Goal: Task Accomplishment & Management: Manage account settings

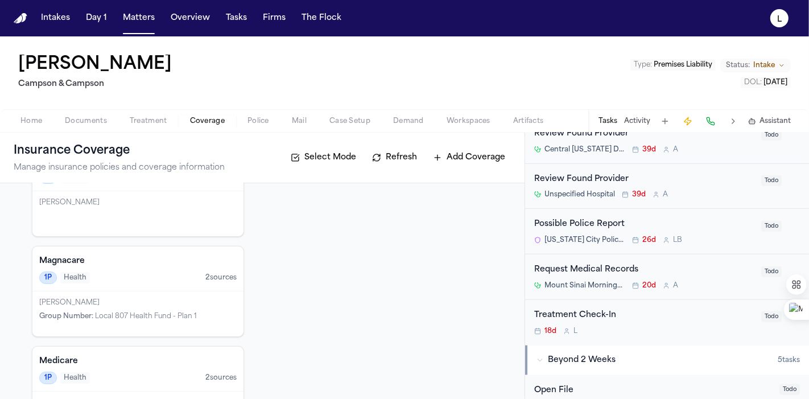
scroll to position [262, 0]
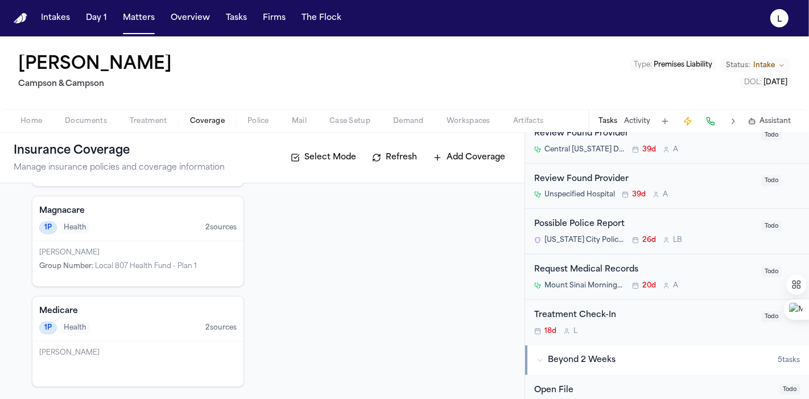
click at [220, 303] on div "Medicare 1P Health 2 source s" at bounding box center [137, 318] width 211 height 45
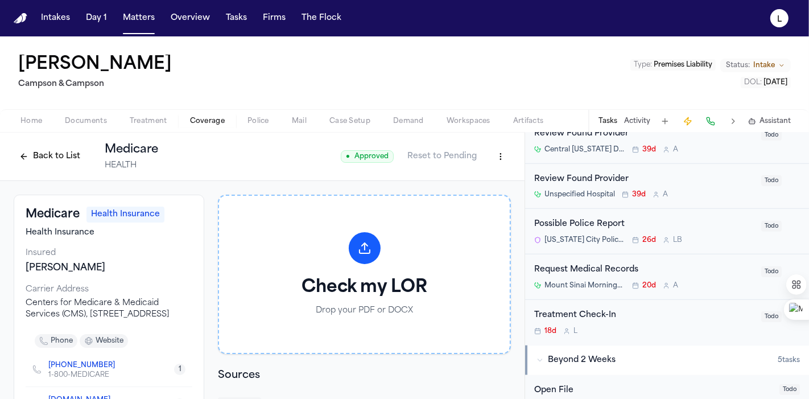
click at [24, 160] on button "Back to List" at bounding box center [50, 156] width 72 height 18
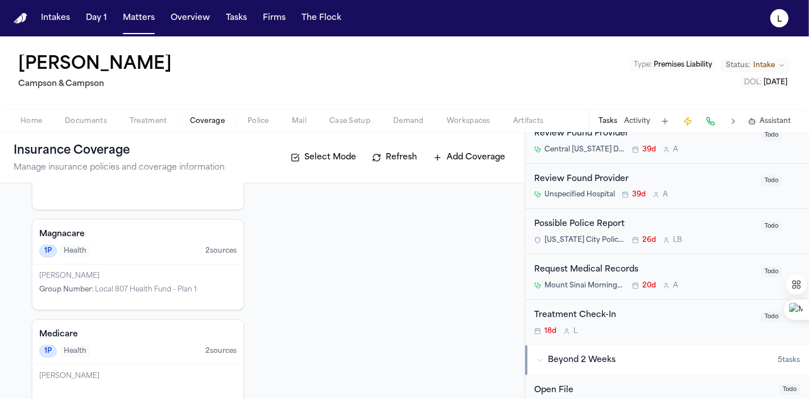
scroll to position [237, 0]
click at [152, 256] on div "1P Health 2 source s" at bounding box center [137, 252] width 197 height 13
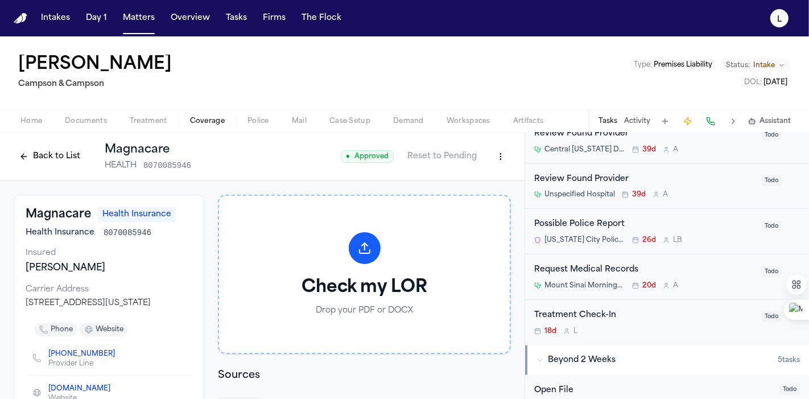
click at [491, 153] on html "Intakes Day 1 Matters Overview Tasks Firms The Flock L [PERSON_NAME] [PERSON_NA…" at bounding box center [404, 199] width 809 height 399
click at [445, 200] on div "Delete Coverage" at bounding box center [452, 199] width 96 height 18
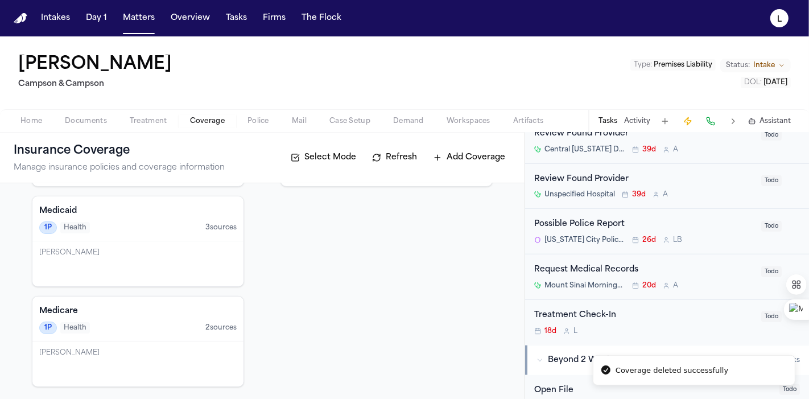
scroll to position [161, 0]
click at [193, 191] on div "Sedgwick Claims Management Services, Inc. 1P Policy 2 source s [PERSON_NAME] Id…" at bounding box center [138, 238] width 212 height 299
click at [174, 217] on div "Medicaid 1P Health 3 source s" at bounding box center [137, 219] width 211 height 45
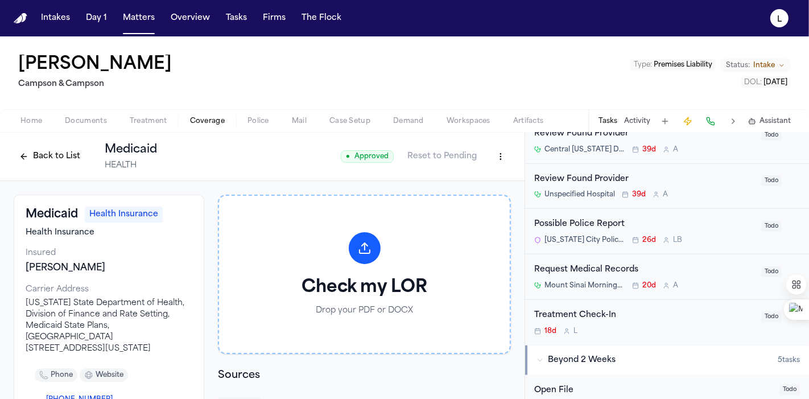
click at [489, 158] on html "Intakes Day 1 Matters Overview Tasks Firms The Flock L [PERSON_NAME] [PERSON_NA…" at bounding box center [404, 199] width 809 height 399
click at [437, 202] on div "Delete Coverage" at bounding box center [452, 199] width 96 height 18
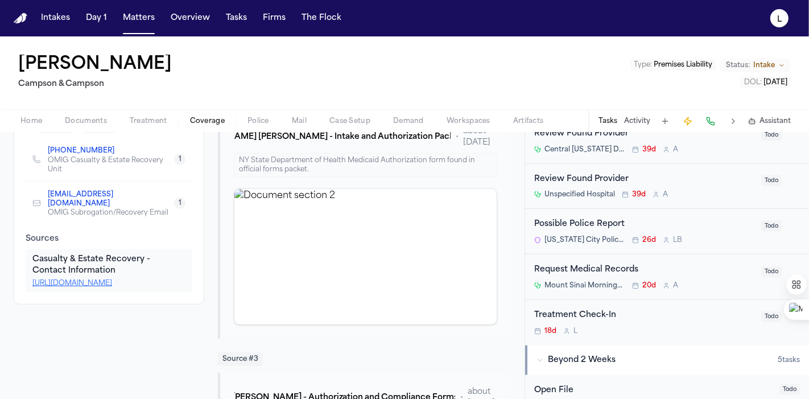
scroll to position [566, 0]
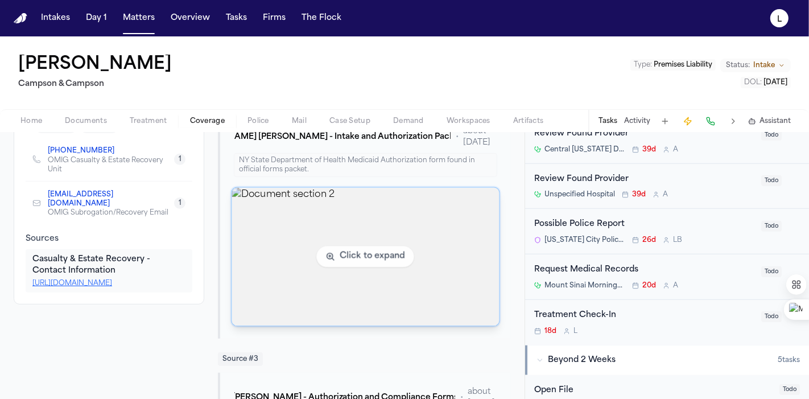
click at [359, 234] on img "View document section 2" at bounding box center [365, 257] width 267 height 138
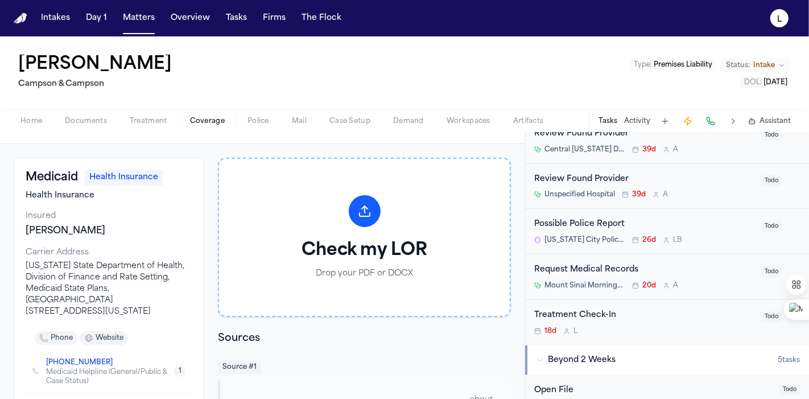
scroll to position [0, 0]
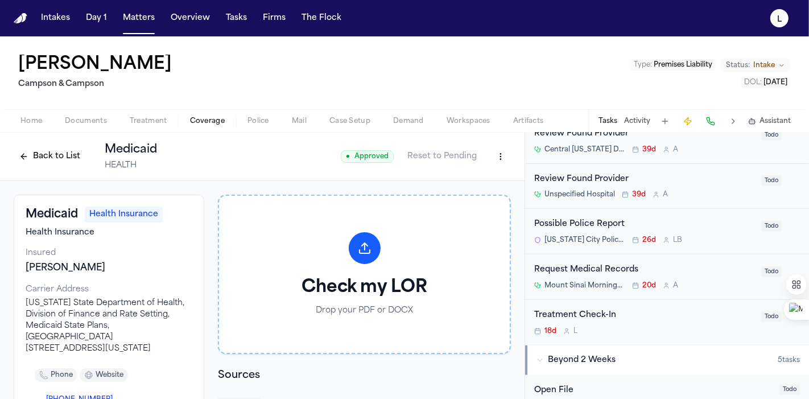
click at [488, 154] on html "Intakes Day 1 Matters Overview Tasks Firms The Flock L [PERSON_NAME] [PERSON_NA…" at bounding box center [404, 199] width 809 height 399
click at [437, 204] on div "Delete Coverage" at bounding box center [452, 199] width 96 height 18
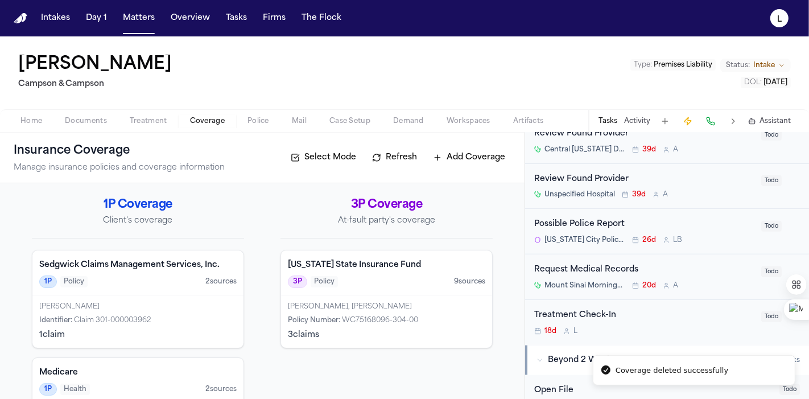
scroll to position [61, 0]
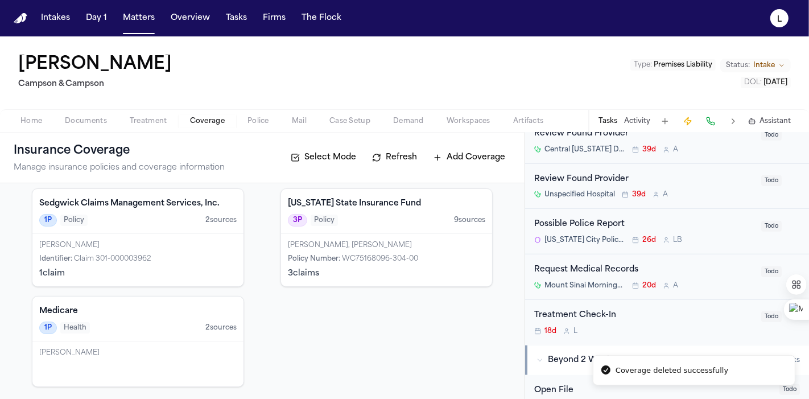
click at [102, 323] on div "1P Health 2 source s" at bounding box center [137, 327] width 197 height 13
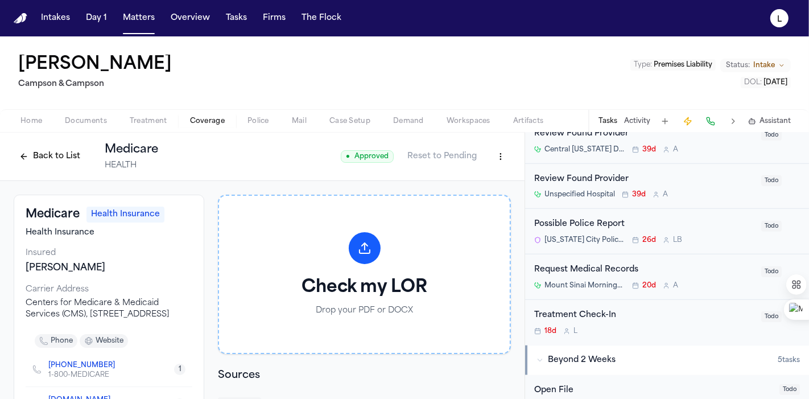
click at [37, 154] on button "Back to List" at bounding box center [50, 156] width 72 height 18
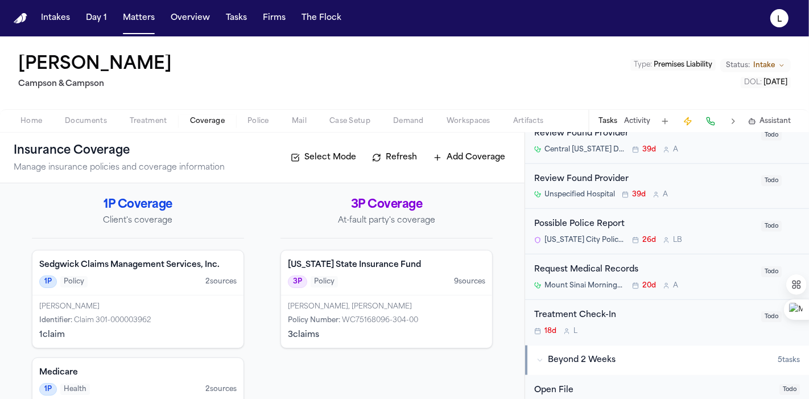
click at [687, 213] on div "Possible Police Report [US_STATE] City Police Department – 23rd Precinct 26d L …" at bounding box center [667, 232] width 284 height 46
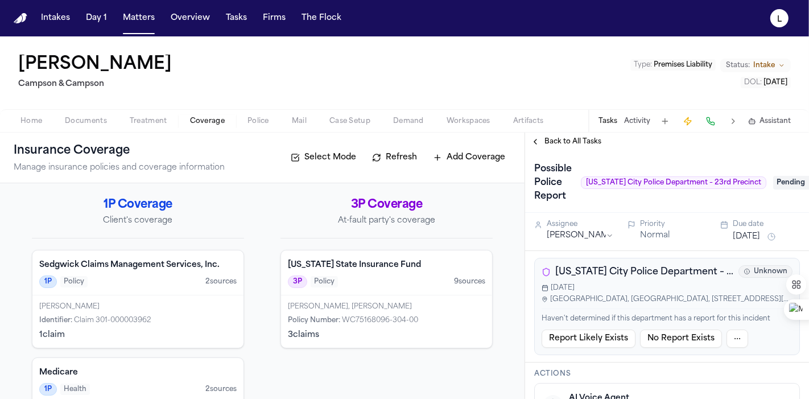
click at [783, 181] on span "Pending" at bounding box center [796, 183] width 46 height 14
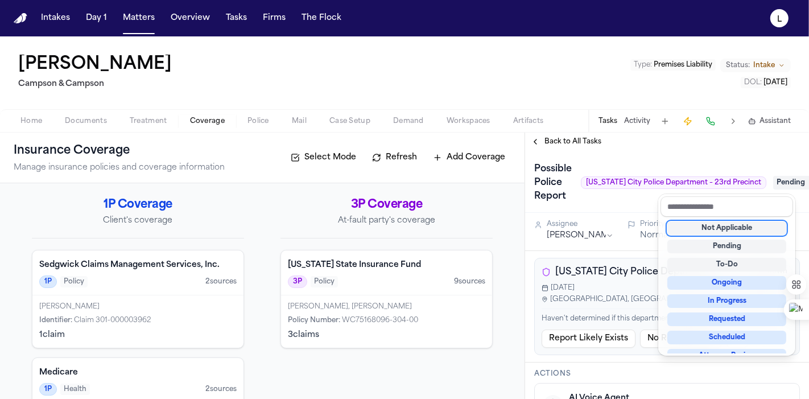
click at [716, 225] on div "Not Applicable" at bounding box center [726, 228] width 119 height 14
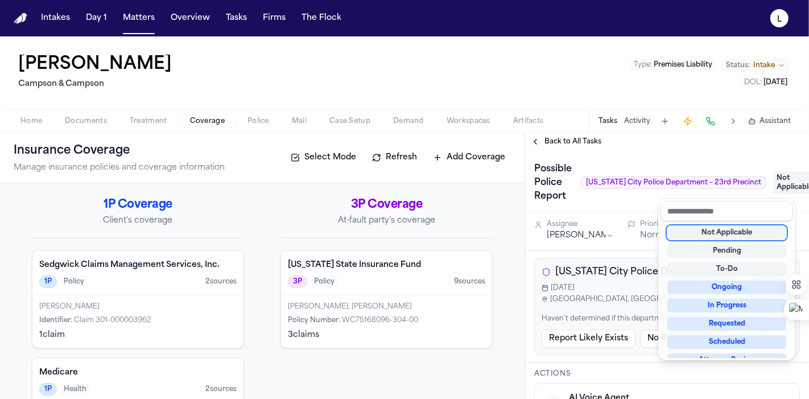
click at [583, 240] on div "Possible Police Report [US_STATE] City Police Department – 23rd Precinct Not Ap…" at bounding box center [667, 275] width 284 height 248
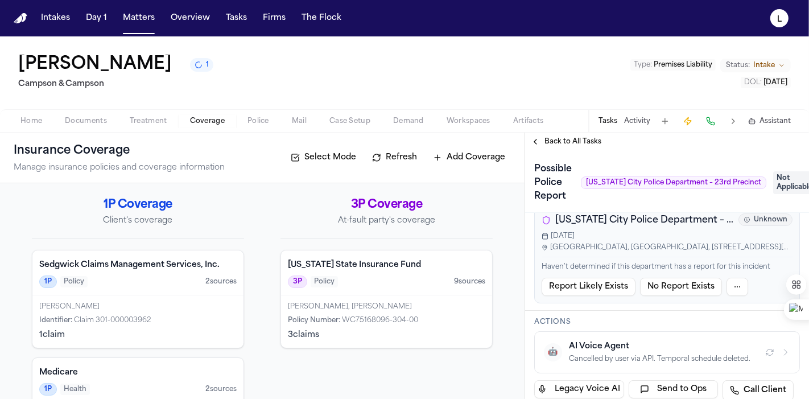
scroll to position [47, 0]
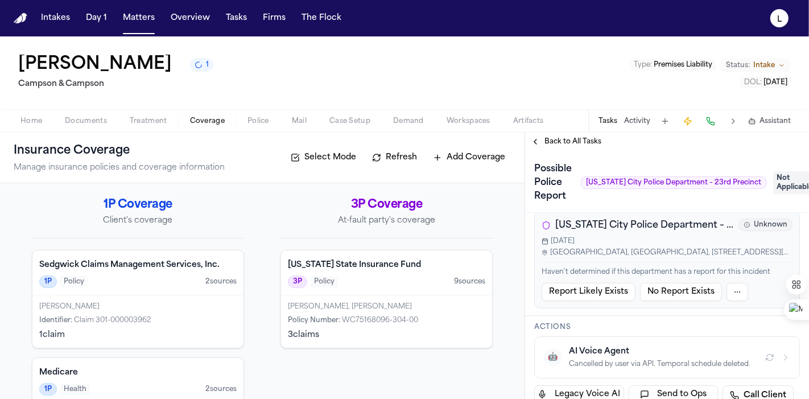
click at [683, 249] on span "[GEOGRAPHIC_DATA], [GEOGRAPHIC_DATA], [STREET_ADDRESS][US_STATE]" at bounding box center [671, 252] width 242 height 9
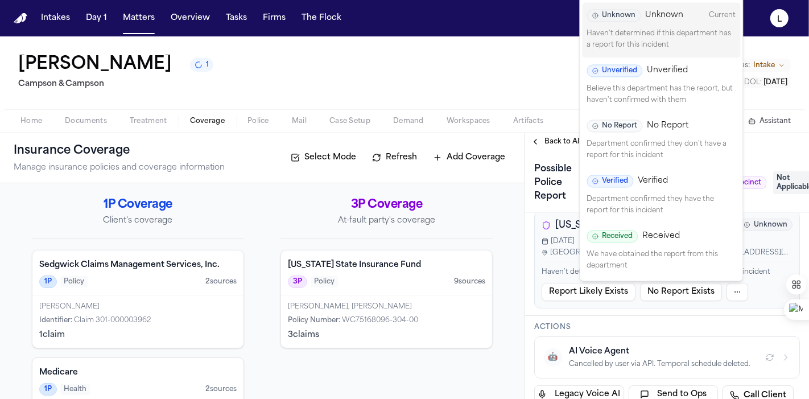
click at [734, 292] on html "Intakes Day 1 Matters Overview Tasks Firms The Flock L [PERSON_NAME] 1 [PERSON_…" at bounding box center [404, 199] width 809 height 399
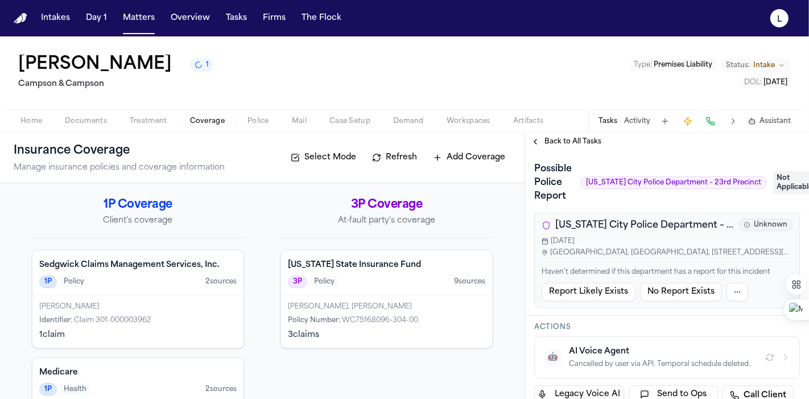
click at [555, 245] on html "Intakes Day 1 Matters Overview Tasks Firms The Flock L [PERSON_NAME] 1 [PERSON_…" at bounding box center [404, 199] width 809 height 399
click at [590, 250] on span "[GEOGRAPHIC_DATA], [GEOGRAPHIC_DATA], [STREET_ADDRESS][US_STATE]" at bounding box center [671, 252] width 242 height 9
click at [613, 251] on span "[GEOGRAPHIC_DATA], [GEOGRAPHIC_DATA], [STREET_ADDRESS][US_STATE]" at bounding box center [671, 252] width 242 height 9
click at [788, 181] on span "Not Applicable" at bounding box center [796, 182] width 46 height 23
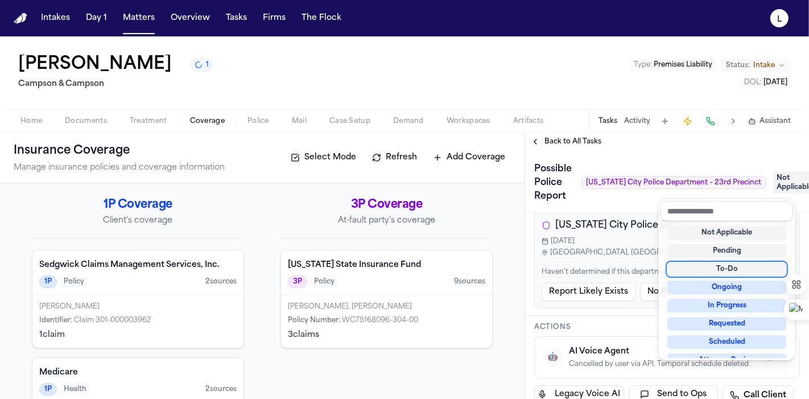
click at [724, 269] on div "To-Do" at bounding box center [726, 269] width 119 height 14
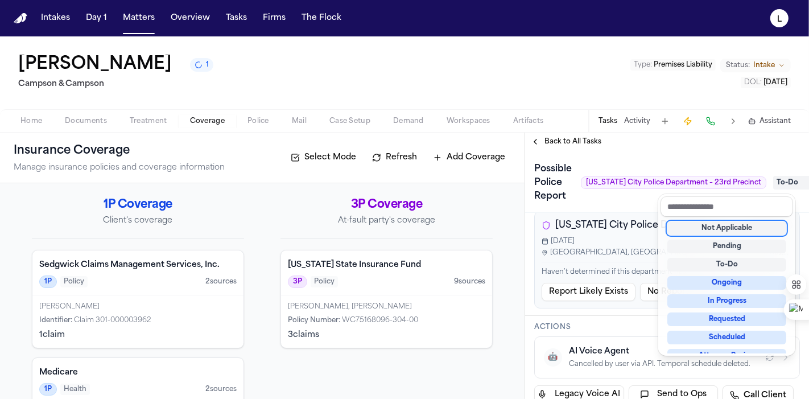
click at [614, 235] on div "Possible Police Report [US_STATE] City Police Department – 23rd Precinct To-Do …" at bounding box center [667, 275] width 284 height 248
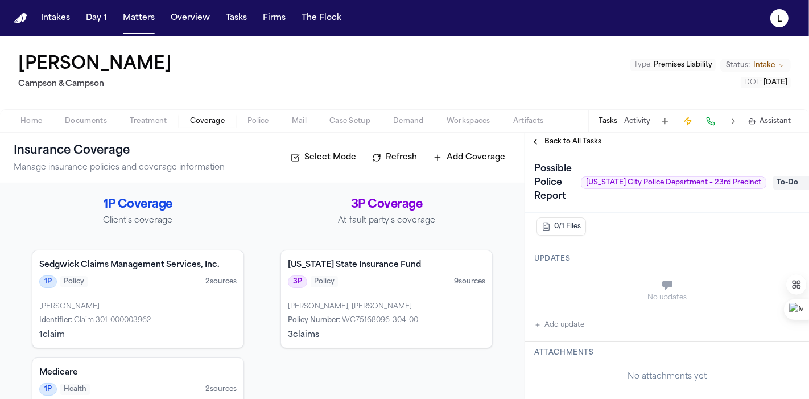
scroll to position [289, 0]
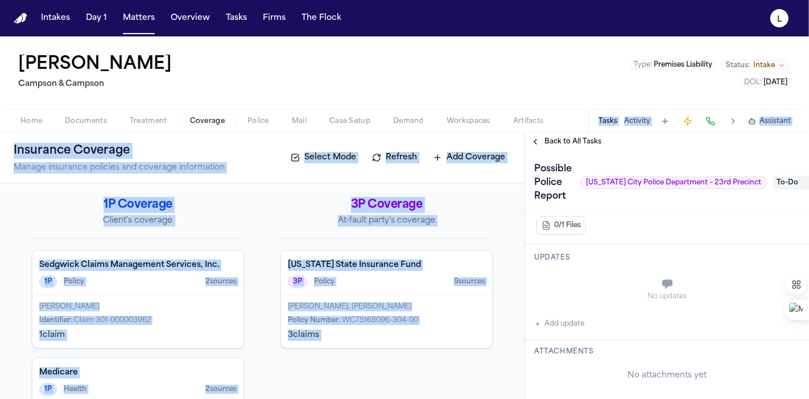
drag, startPoint x: 550, startPoint y: 129, endPoint x: 544, endPoint y: 141, distance: 12.7
click at [544, 141] on div "[PERSON_NAME] [PERSON_NAME] & [PERSON_NAME] Type : Premises Liability Status: I…" at bounding box center [404, 217] width 809 height 362
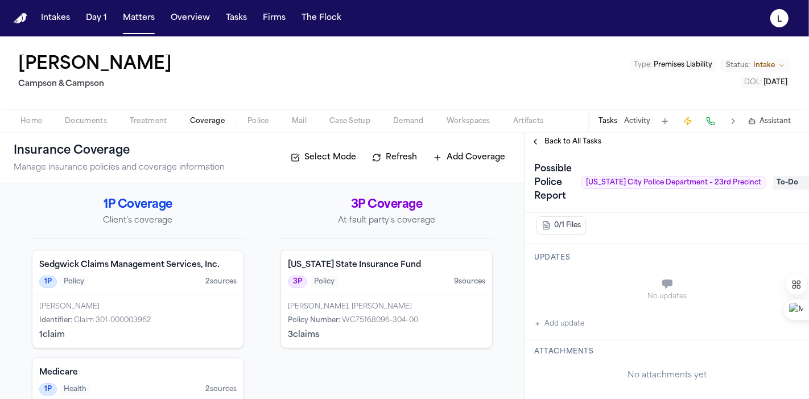
click at [587, 160] on div "Possible Police Report [US_STATE] City Police Department – 23rd Precinct" at bounding box center [650, 183] width 232 height 46
click at [549, 141] on span "Back to All Tasks" at bounding box center [572, 141] width 57 height 9
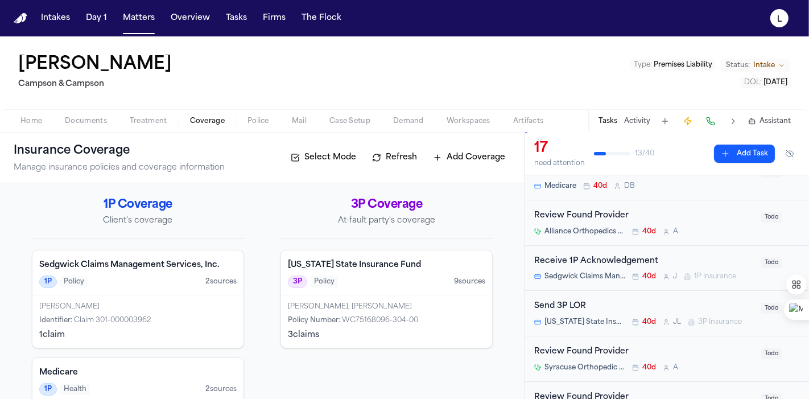
scroll to position [50, 0]
click at [761, 262] on span "Todo" at bounding box center [771, 262] width 20 height 11
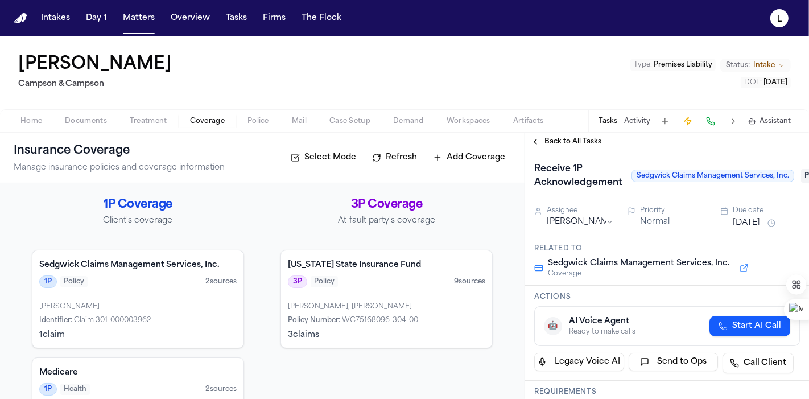
click at [802, 179] on span "Pending" at bounding box center [824, 176] width 46 height 14
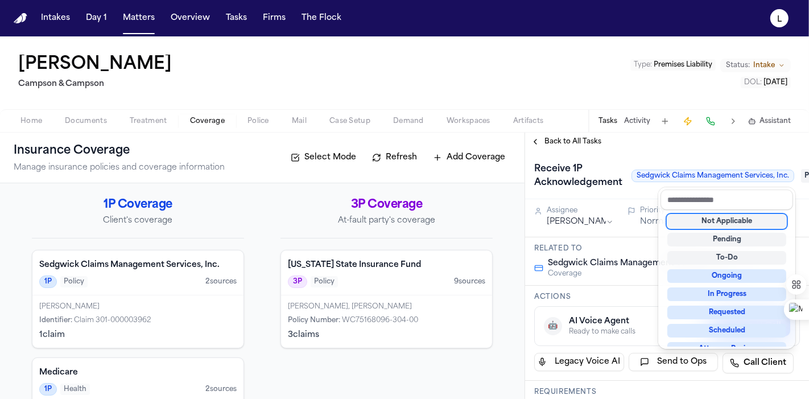
click at [221, 254] on div "Insurance Coverage Manage insurance policies and coverage information Select Mo…" at bounding box center [404, 266] width 809 height 266
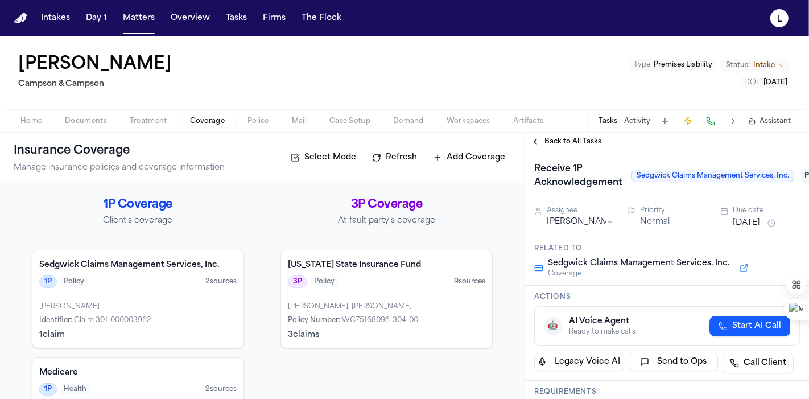
click at [170, 266] on h4 "Sedgwick Claims Management Services, Inc." at bounding box center [137, 264] width 197 height 11
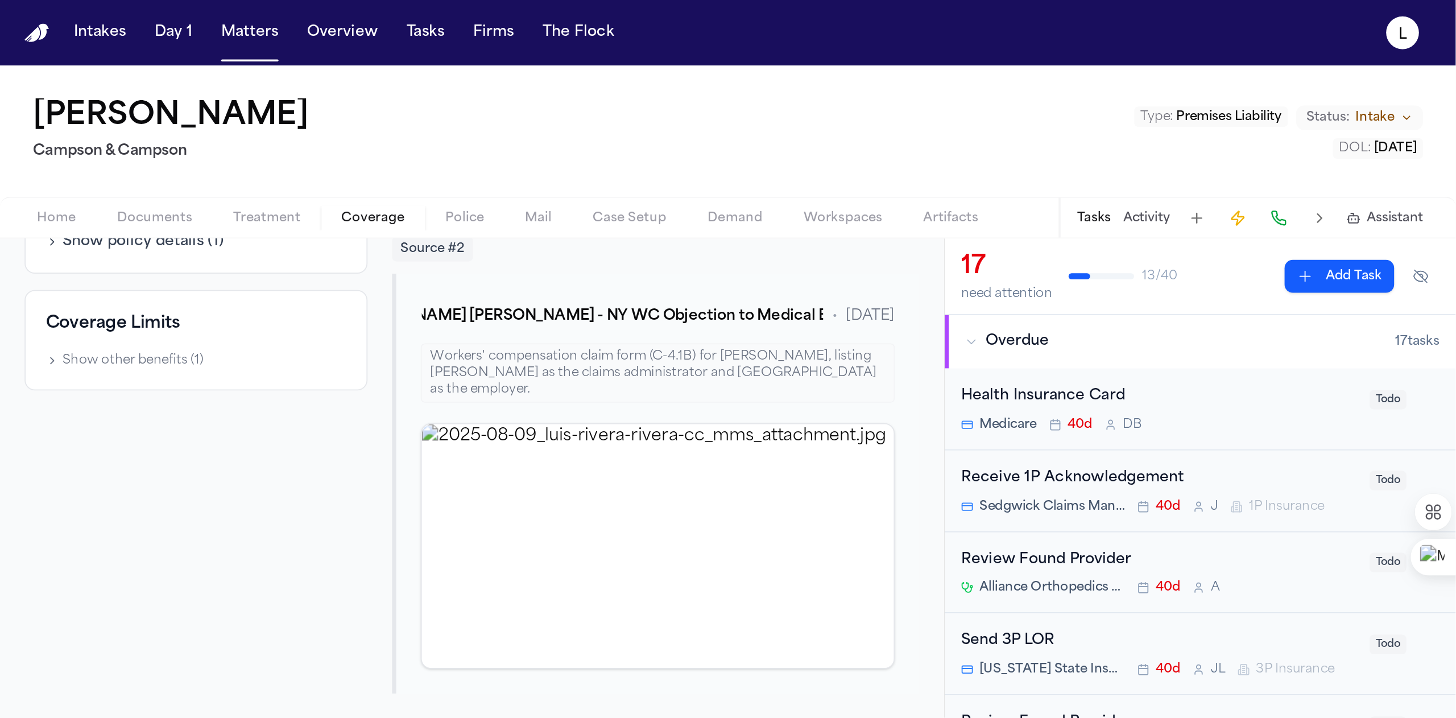
scroll to position [522, 0]
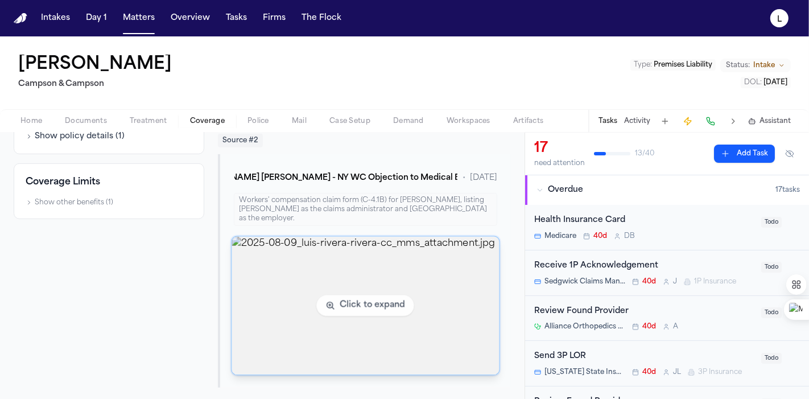
click at [313, 298] on img "View image 2025-08-09_luis-rivera-rivera-cc_mms_attachment.jpg" at bounding box center [365, 306] width 267 height 138
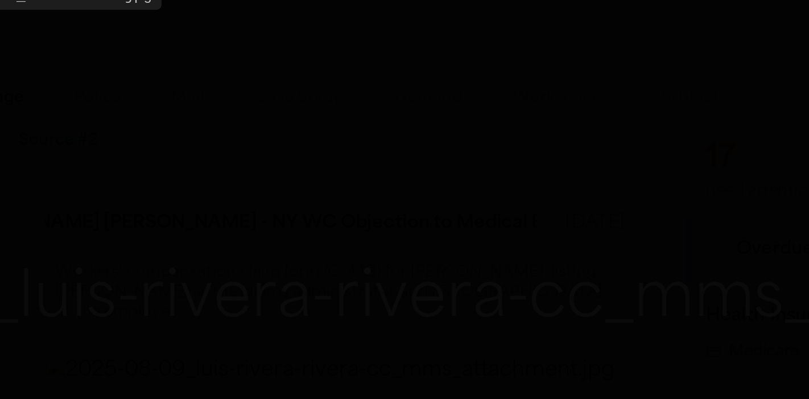
click at [332, 193] on img "Zoomable image viewer. Use mouse wheel to zoom, drag to pan, or press R to rese…" at bounding box center [404, 213] width 771 height 41
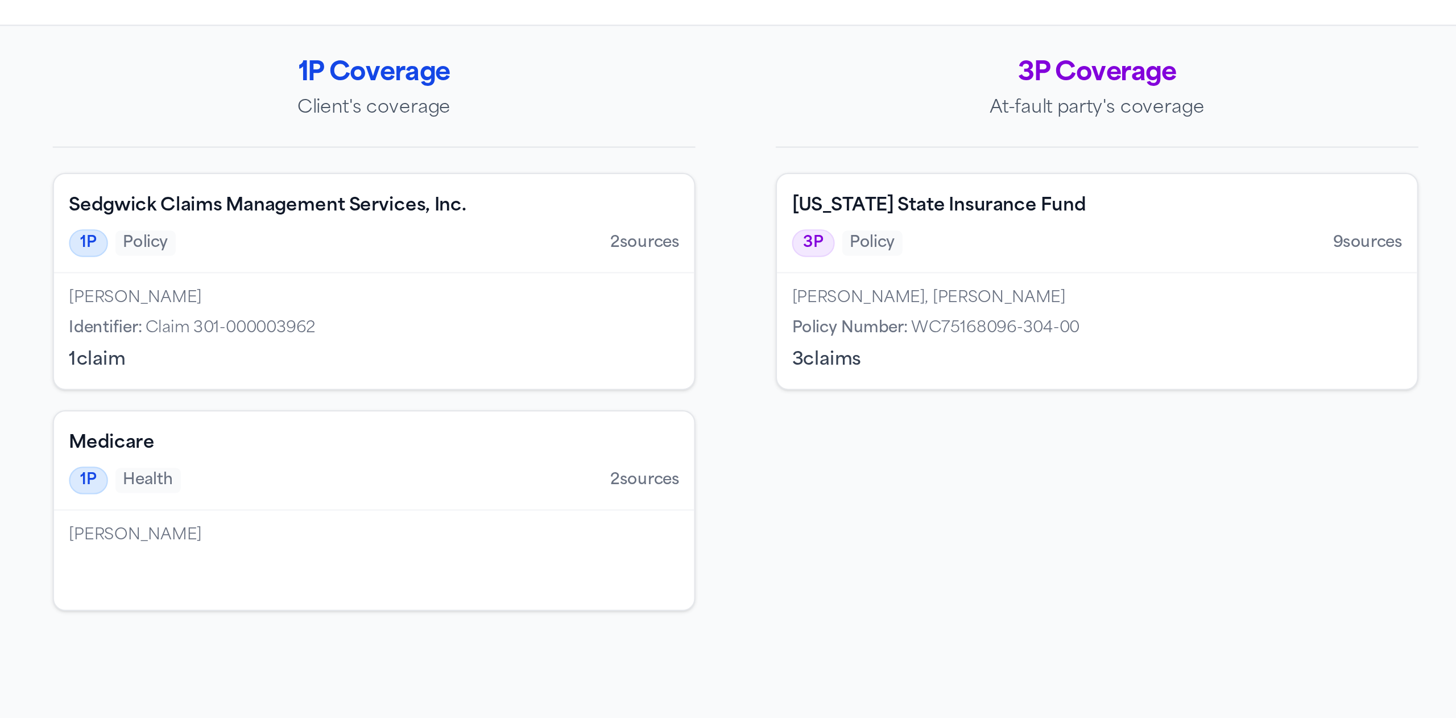
click at [513, 256] on div "Sedgwick Claims Management Services, Inc. 1P Policy 2 source s" at bounding box center [422, 272] width 290 height 45
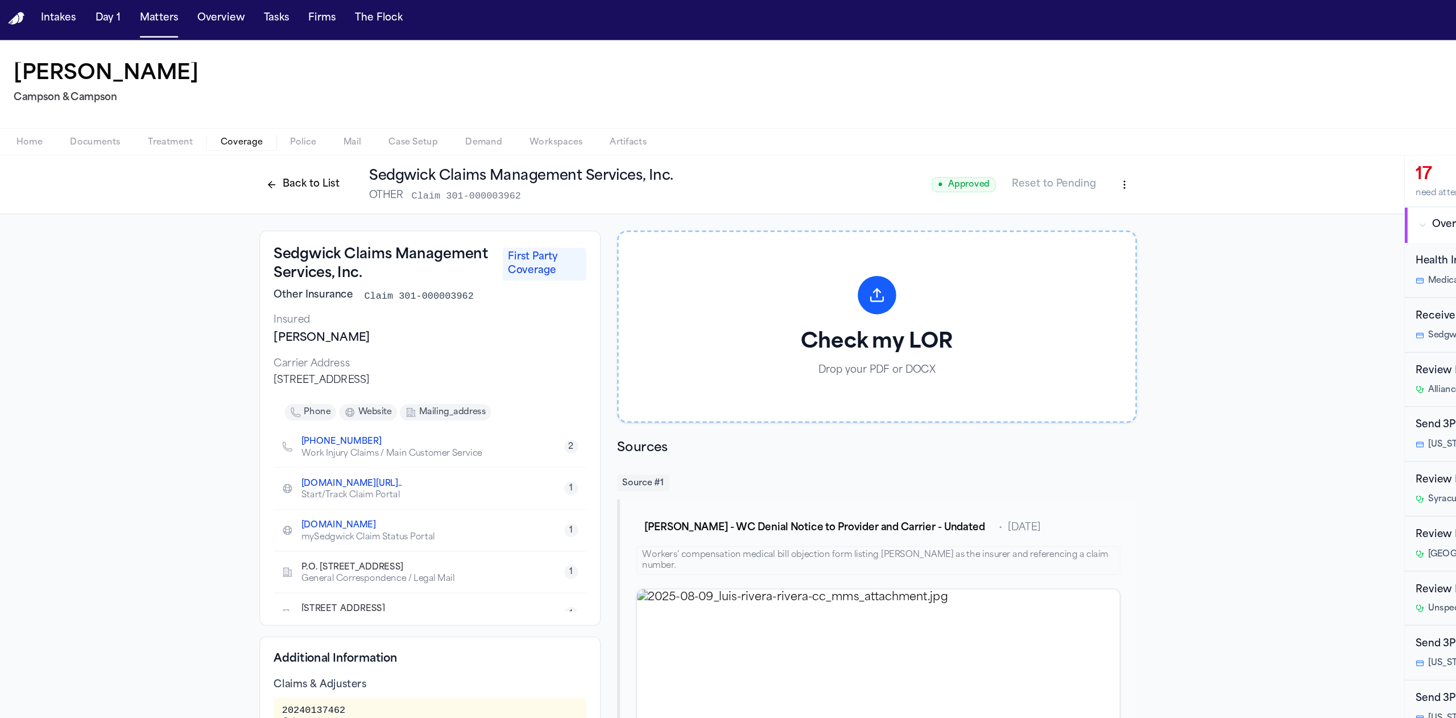
click at [808, 158] on html "Intakes Day 1 Matters Overview Tasks Firms The Flock L [PERSON_NAME] [PERSON_NA…" at bounding box center [728, 359] width 1456 height 718
click at [808, 207] on div "Delete Coverage" at bounding box center [892, 199] width 96 height 18
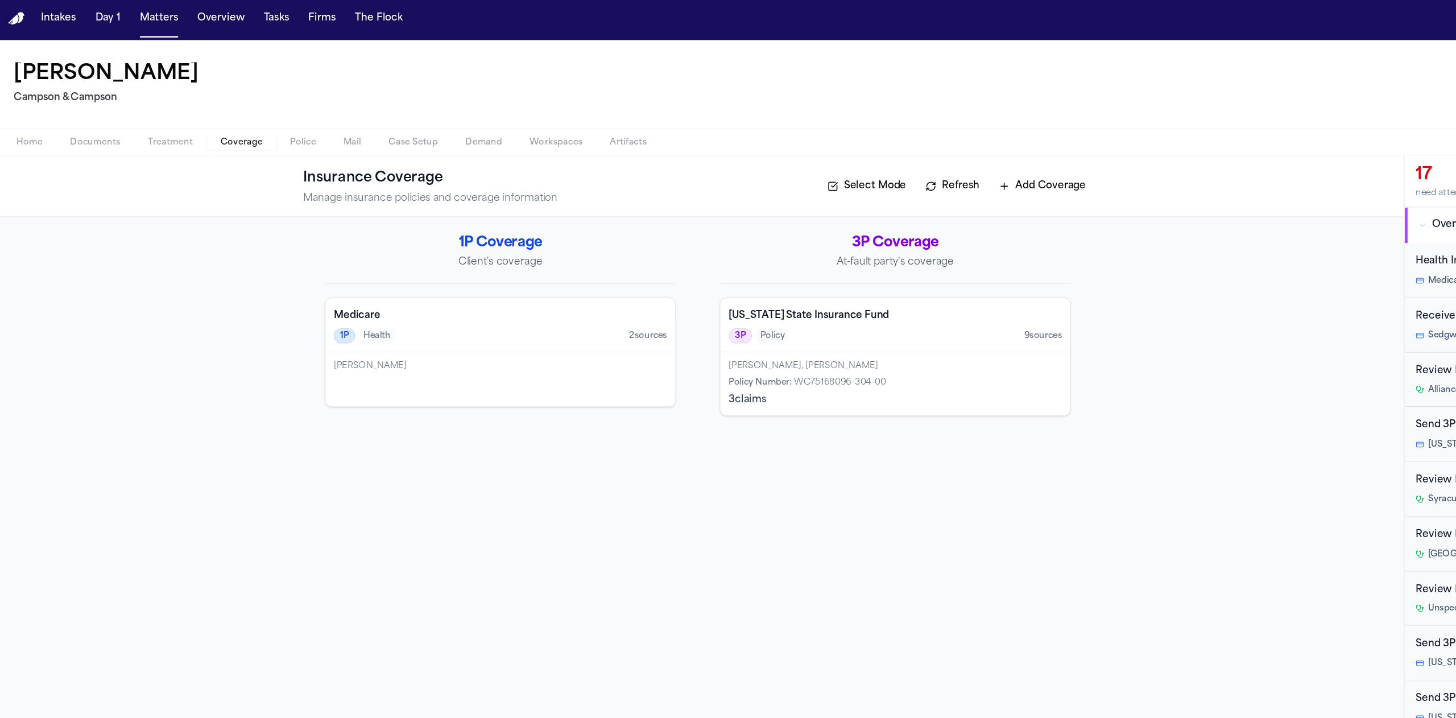
click at [725, 286] on div "3P Policy 9 source s" at bounding box center [750, 281] width 276 height 13
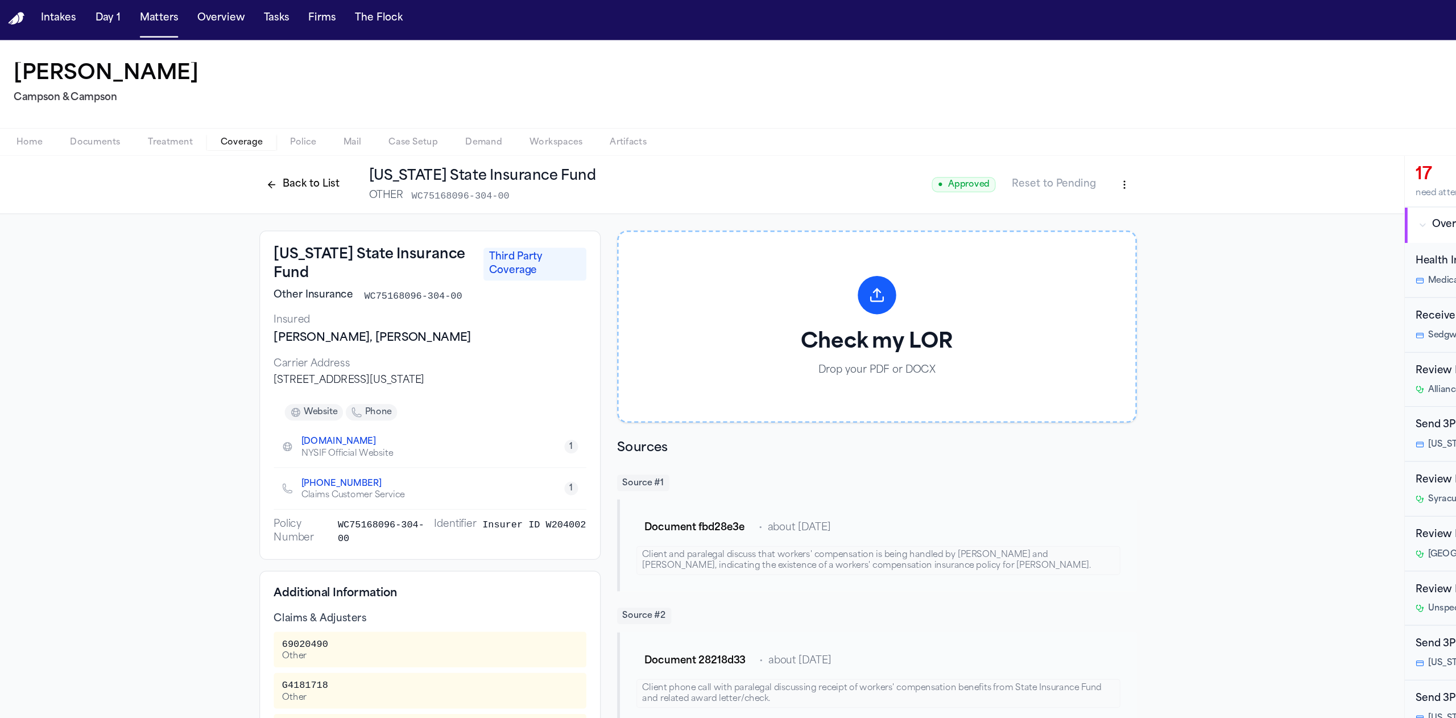
click at [808, 159] on html "Intakes Day 1 Matters Overview Tasks Firms The Flock L [PERSON_NAME] [PERSON_NA…" at bounding box center [728, 359] width 1456 height 718
click at [808, 200] on div "Delete Coverage" at bounding box center [892, 199] width 96 height 18
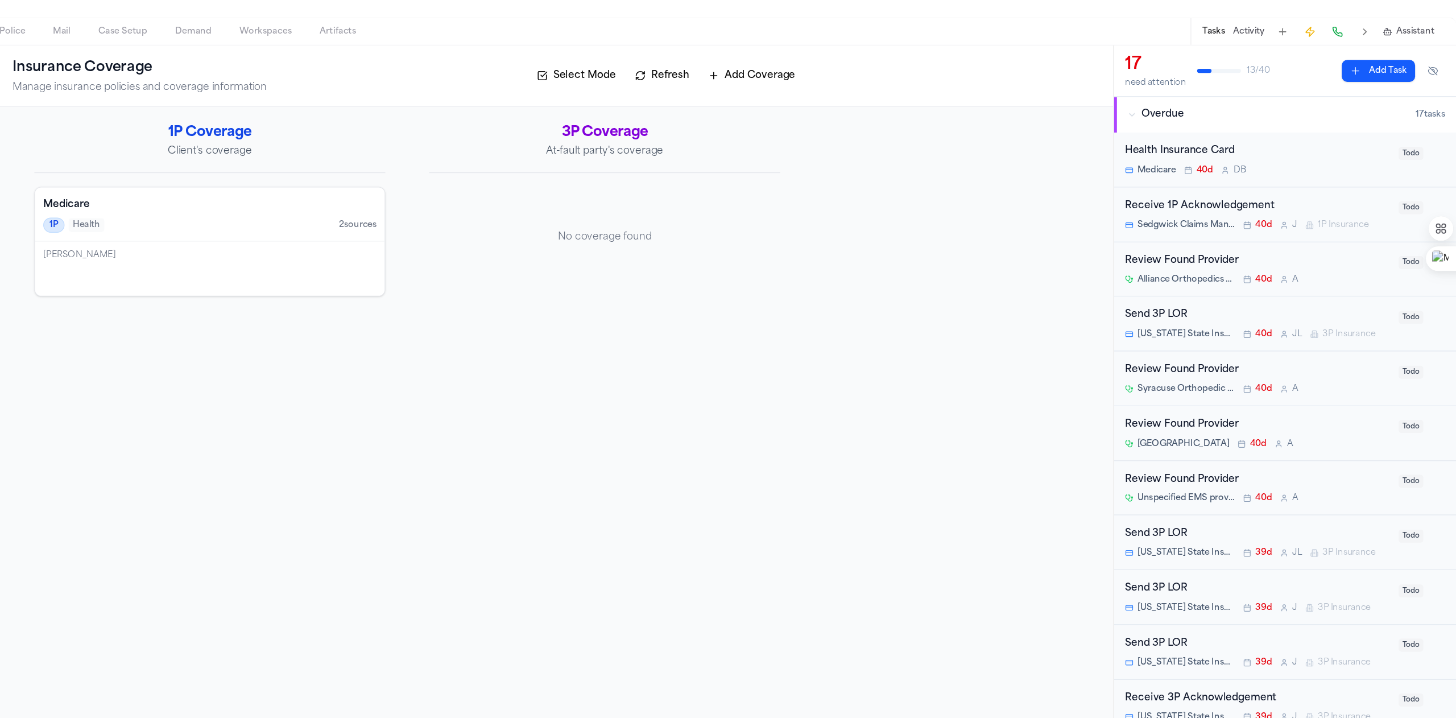
click at [808, 312] on span "Todo" at bounding box center [1419, 312] width 20 height 11
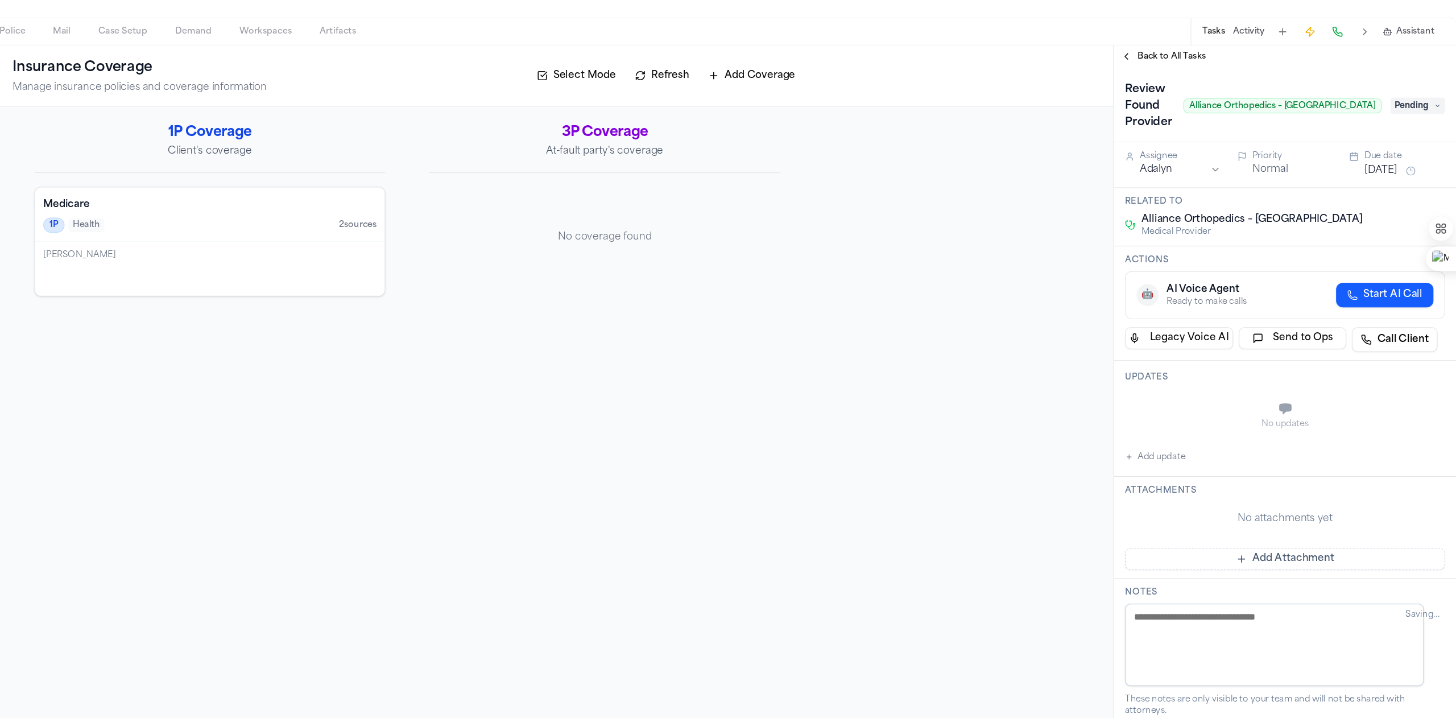
click at [808, 186] on span "Pending" at bounding box center [1425, 183] width 46 height 14
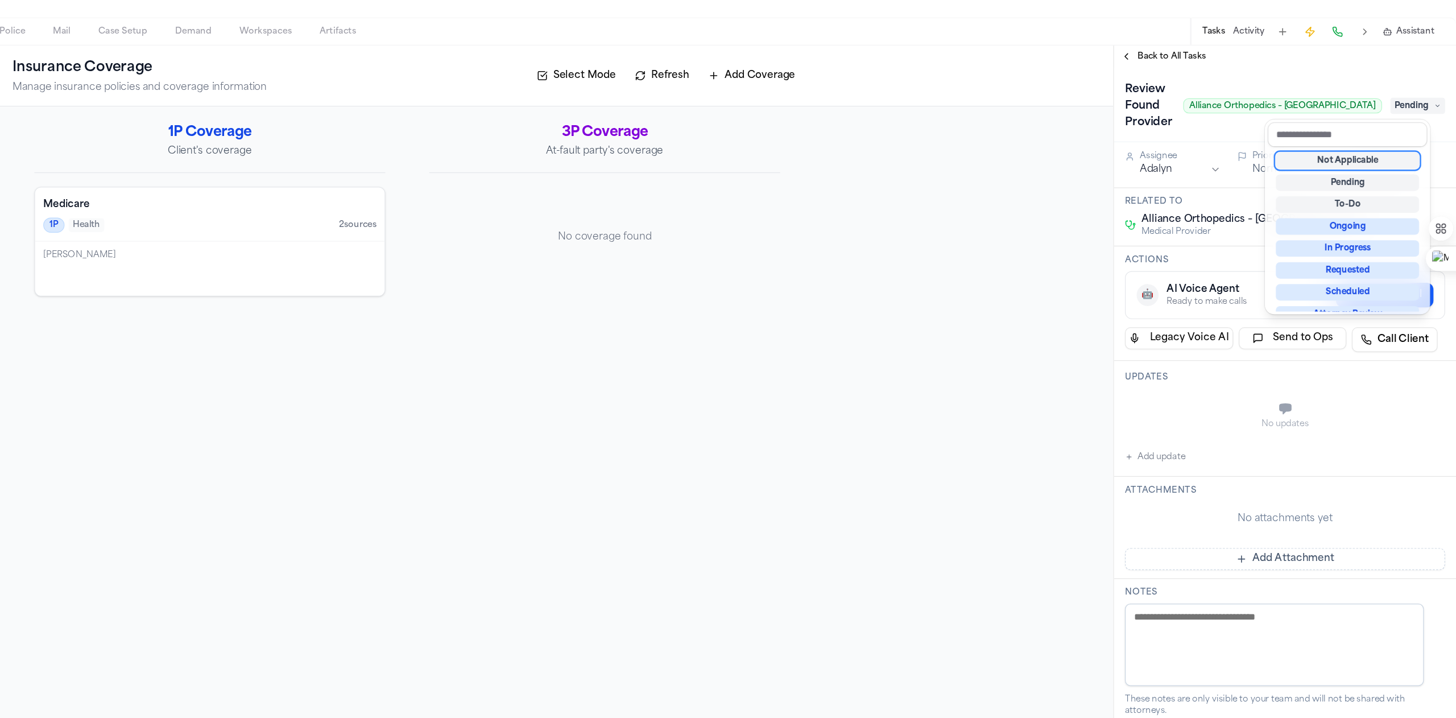
click at [808, 186] on div "Review Found Provider Alliance Orthopedics – [GEOGRAPHIC_DATA] Pending" at bounding box center [1315, 183] width 266 height 46
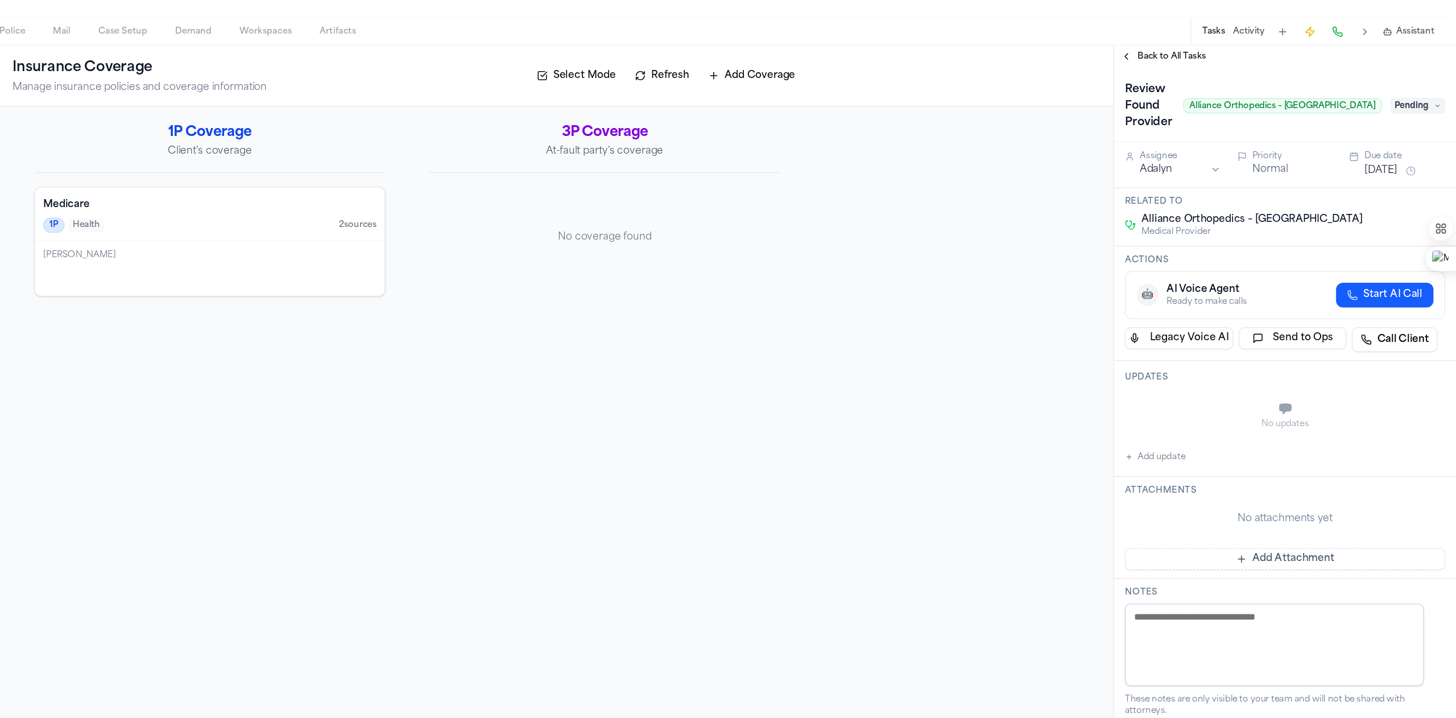
click at [808, 180] on span "Pending" at bounding box center [1425, 183] width 46 height 14
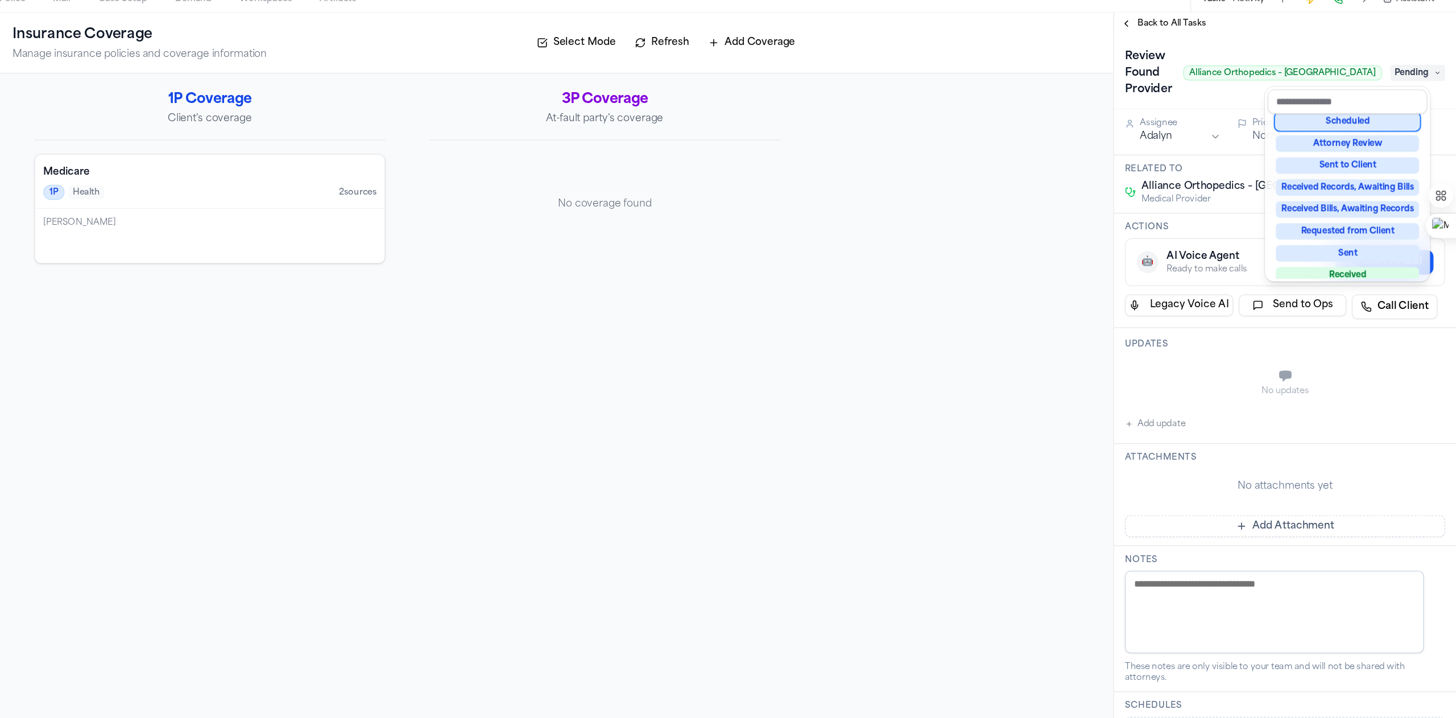
scroll to position [152, 0]
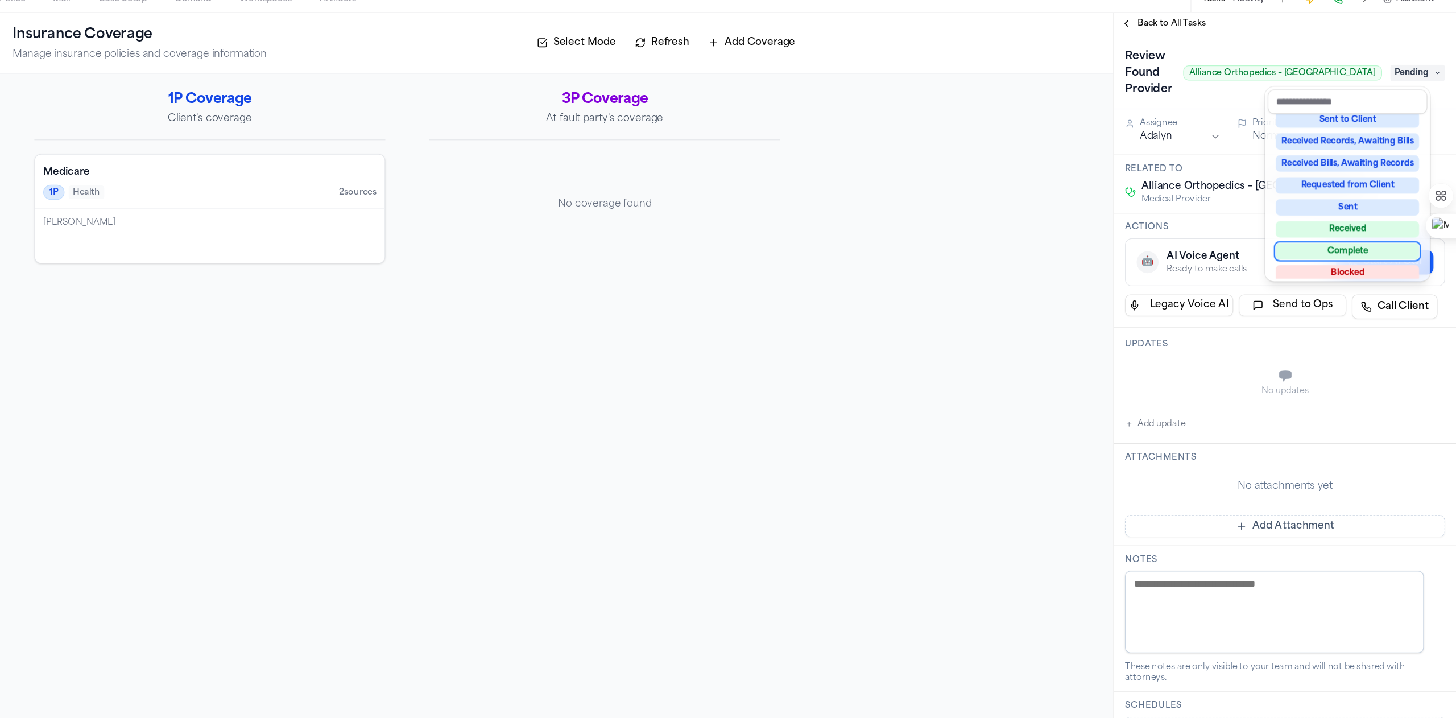
click at [808, 328] on div "Complete" at bounding box center [1366, 331] width 119 height 14
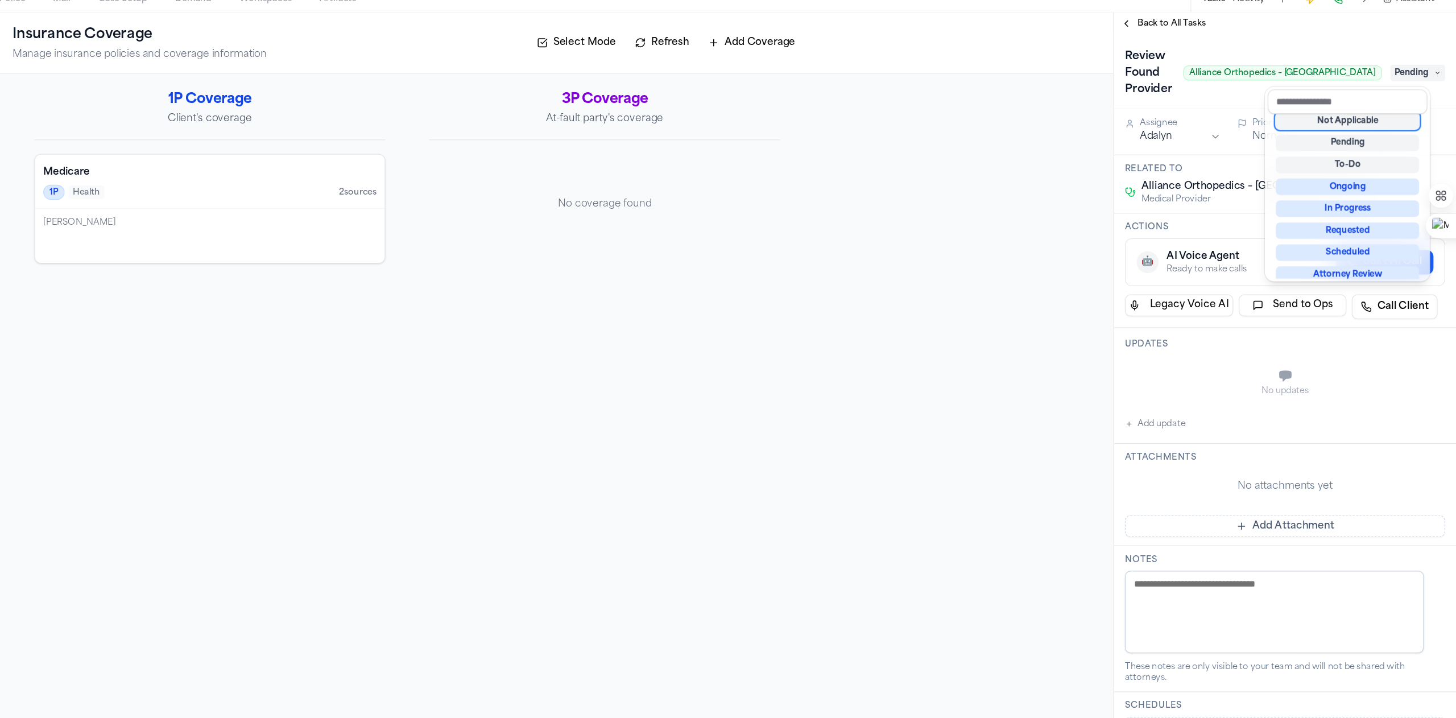
scroll to position [5, 0]
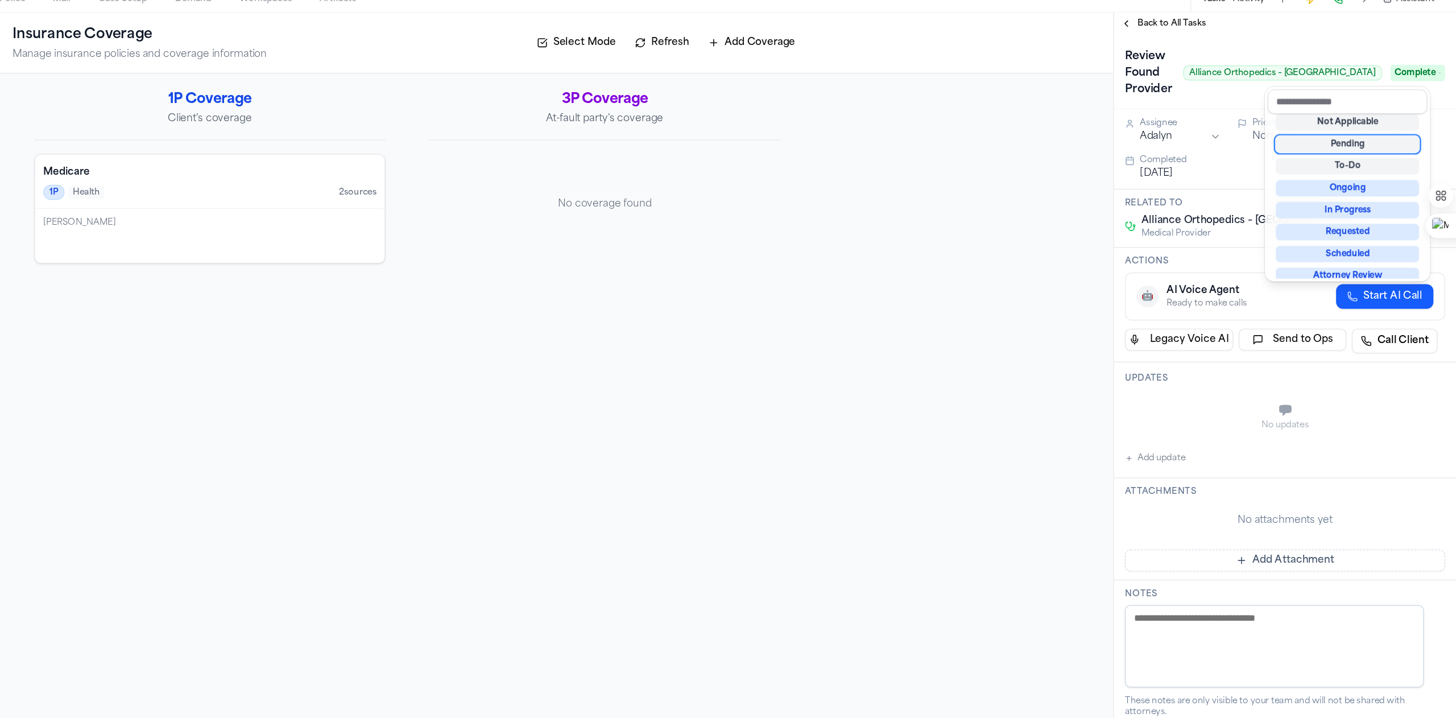
click at [808, 143] on div "Back to All Tasks Review Found Provider Alliance Orthopedics – [GEOGRAPHIC_DATA…" at bounding box center [1314, 425] width 284 height 585
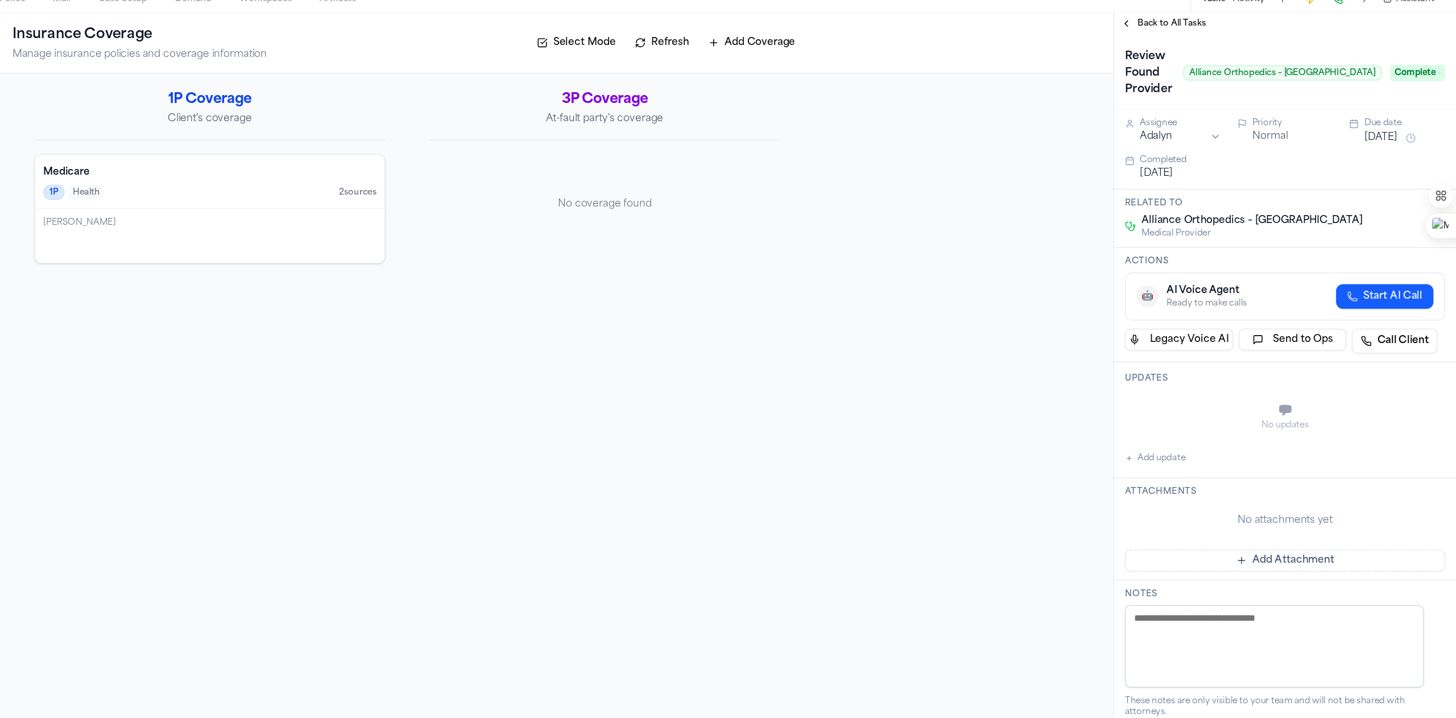
click at [808, 141] on button "Back to All Tasks" at bounding box center [1213, 141] width 82 height 9
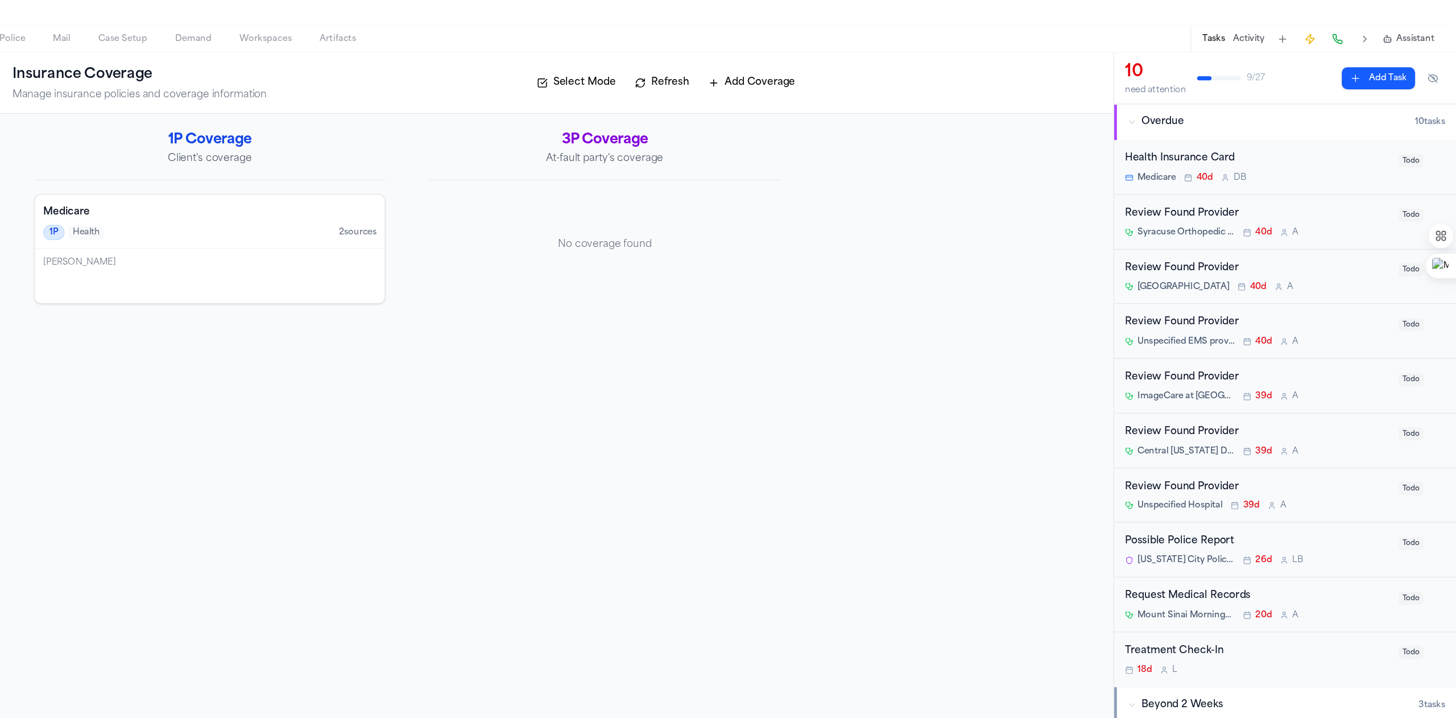
click at [808, 398] on span "Todo" at bounding box center [1419, 403] width 20 height 11
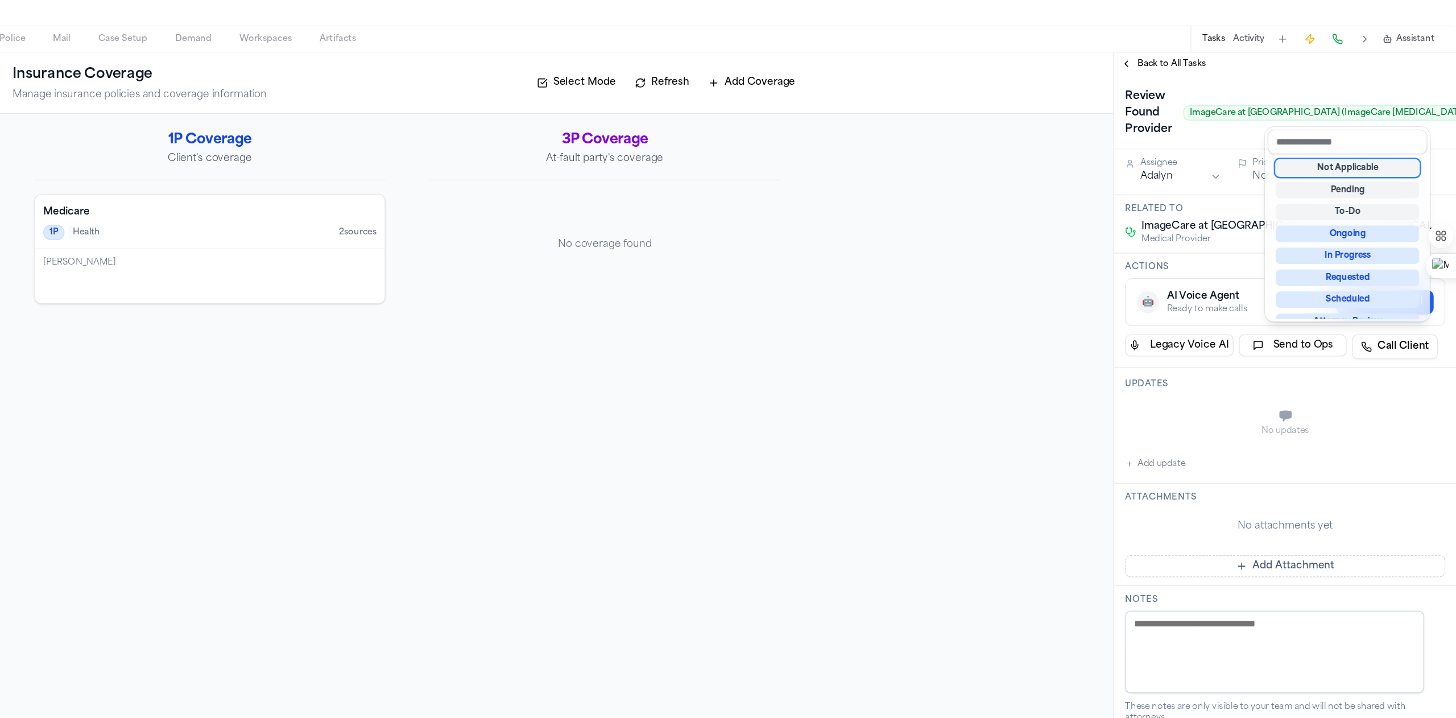
click at [808, 231] on div "Not Applicable" at bounding box center [1366, 228] width 119 height 14
click at [808, 137] on div "Back to All Tasks Review Found Provider ImageCare at [GEOGRAPHIC_DATA] (ImageCa…" at bounding box center [1314, 425] width 284 height 585
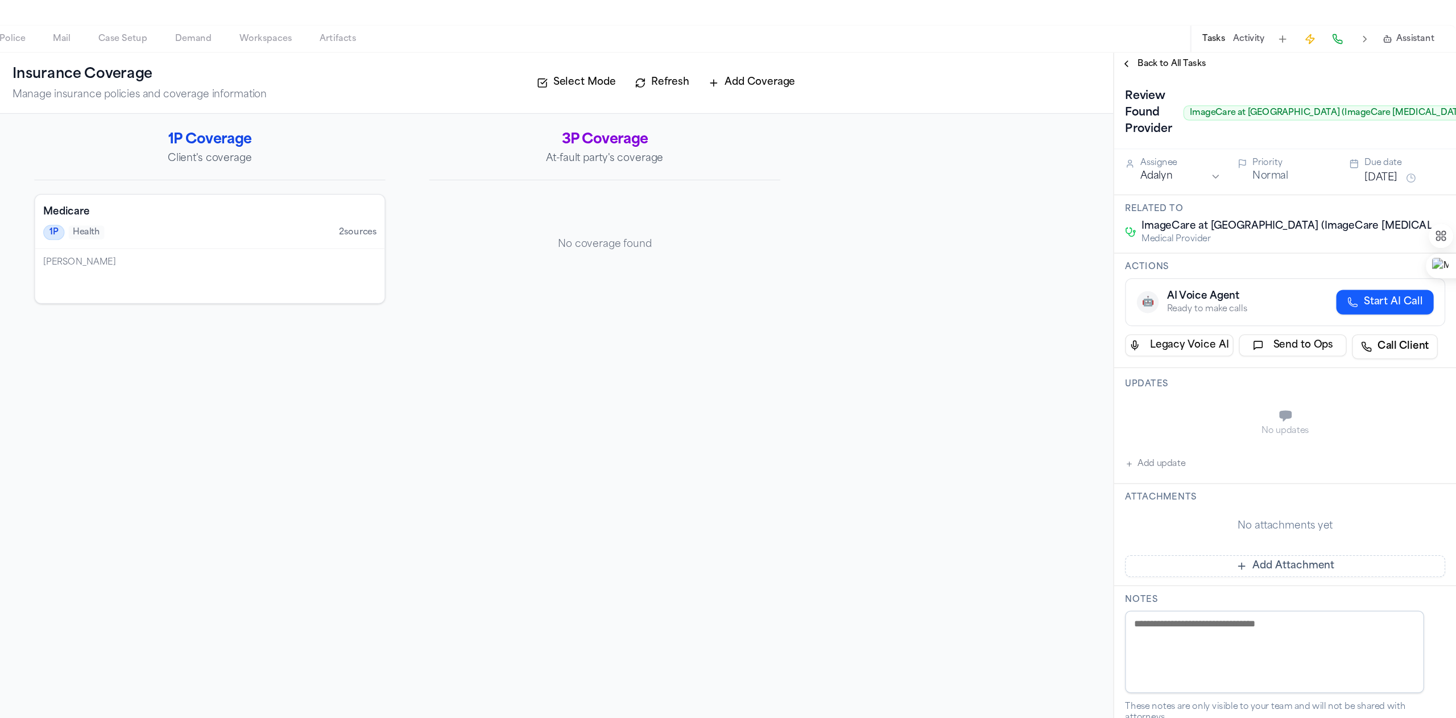
click at [808, 137] on span "Back to All Tasks" at bounding box center [1220, 141] width 57 height 9
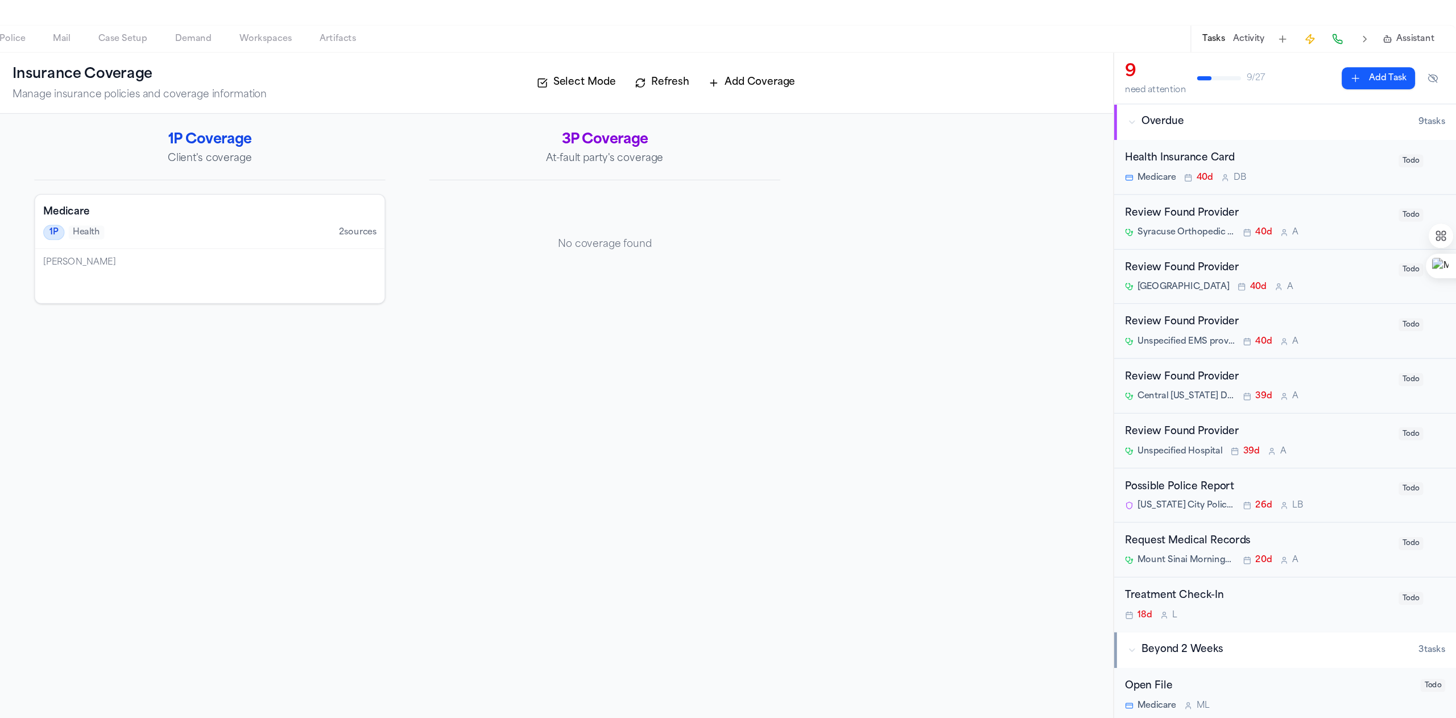
click at [808, 266] on span "Todo" at bounding box center [1419, 267] width 20 height 11
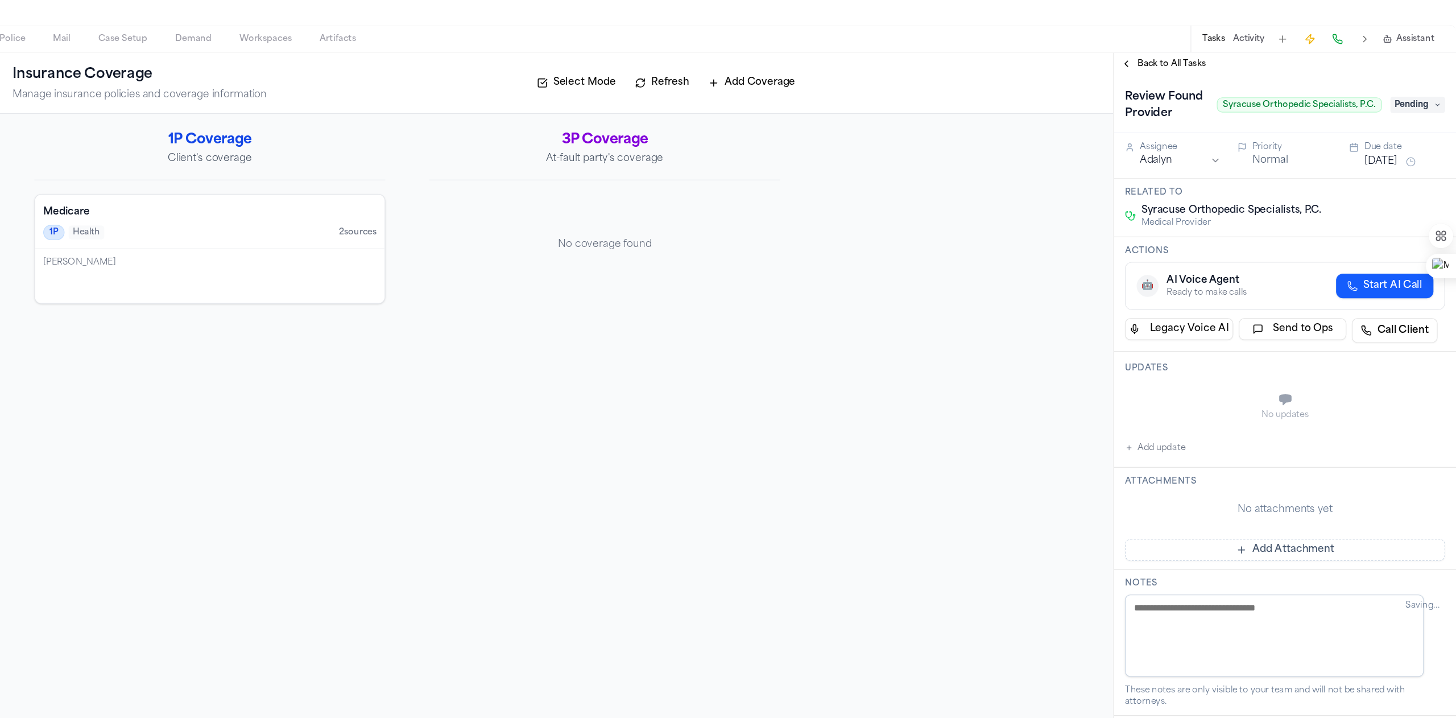
click at [808, 180] on span "Pending" at bounding box center [1425, 176] width 46 height 14
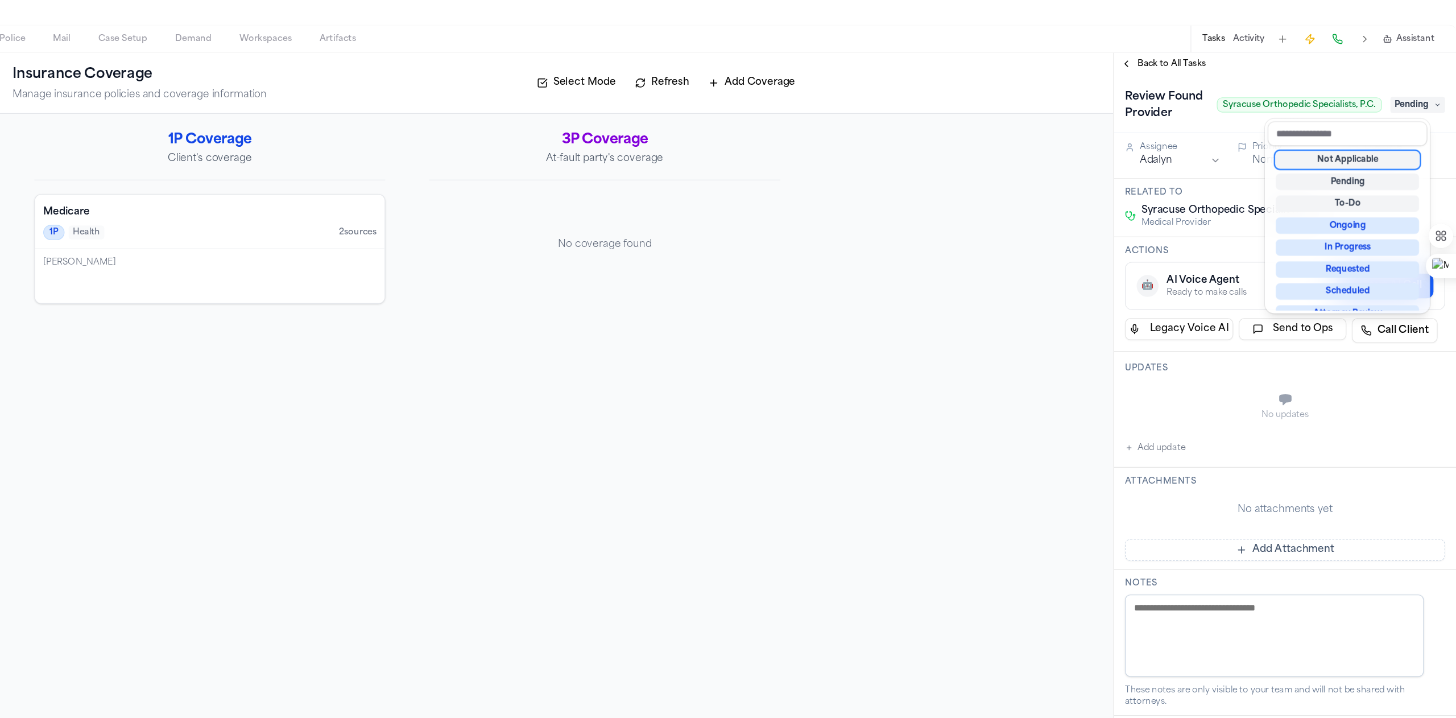
click at [808, 230] on div "Not Applicable Pending To-Do Ongoing In Progress Requested Scheduled Attorney R…" at bounding box center [1366, 278] width 133 height 137
click at [808, 223] on div "Not Applicable" at bounding box center [1366, 221] width 119 height 14
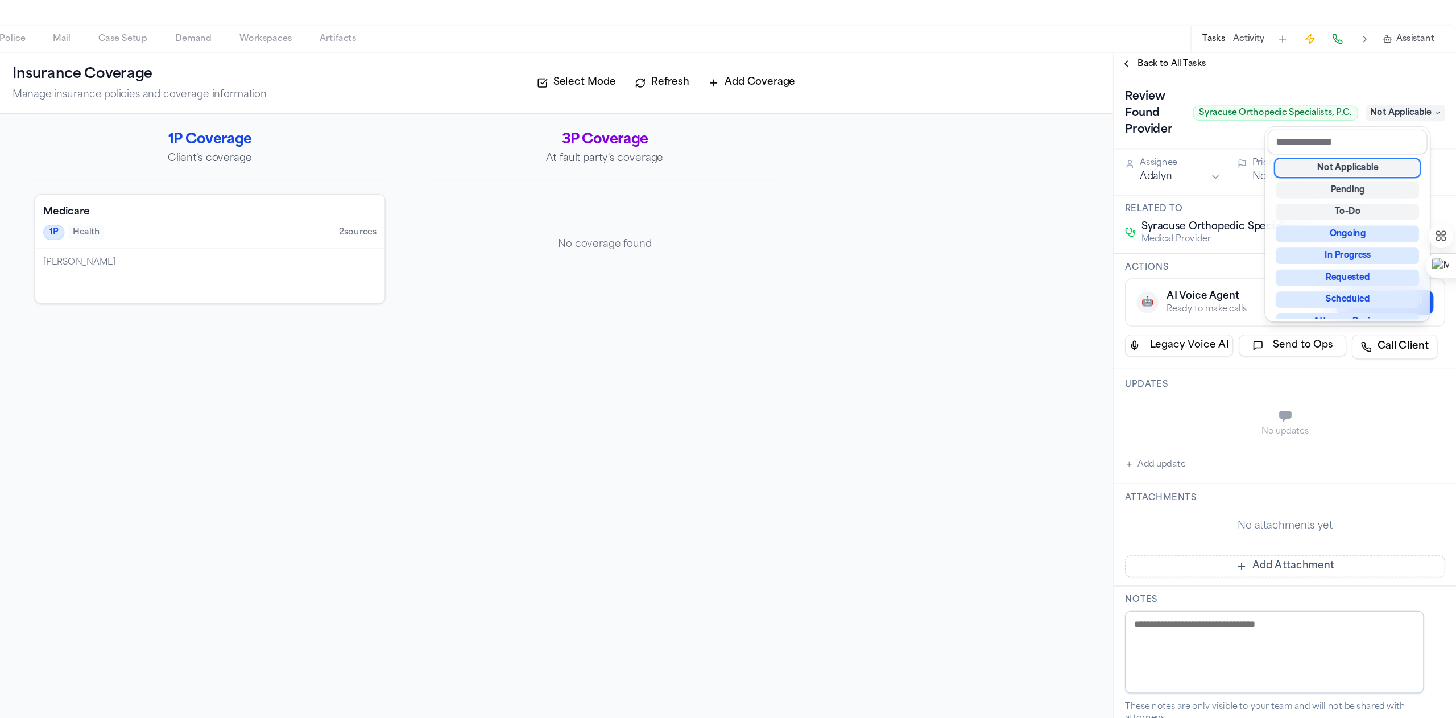
click at [808, 138] on div "Back to All Tasks Review Found Provider Syracuse Orthopedic Specialists, P.C. N…" at bounding box center [1314, 425] width 284 height 585
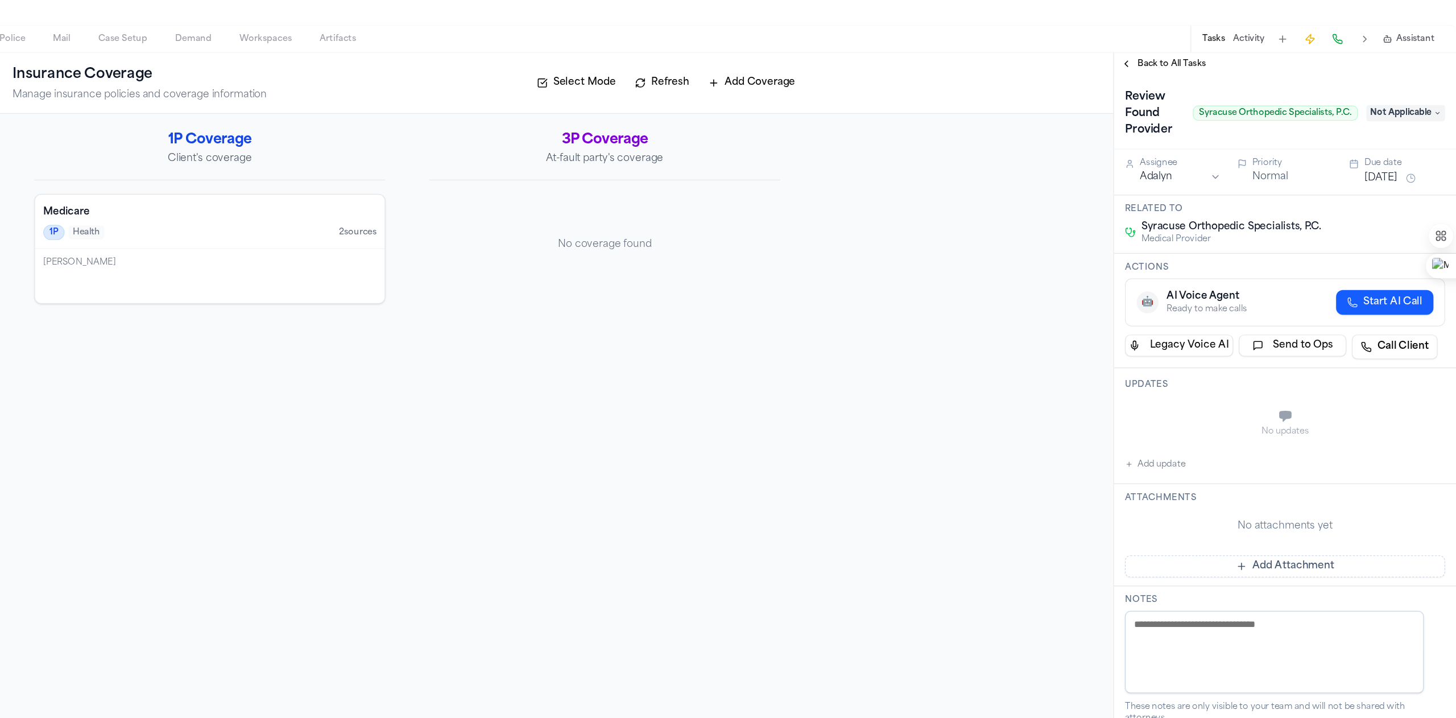
click at [808, 138] on button "Back to All Tasks" at bounding box center [1213, 141] width 82 height 9
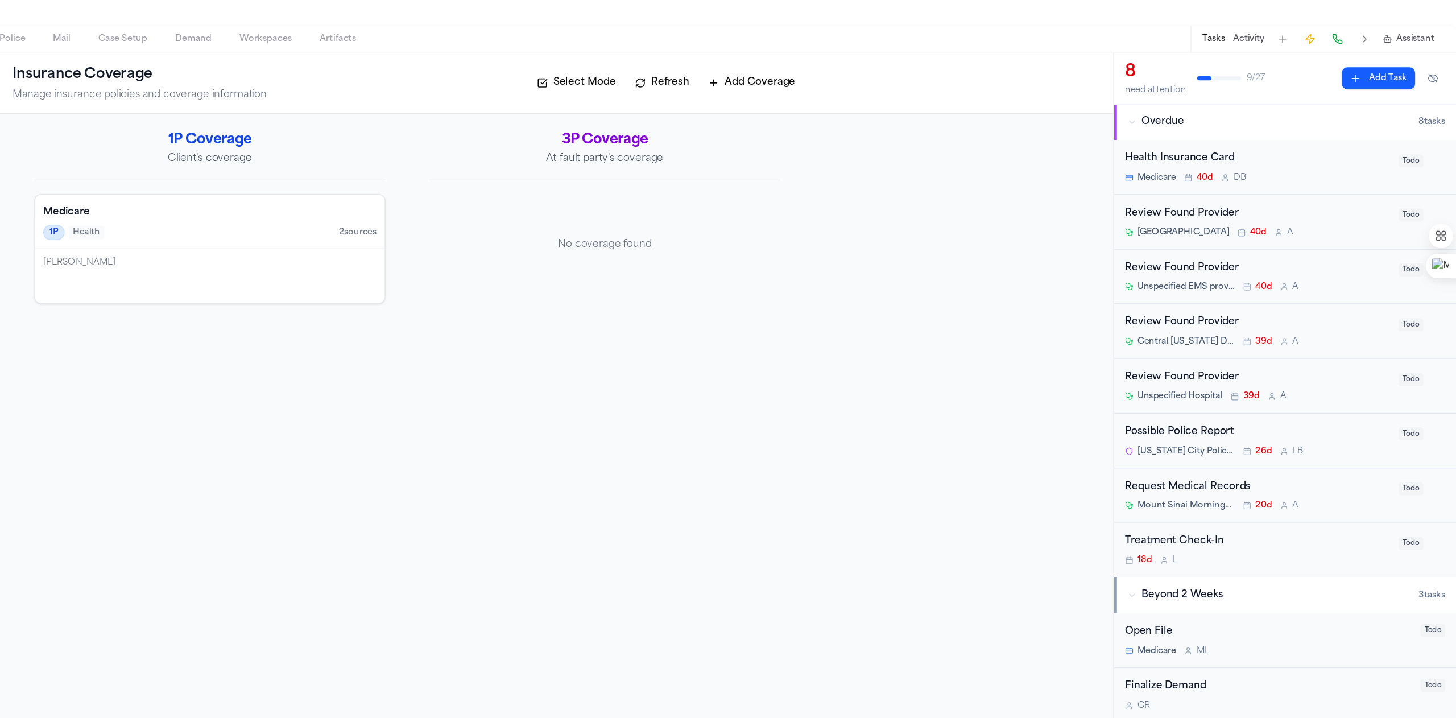
click at [808, 270] on span "Todo" at bounding box center [1419, 267] width 20 height 11
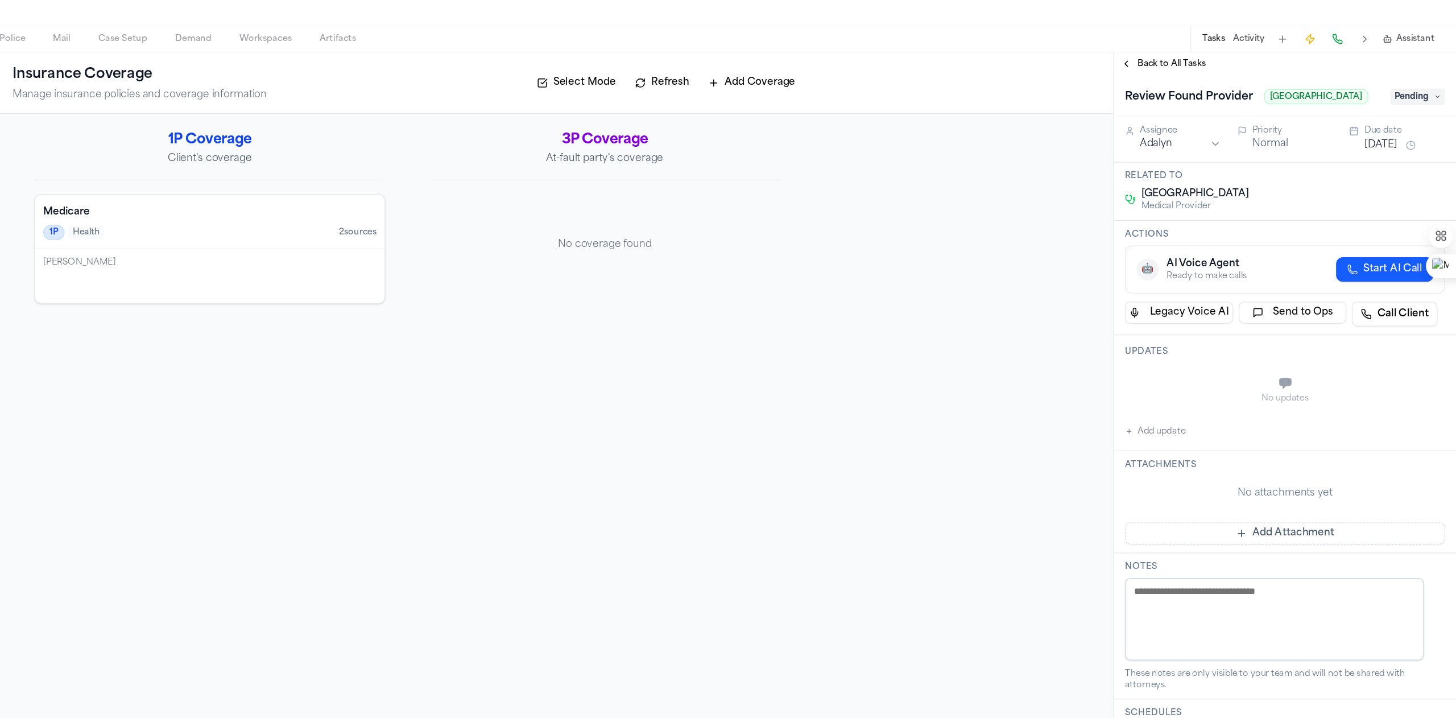
click at [808, 172] on span "Pending" at bounding box center [1425, 169] width 46 height 14
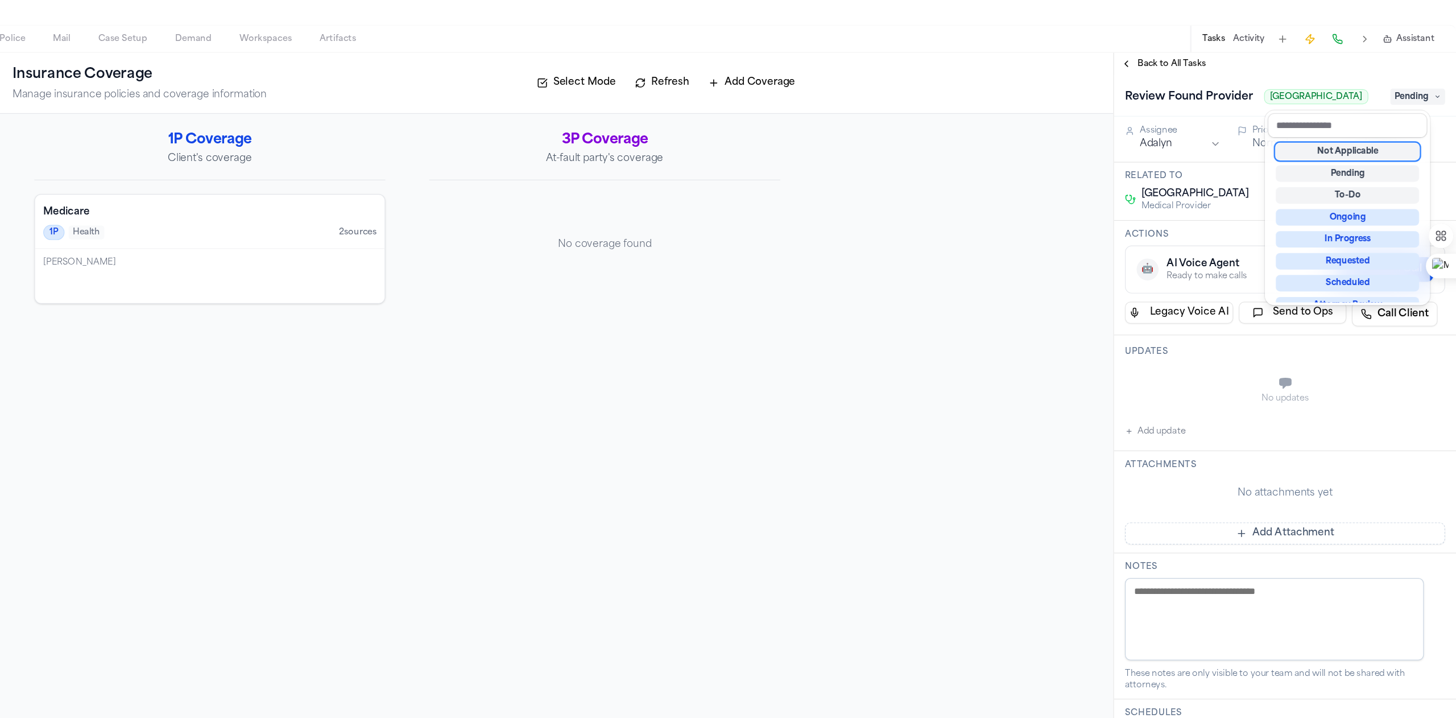
click at [808, 218] on div "Not Applicable" at bounding box center [1366, 215] width 119 height 14
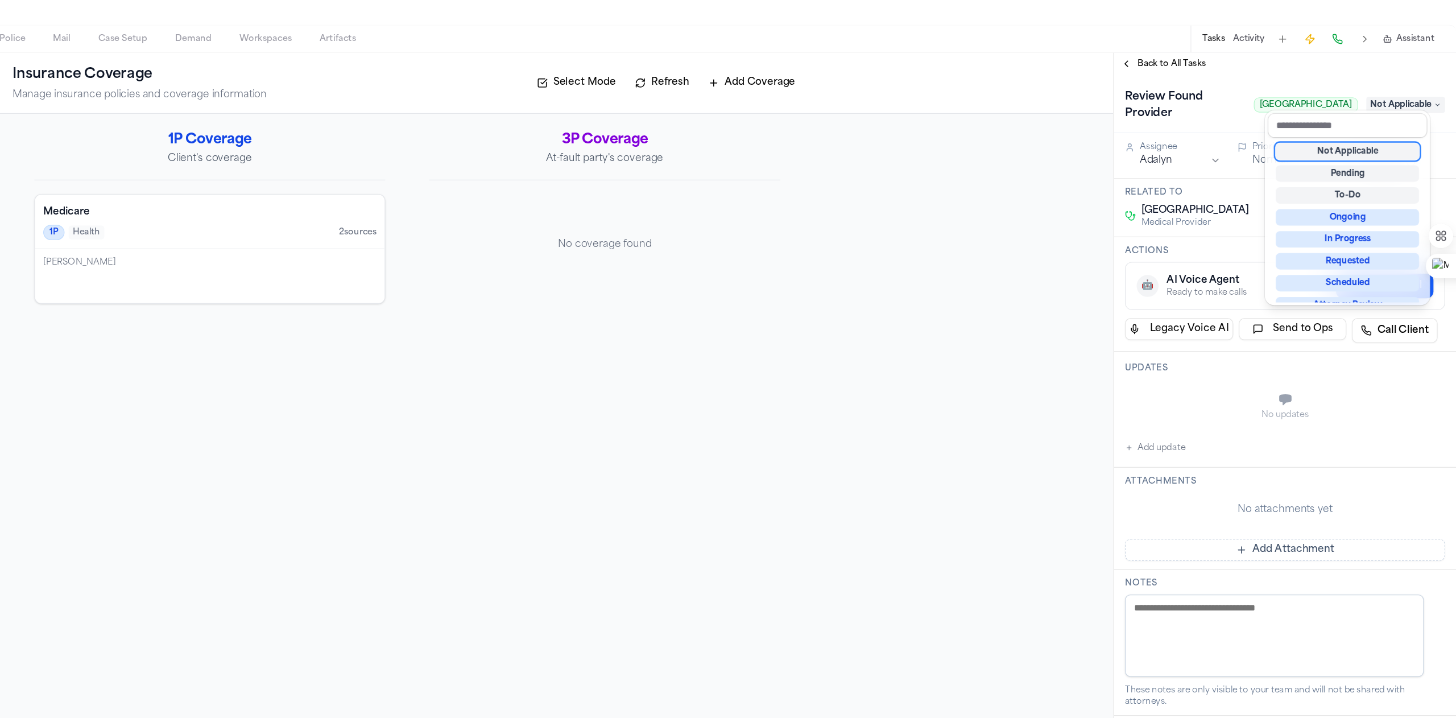
click at [808, 141] on div "Back to All Tasks Review Found Provider [GEOGRAPHIC_DATA] Not Applicable Assign…" at bounding box center [1314, 425] width 284 height 585
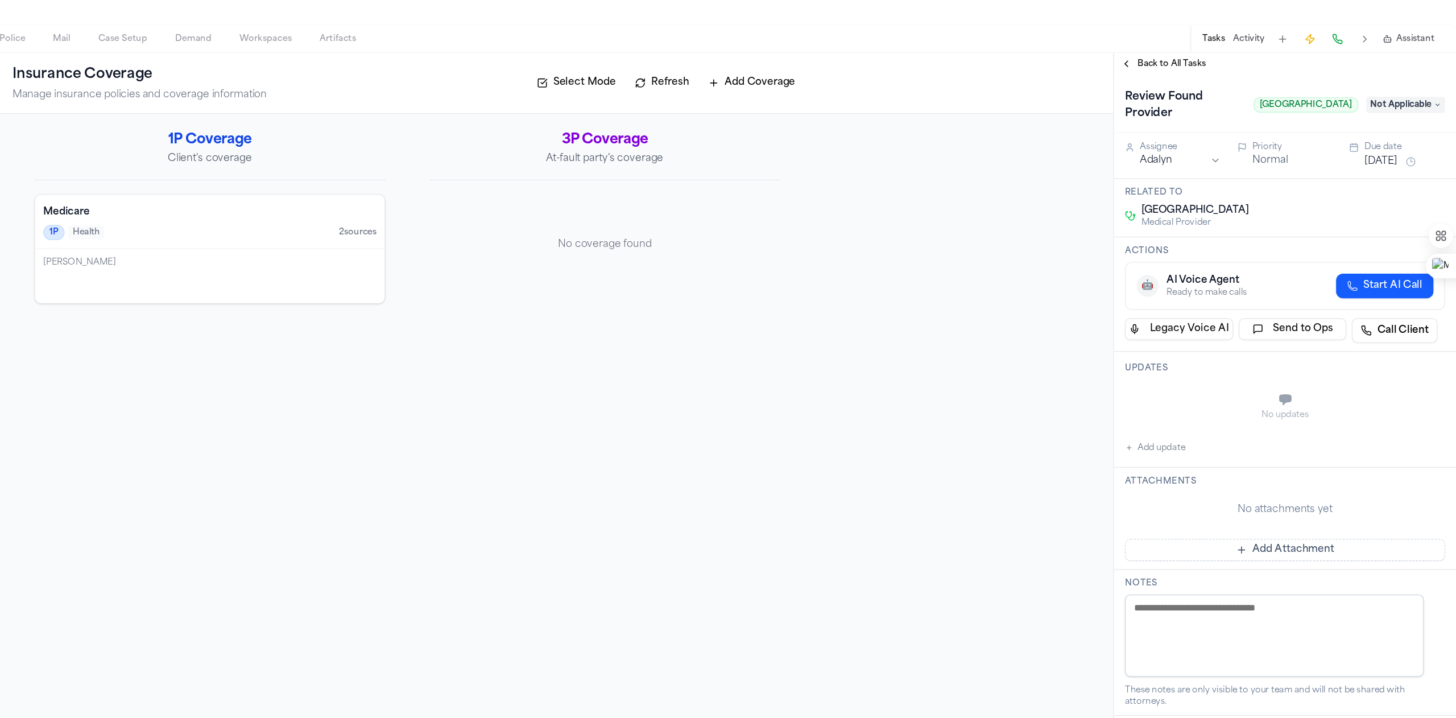
click at [808, 141] on button "Back to All Tasks" at bounding box center [1213, 141] width 82 height 9
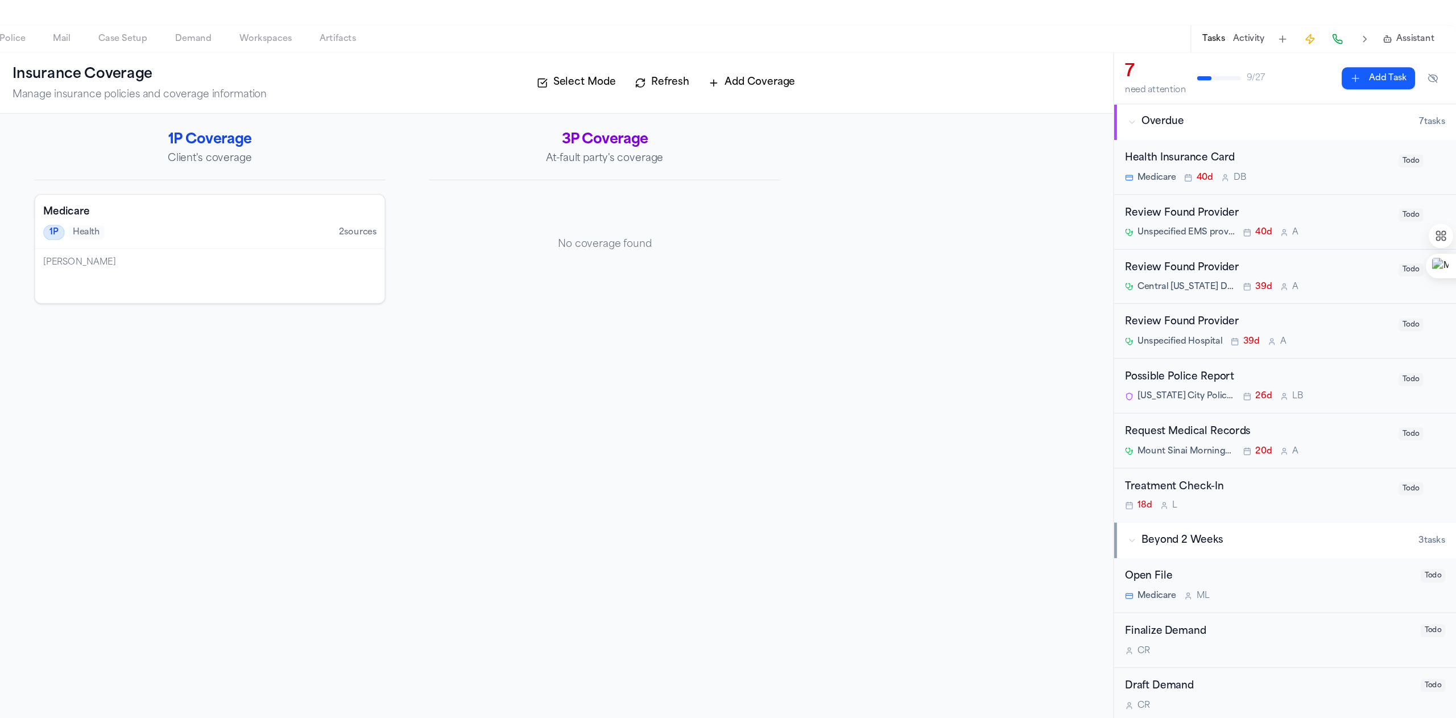
click at [808, 223] on div "Health Insurance Card" at bounding box center [1292, 220] width 220 height 13
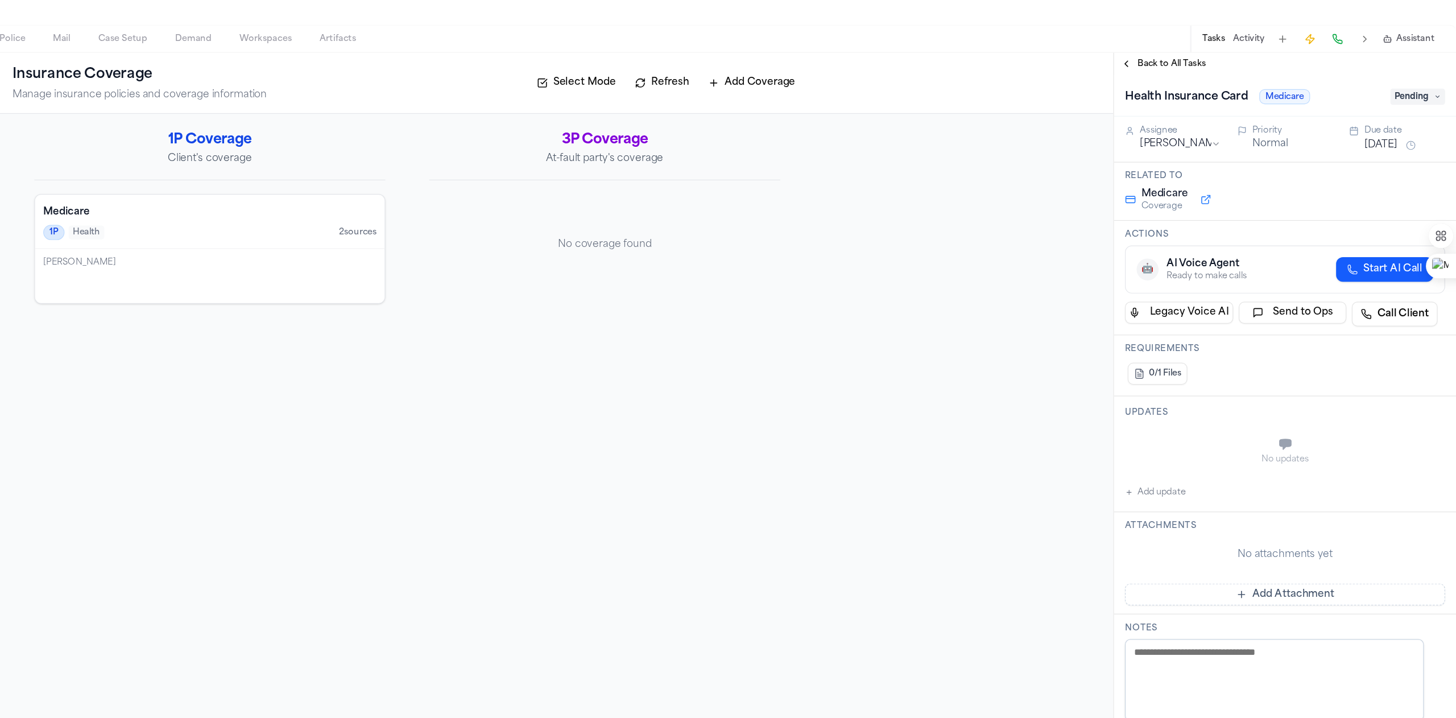
click at [808, 398] on button "Add update" at bounding box center [1207, 497] width 50 height 14
click at [808, 398] on div "Private Cancel Add" at bounding box center [1321, 470] width 252 height 55
click at [808, 398] on textarea "Add your update" at bounding box center [1321, 458] width 243 height 23
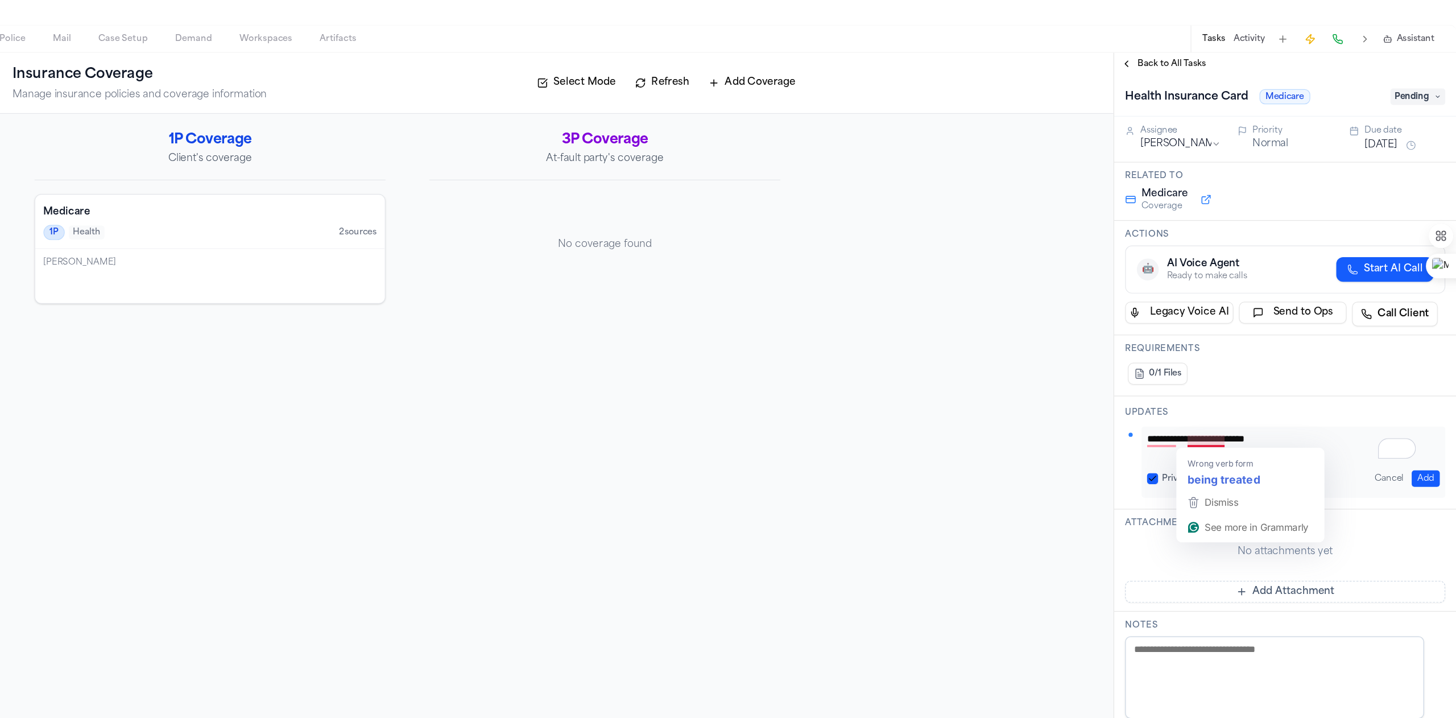
type textarea "**********"
click at [808, 398] on button "Add" at bounding box center [1430, 486] width 23 height 14
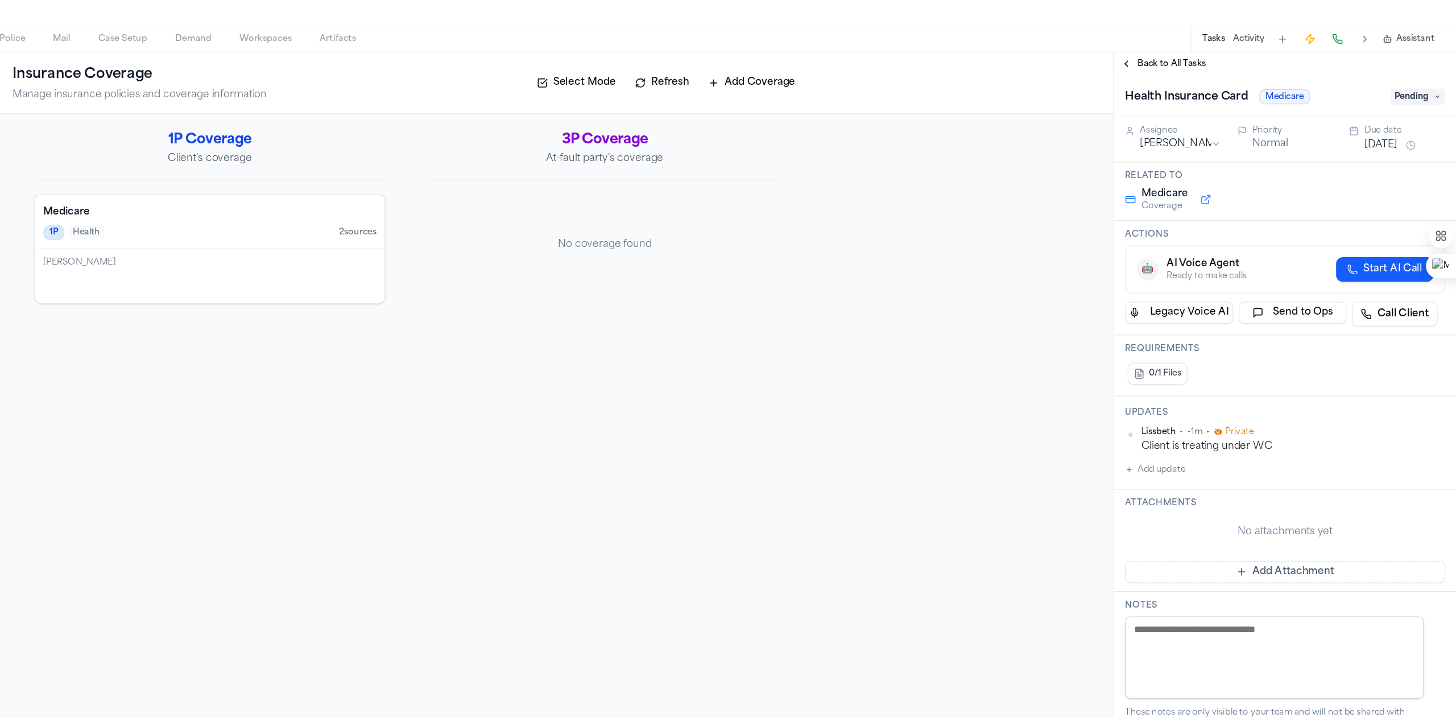
click at [808, 393] on div "0/1 Files" at bounding box center [1315, 398] width 266 height 23
click at [808, 141] on span "Back to All Tasks" at bounding box center [1220, 141] width 57 height 9
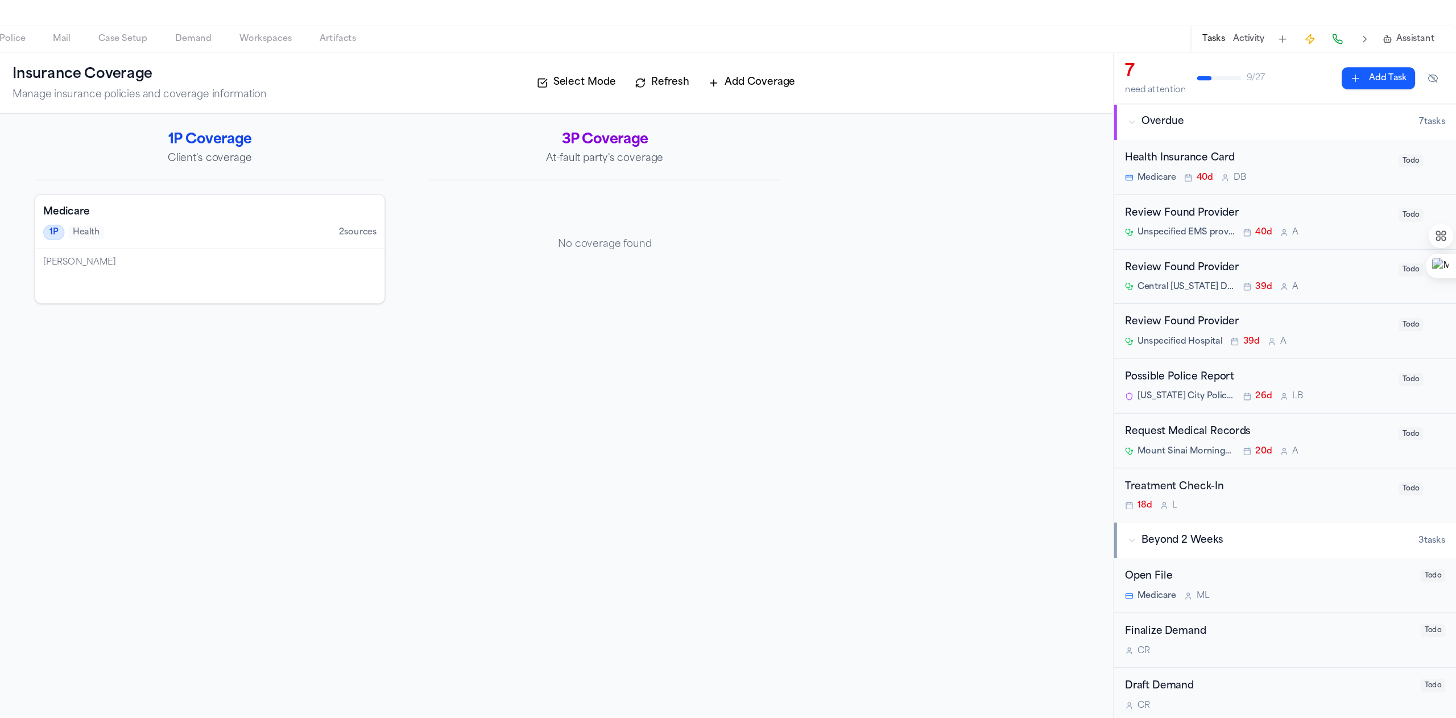
click at [808, 270] on div "Review Found Provider" at bounding box center [1292, 265] width 220 height 13
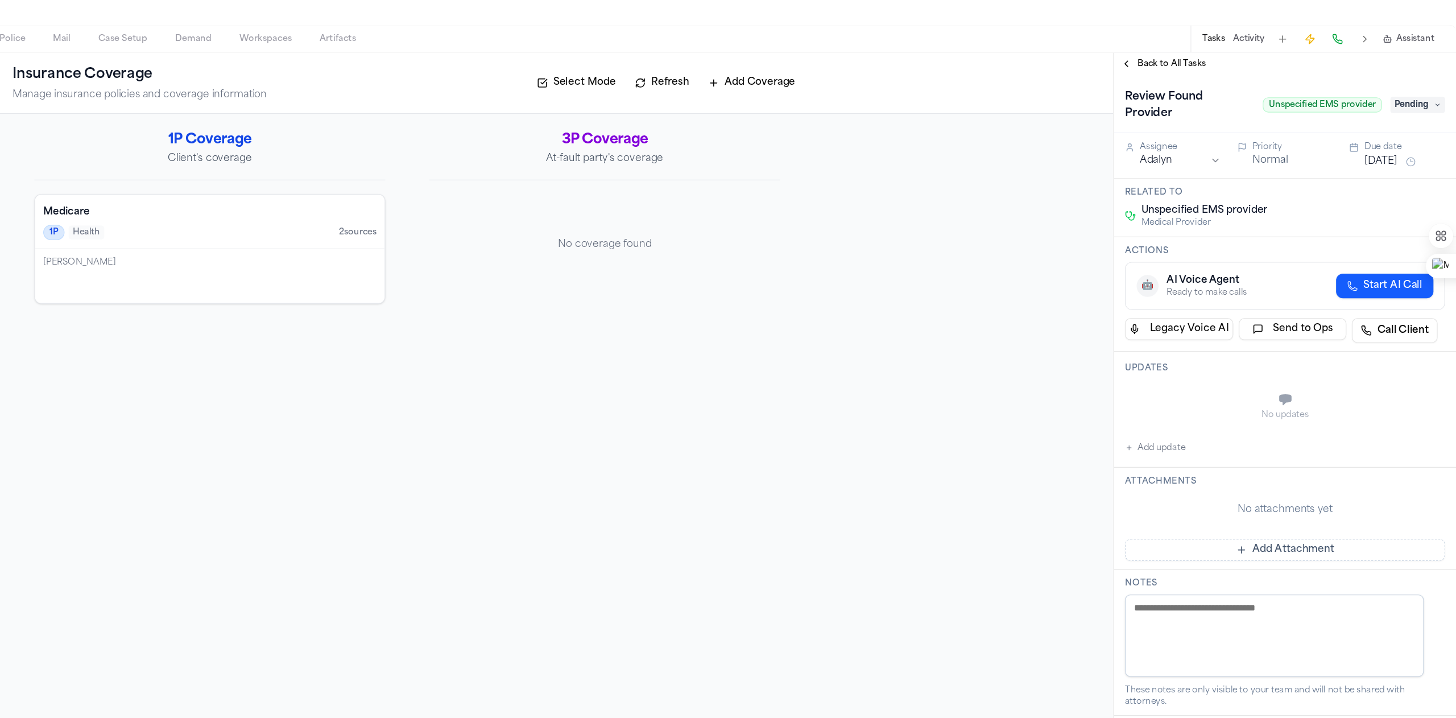
click at [808, 168] on div "Review Found Provider Unspecified EMS provider Pending" at bounding box center [1315, 176] width 266 height 32
click at [808, 183] on div "Review Found Provider Unspecified EMS provider Pending" at bounding box center [1315, 176] width 266 height 32
click at [808, 175] on span "Pending" at bounding box center [1425, 176] width 46 height 14
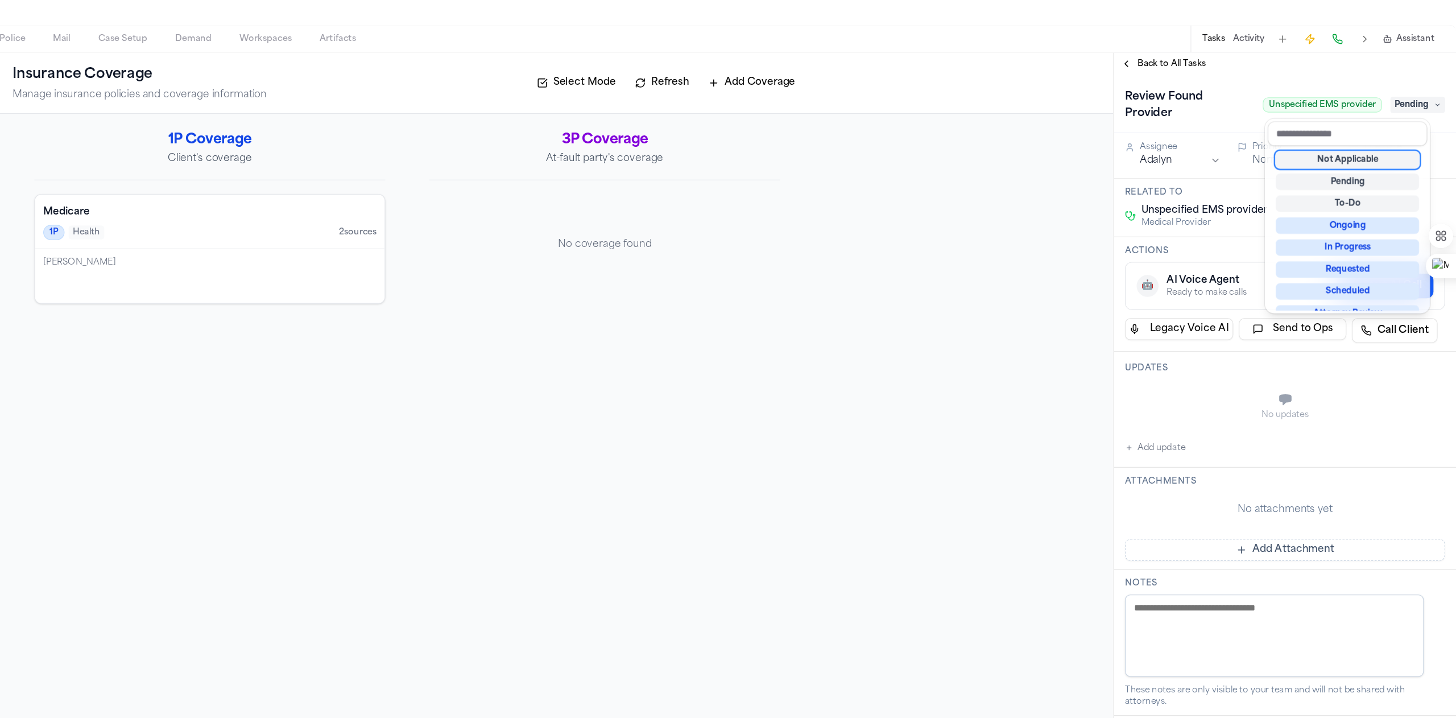
click at [808, 220] on div "Not Applicable" at bounding box center [1366, 221] width 119 height 14
click at [808, 143] on div "Back to All Tasks Review Found Provider Unspecified EMS provider Not Applicable…" at bounding box center [1314, 425] width 284 height 585
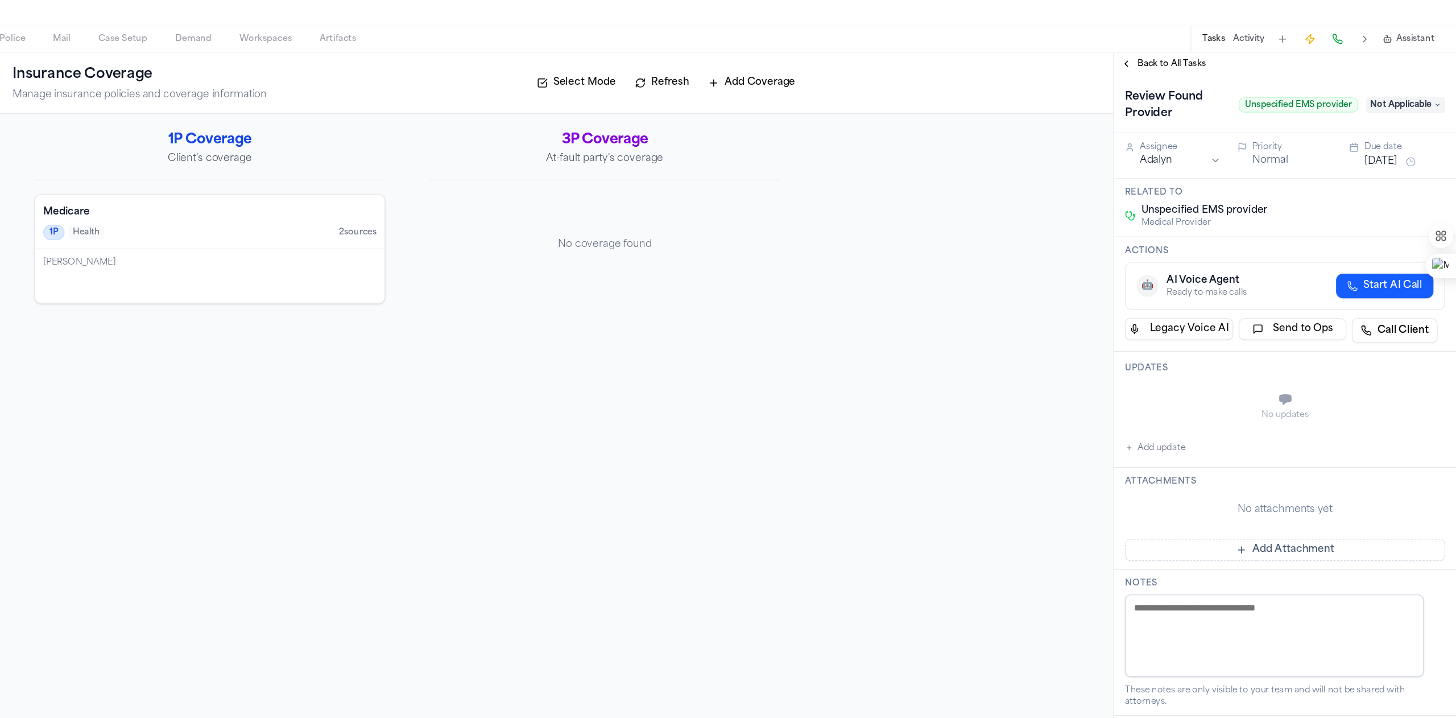
click at [808, 143] on button "Back to All Tasks" at bounding box center [1213, 141] width 82 height 9
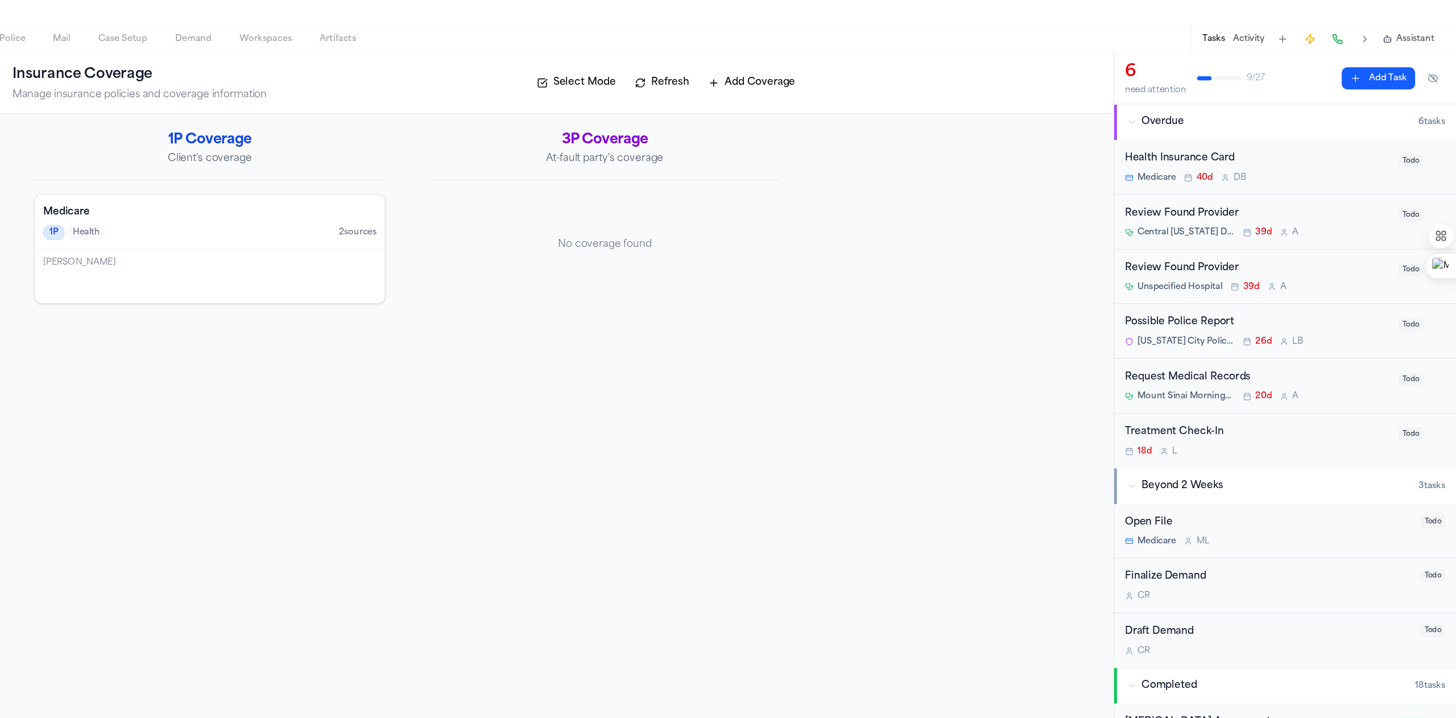
click at [808, 224] on span "Todo" at bounding box center [1419, 222] width 20 height 11
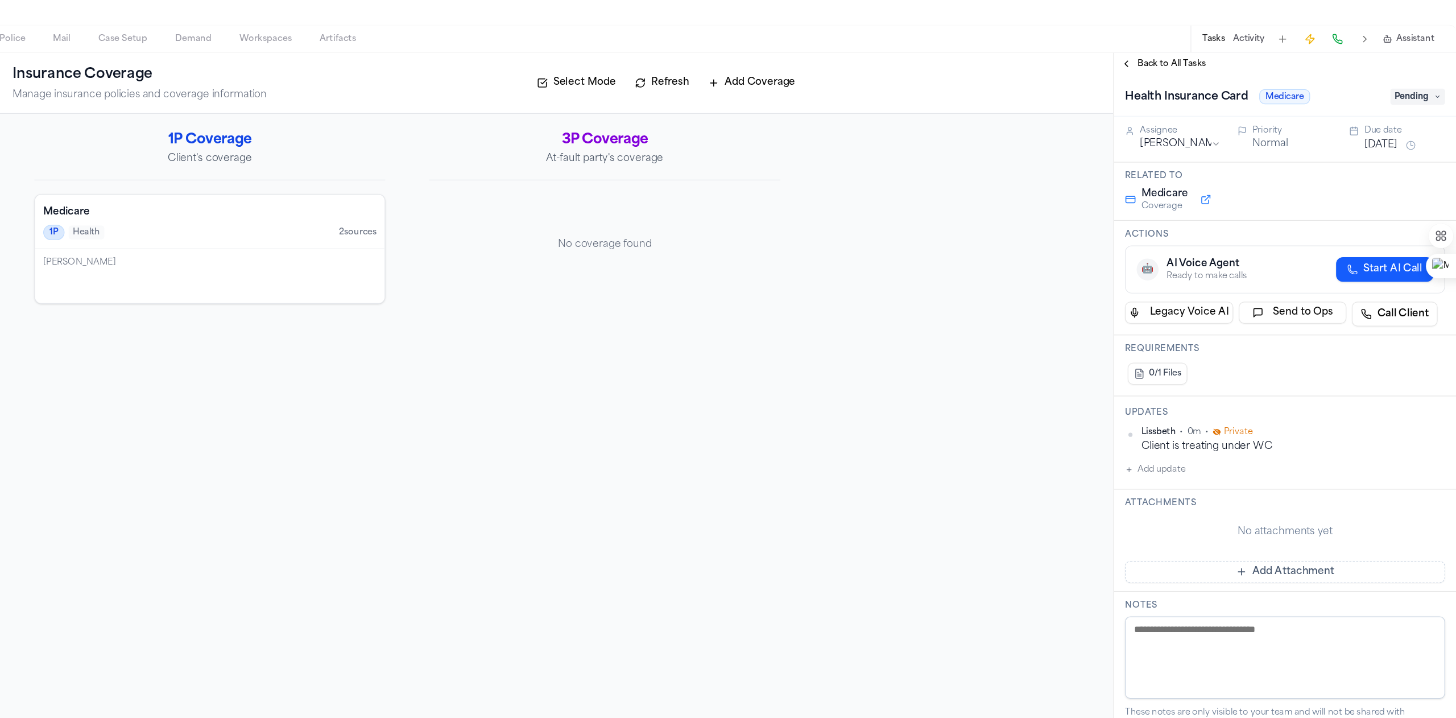
click at [808, 142] on span "Back to All Tasks" at bounding box center [1220, 141] width 57 height 9
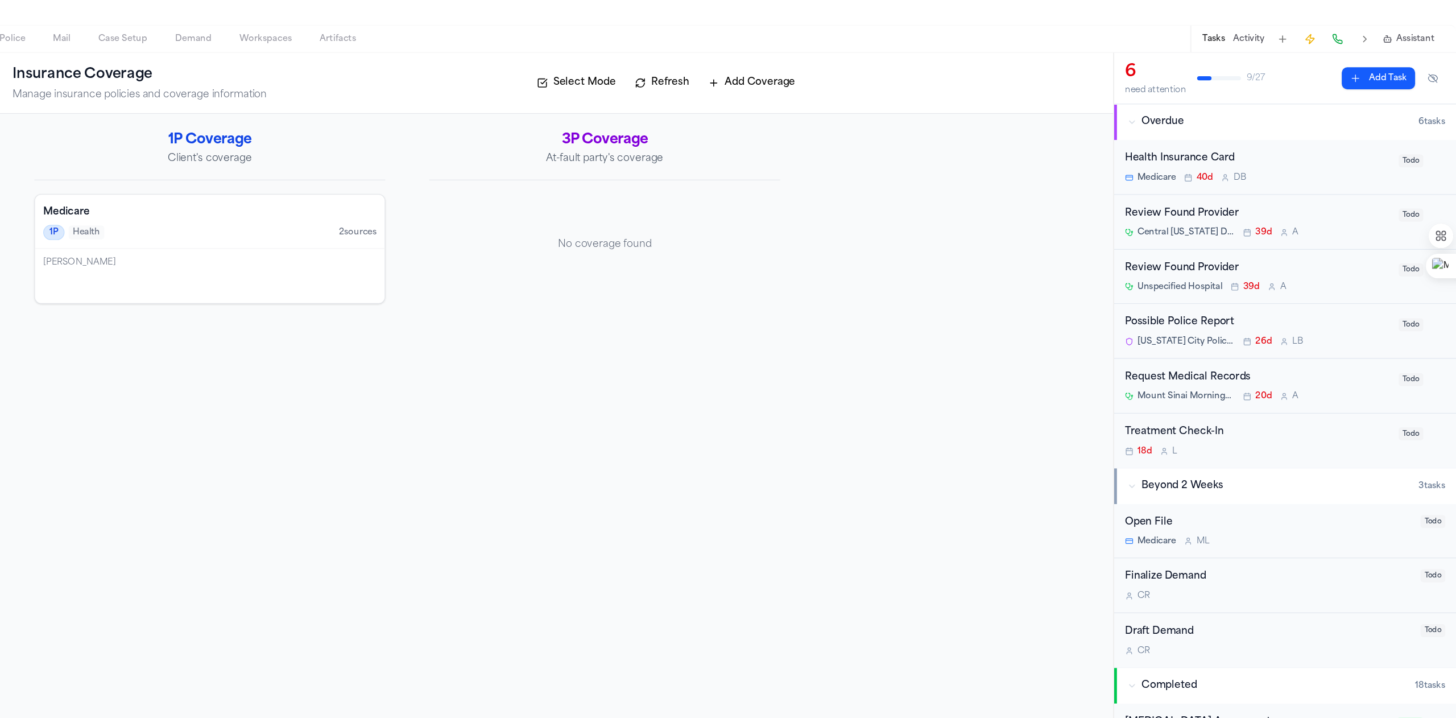
click at [808, 313] on span "Todo" at bounding box center [1419, 312] width 20 height 11
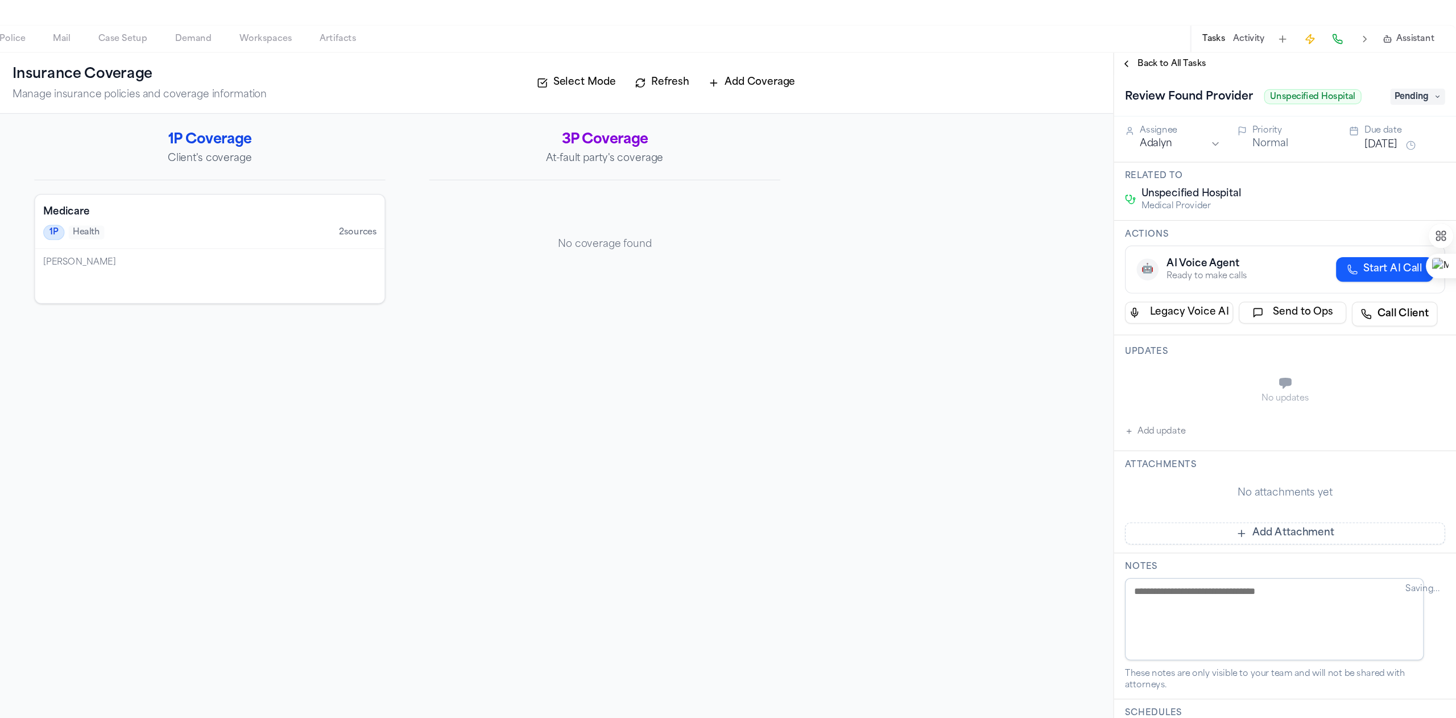
click at [808, 175] on span "Pending" at bounding box center [1425, 169] width 46 height 14
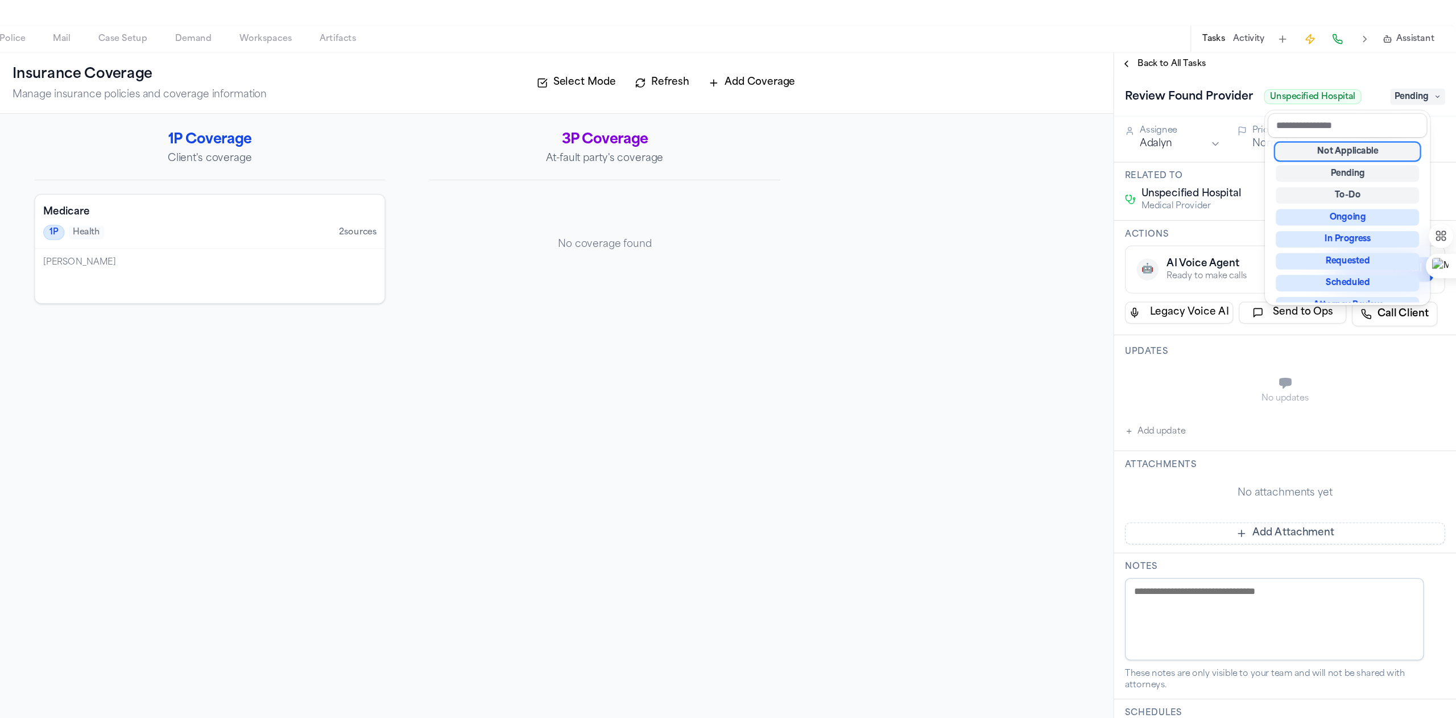
click at [808, 221] on div "Not Applicable" at bounding box center [1366, 215] width 119 height 14
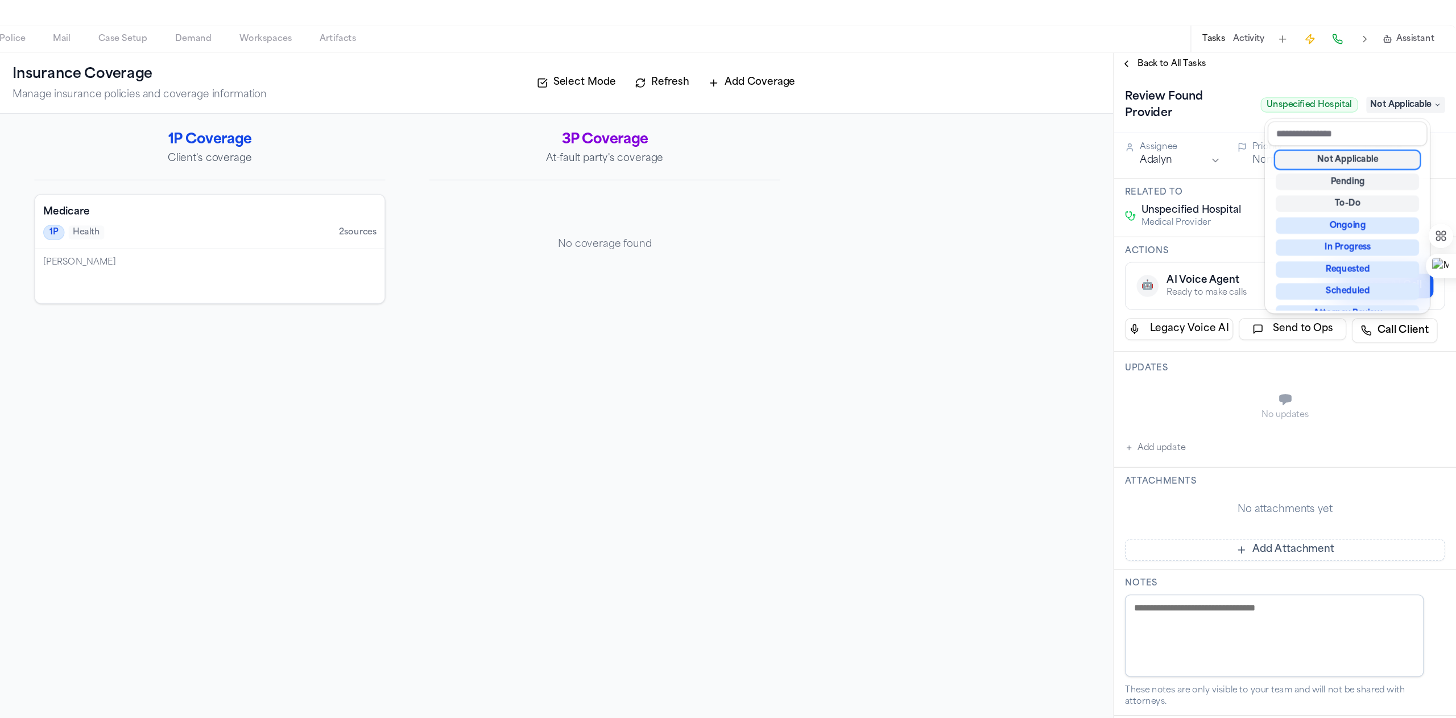
click at [808, 142] on div "Back to All Tasks Review Found Provider Unspecified Hospital Not Applicable Ass…" at bounding box center [1314, 425] width 284 height 585
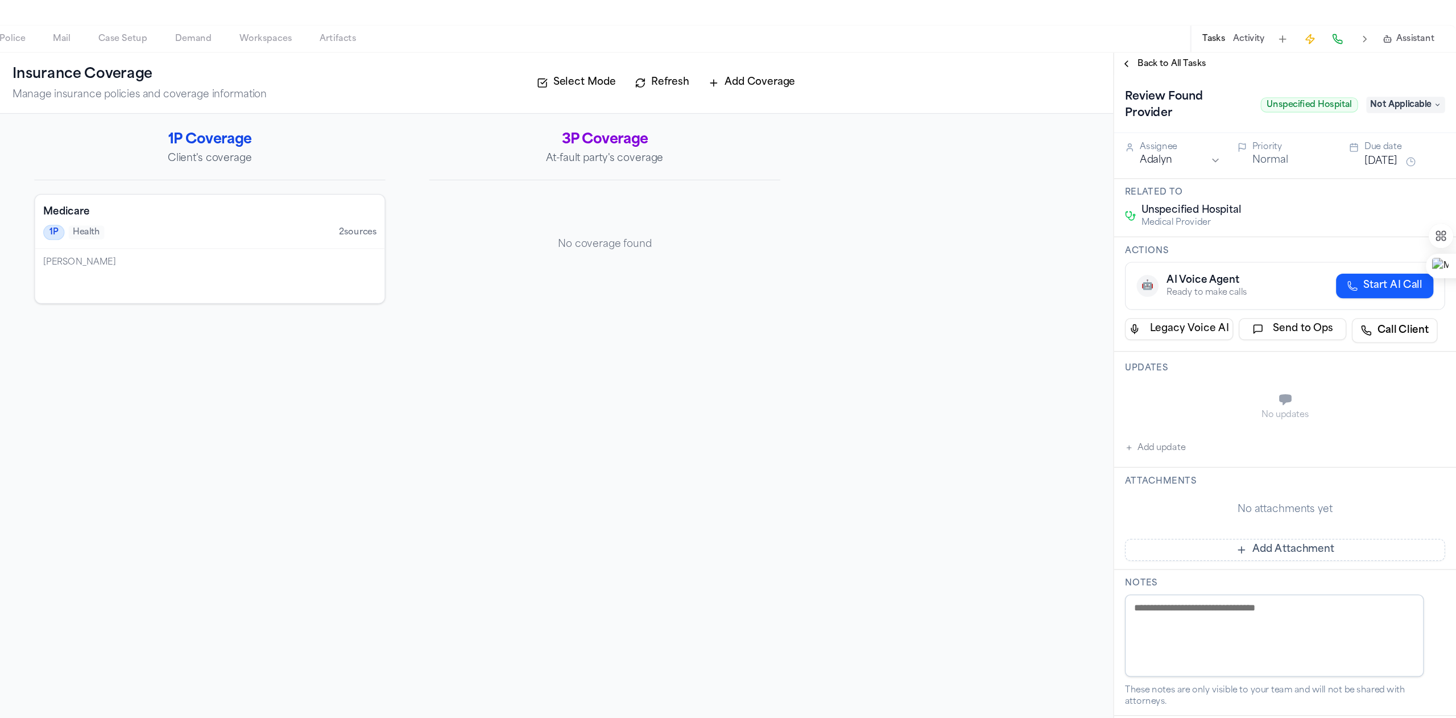
click at [808, 137] on span "Back to All Tasks" at bounding box center [1220, 141] width 57 height 9
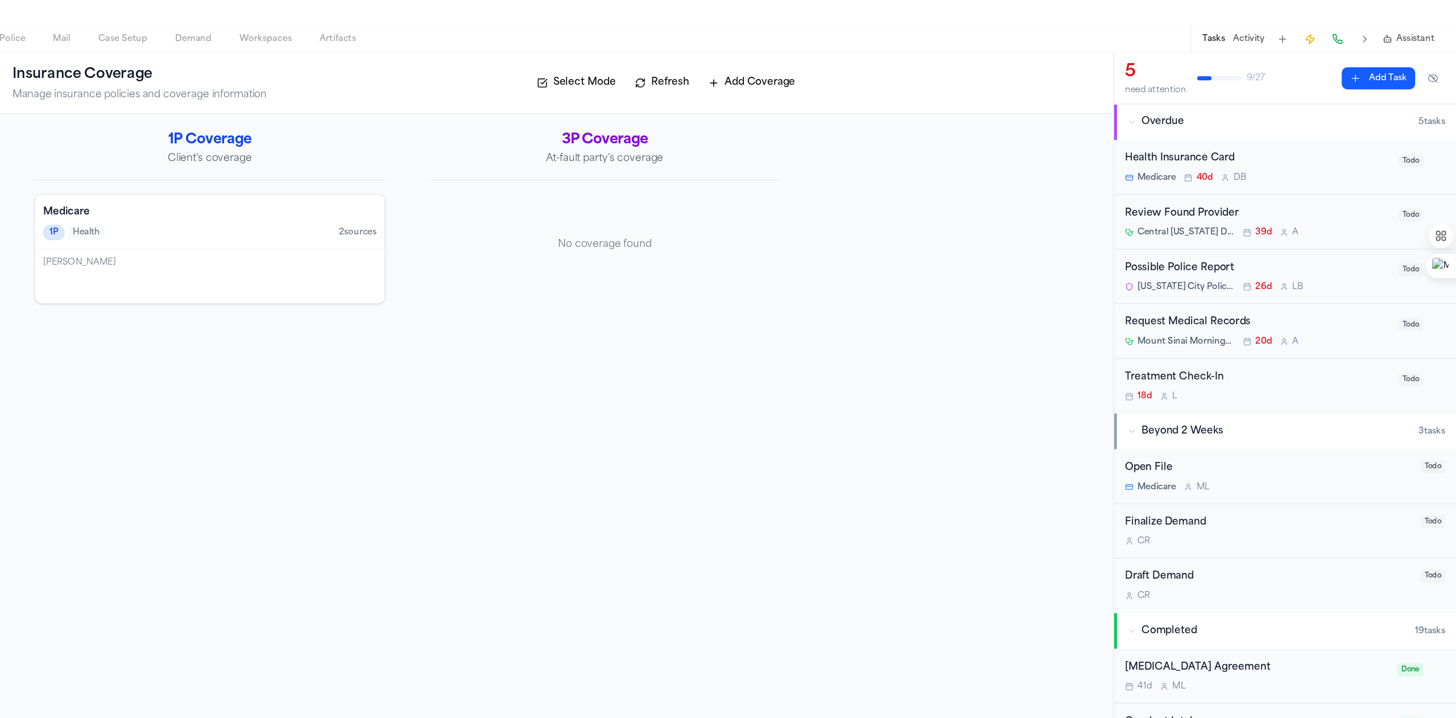
click at [808, 266] on span "Todo" at bounding box center [1419, 267] width 20 height 11
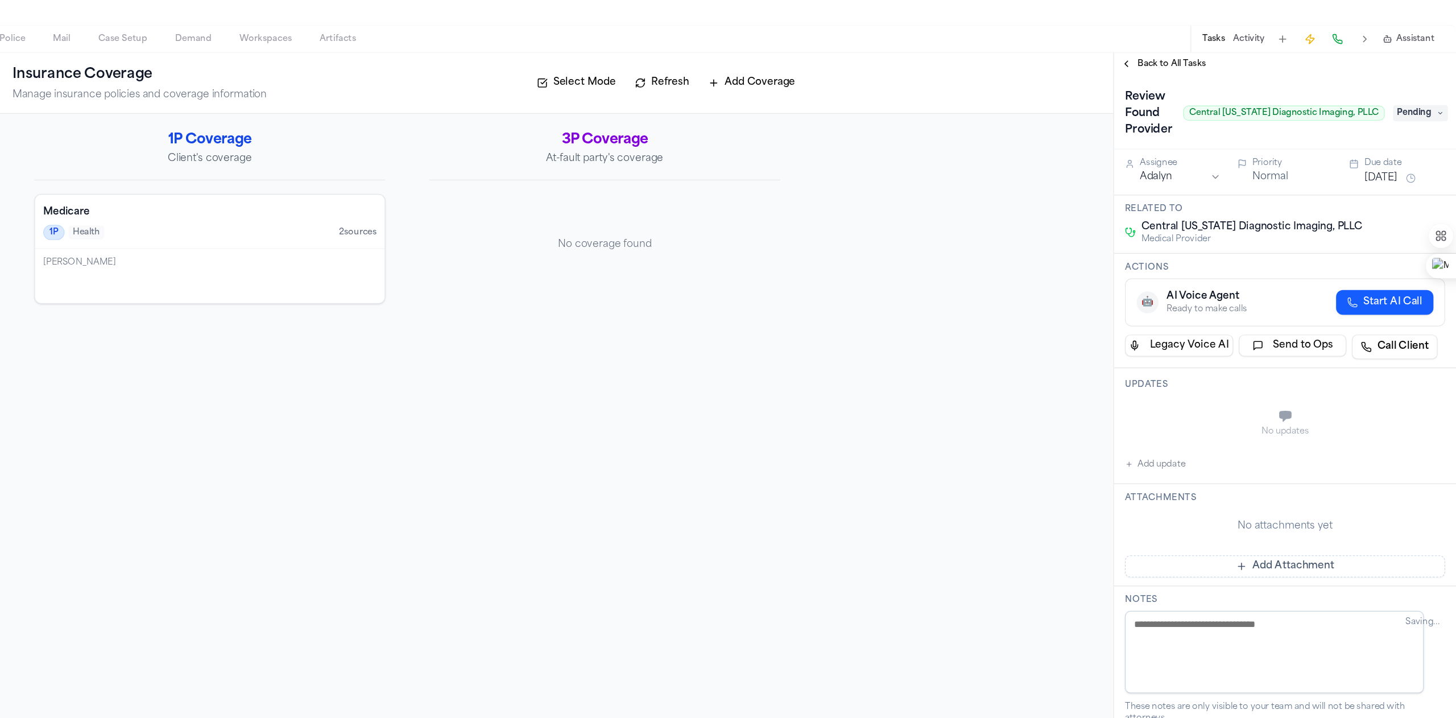
click at [808, 180] on span "Pending" at bounding box center [1427, 183] width 46 height 14
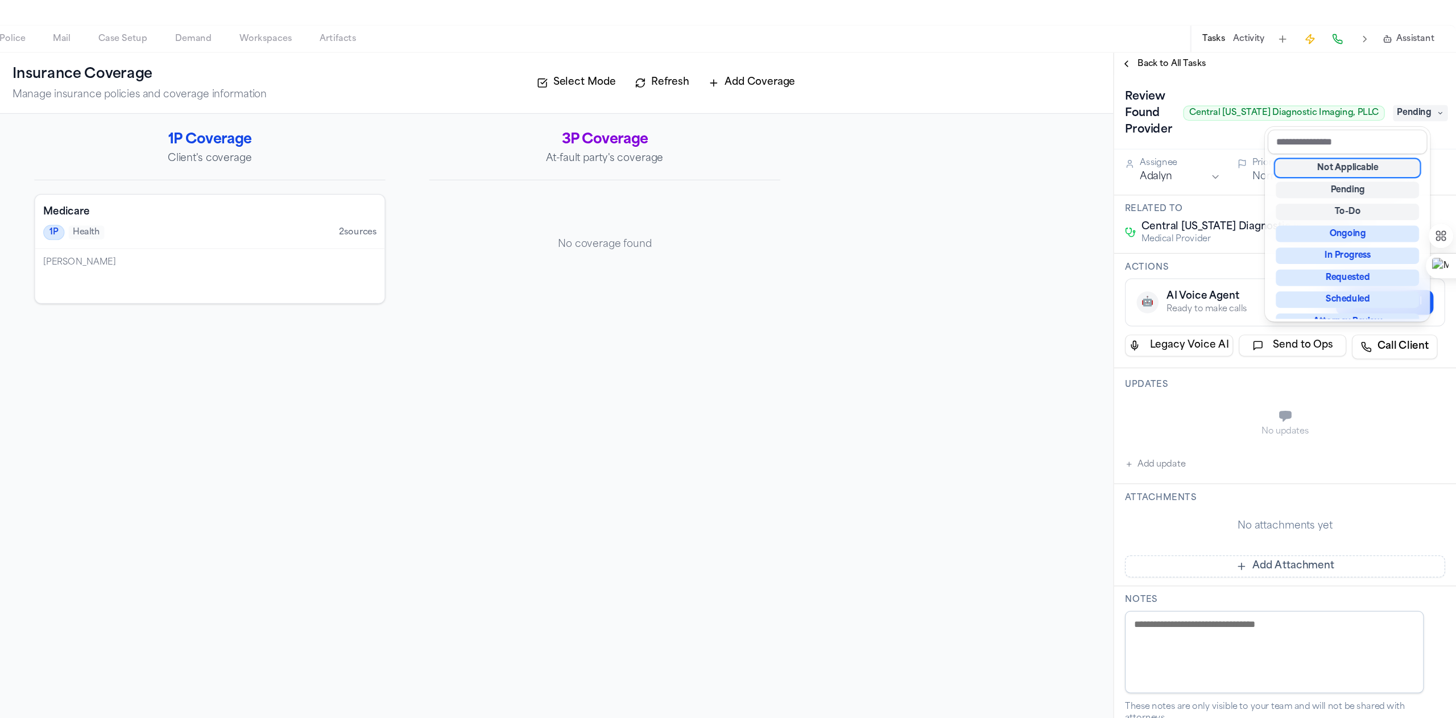
click at [808, 225] on div "Not Applicable" at bounding box center [1366, 228] width 119 height 14
click at [808, 141] on div "Back to All Tasks Review Found Provider Central [US_STATE] Diagnostic Imaging, …" at bounding box center [1314, 425] width 284 height 585
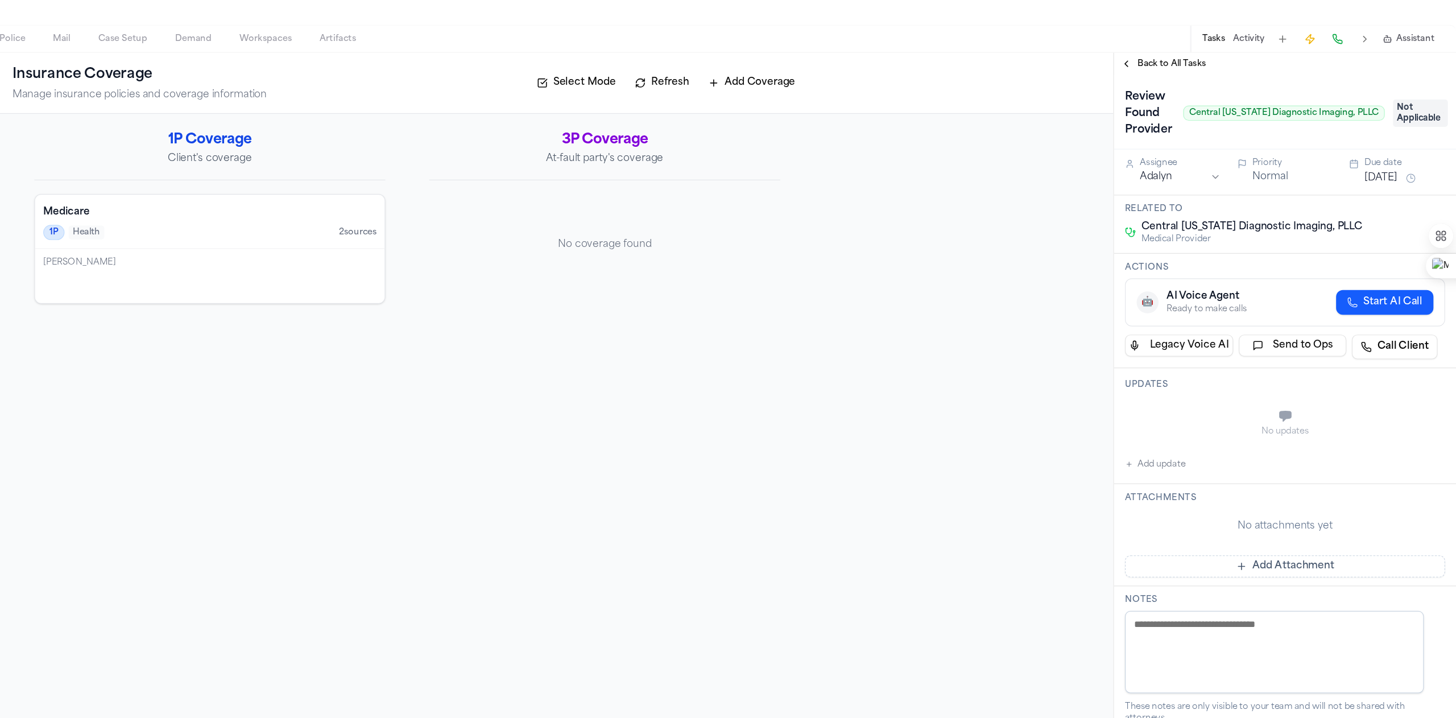
click at [808, 141] on span "Back to All Tasks" at bounding box center [1220, 141] width 57 height 9
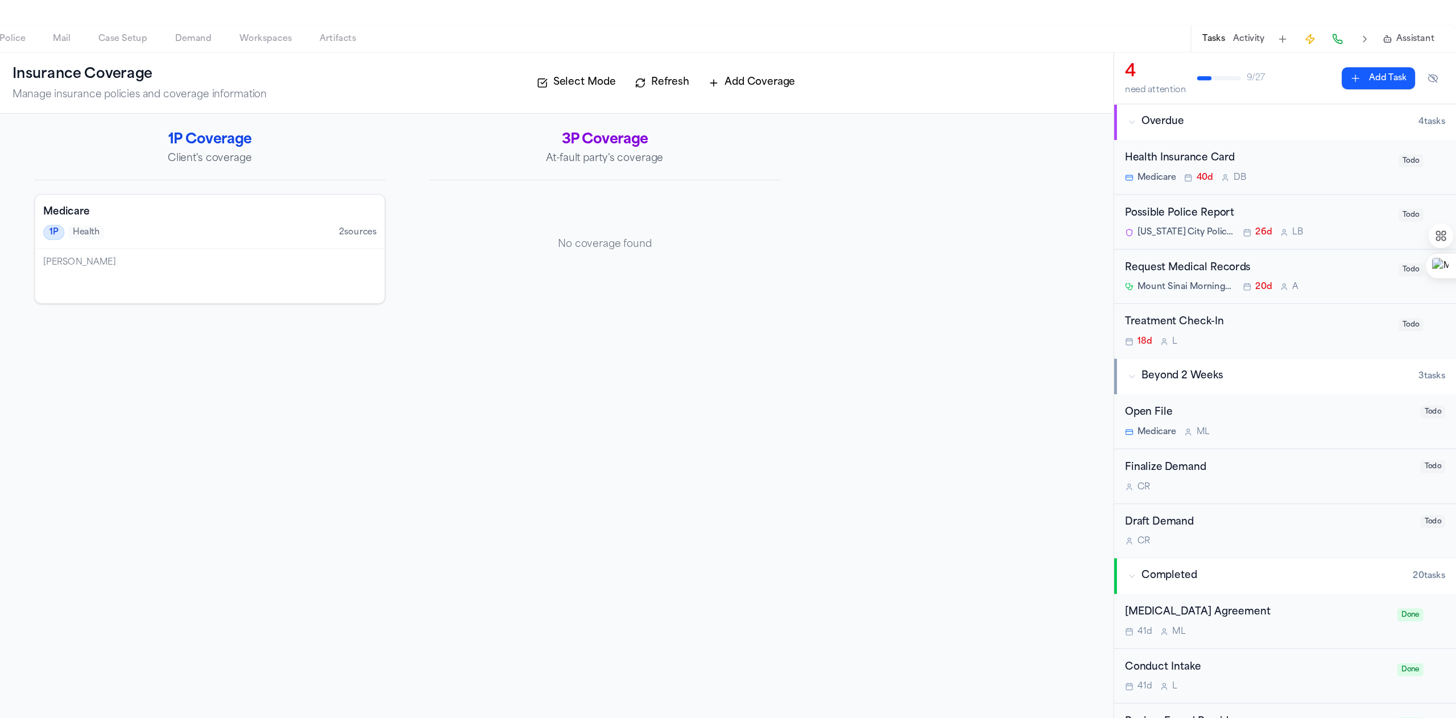
click at [808, 367] on div "18d L" at bounding box center [1292, 371] width 220 height 9
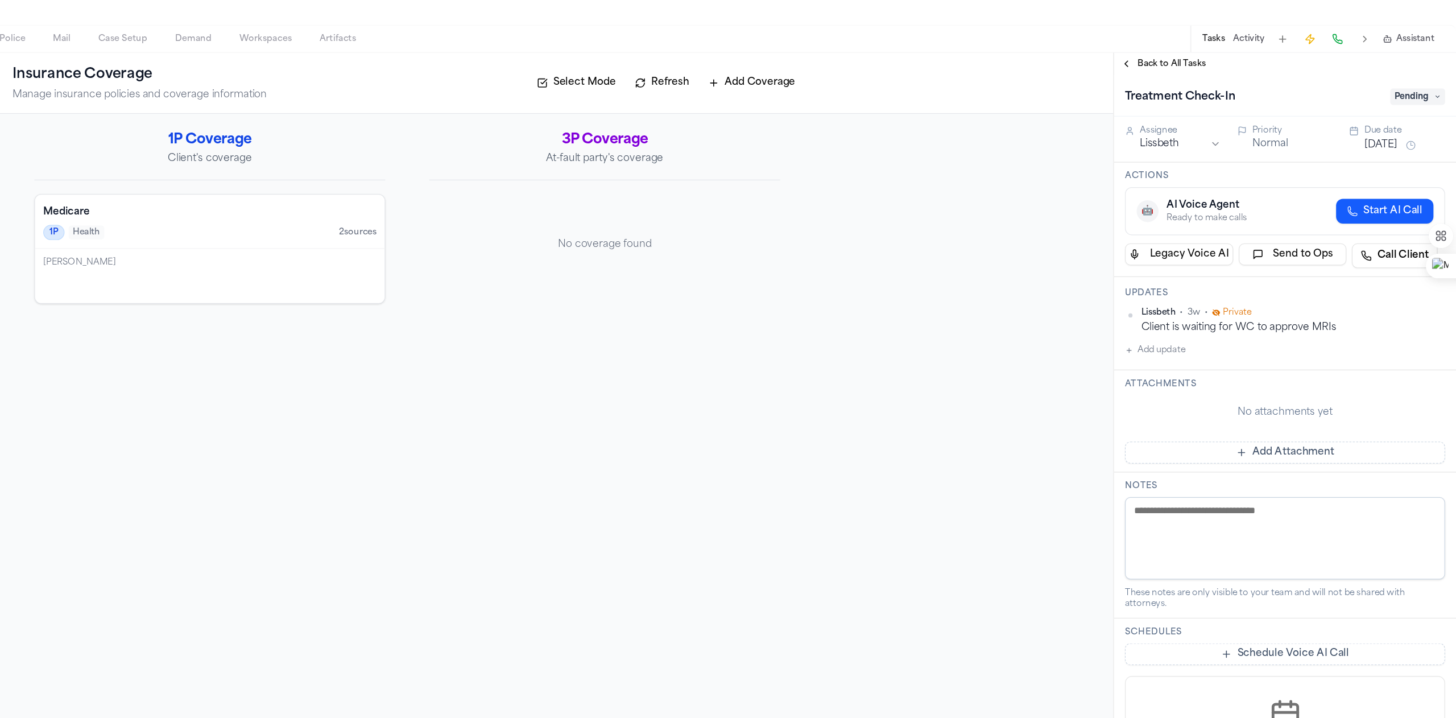
click at [808, 163] on span "Pending" at bounding box center [1425, 169] width 46 height 14
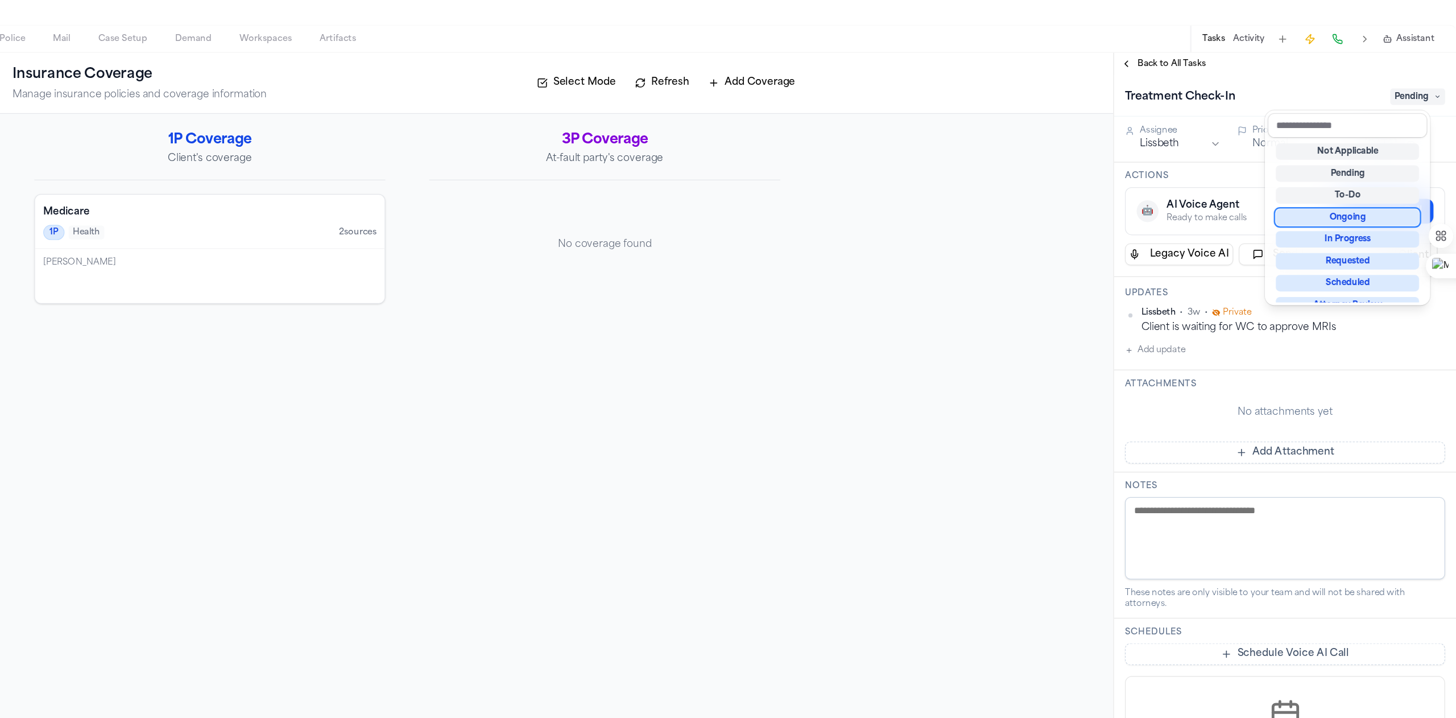
click at [808, 267] on div "Ongoing" at bounding box center [1366, 269] width 119 height 14
click at [808, 384] on div "Treatment Check-In Ongoing Assignee Lissbeth Priority Normal Due date [DATE] Ac…" at bounding box center [1314, 434] width 284 height 567
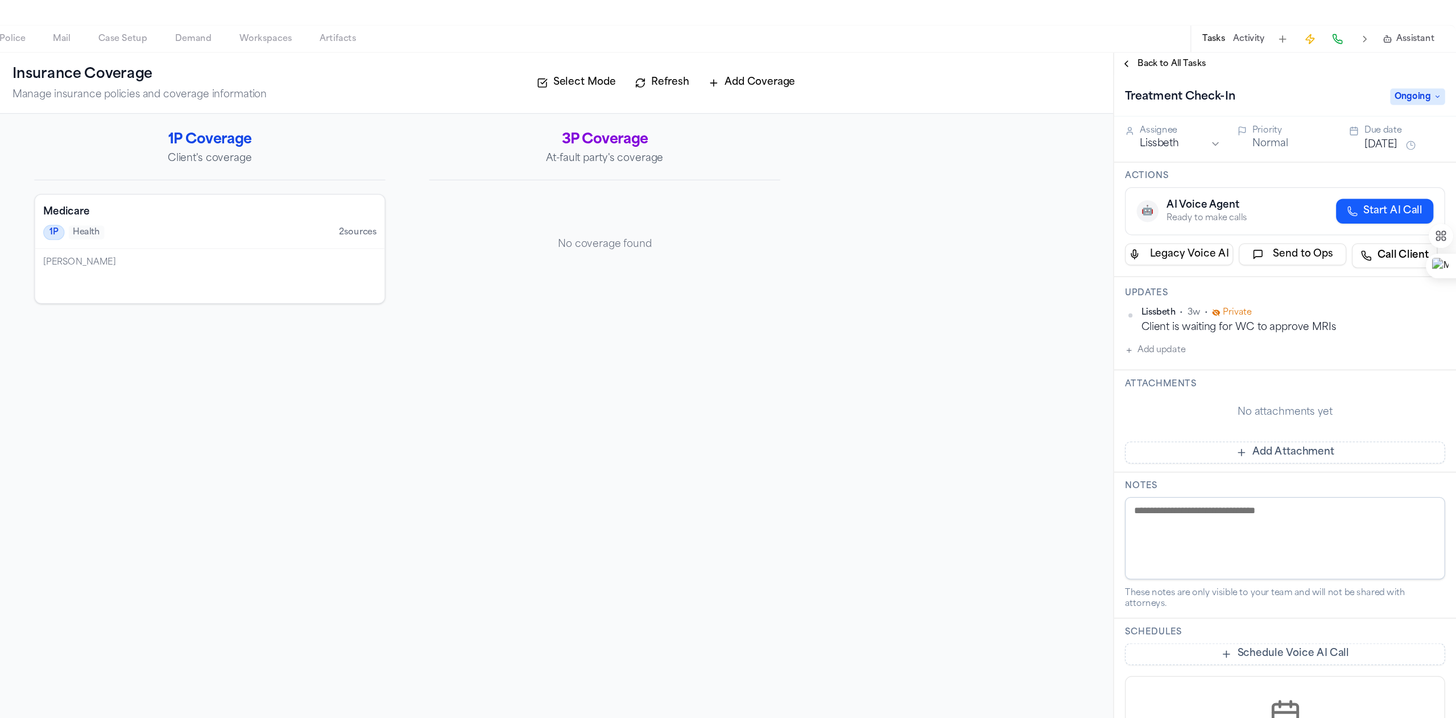
click at [808, 209] on button "[DATE]" at bounding box center [1393, 209] width 27 height 11
click at [808, 341] on button "22" at bounding box center [1421, 346] width 18 height 18
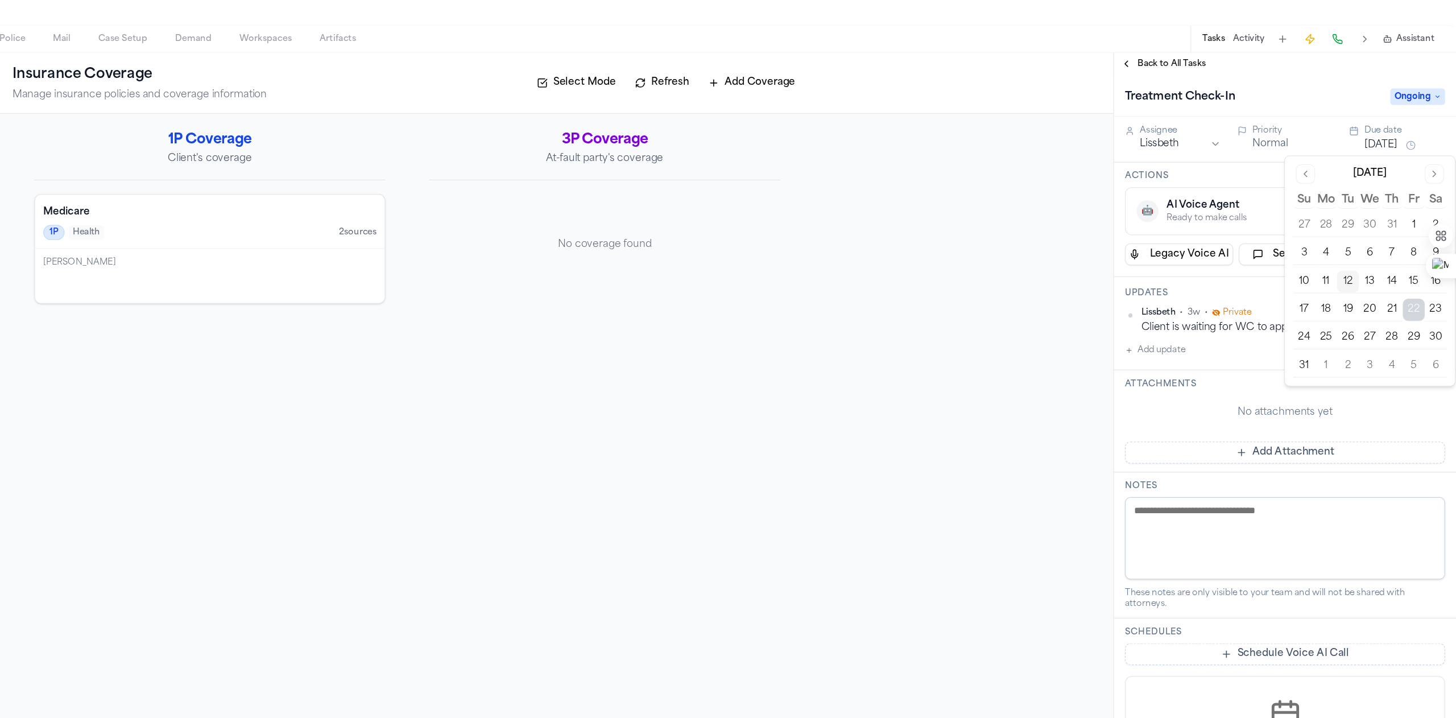
click at [808, 398] on div "Attachments No attachments yet Add Attachment" at bounding box center [1314, 438] width 284 height 85
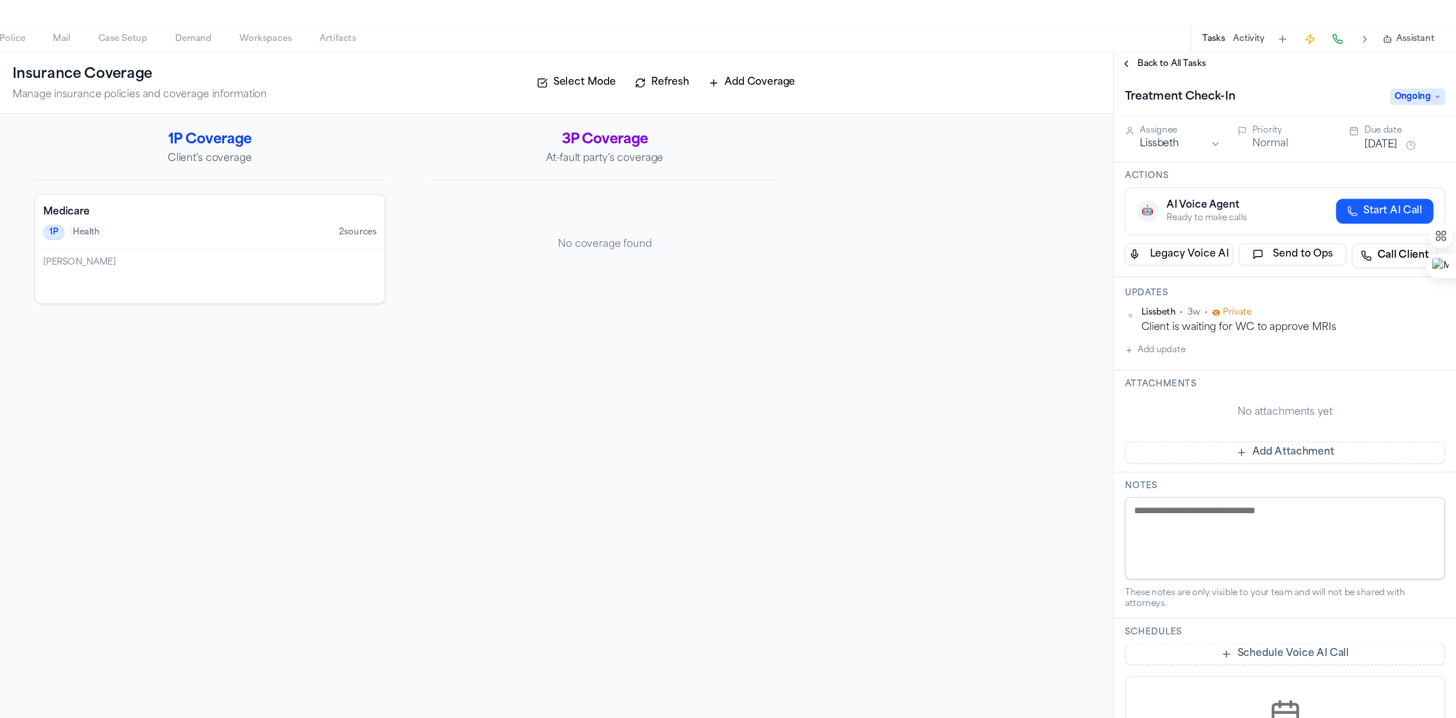
click at [808, 139] on span "Back to All Tasks" at bounding box center [1220, 141] width 57 height 9
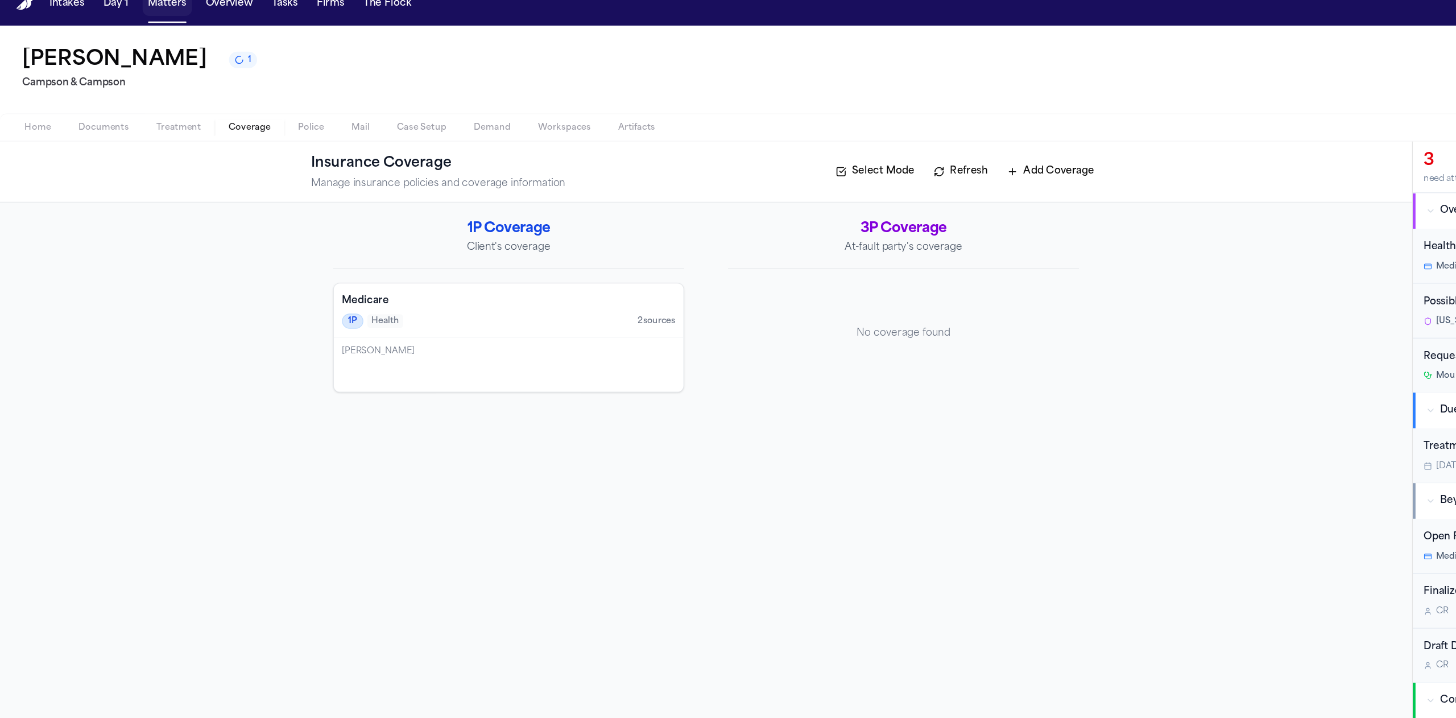
click at [144, 18] on button "Matters" at bounding box center [138, 18] width 41 height 20
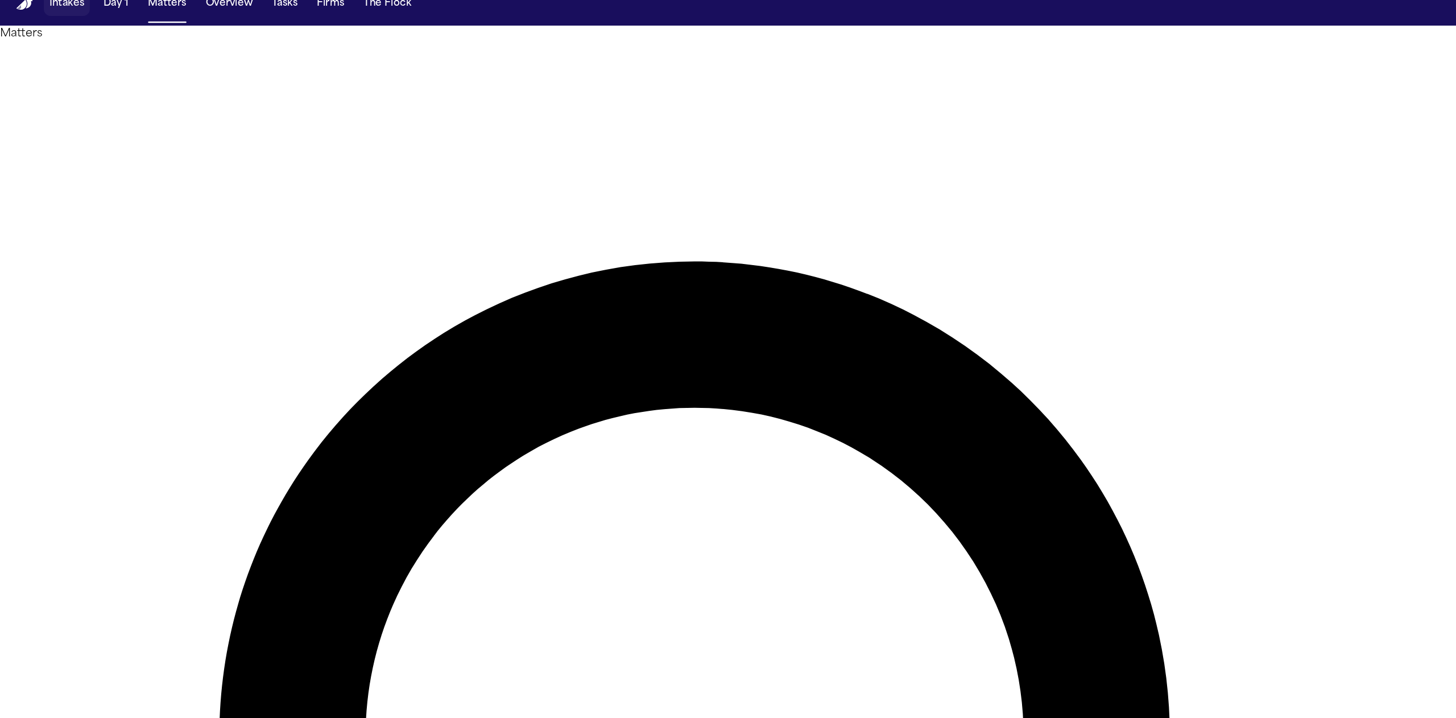
click at [56, 23] on button "Intakes" at bounding box center [55, 18] width 38 height 20
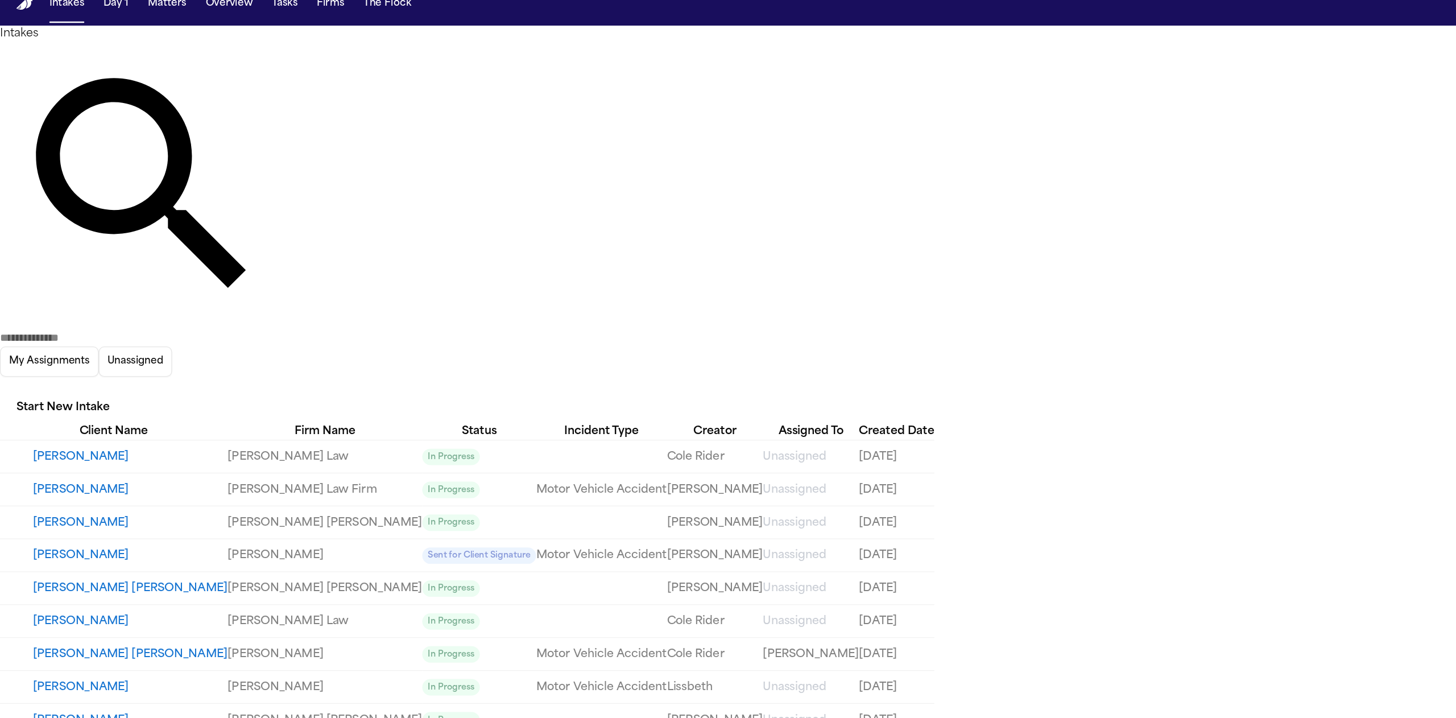
click at [117, 579] on button "Loretta Johnson" at bounding box center [108, 586] width 162 height 14
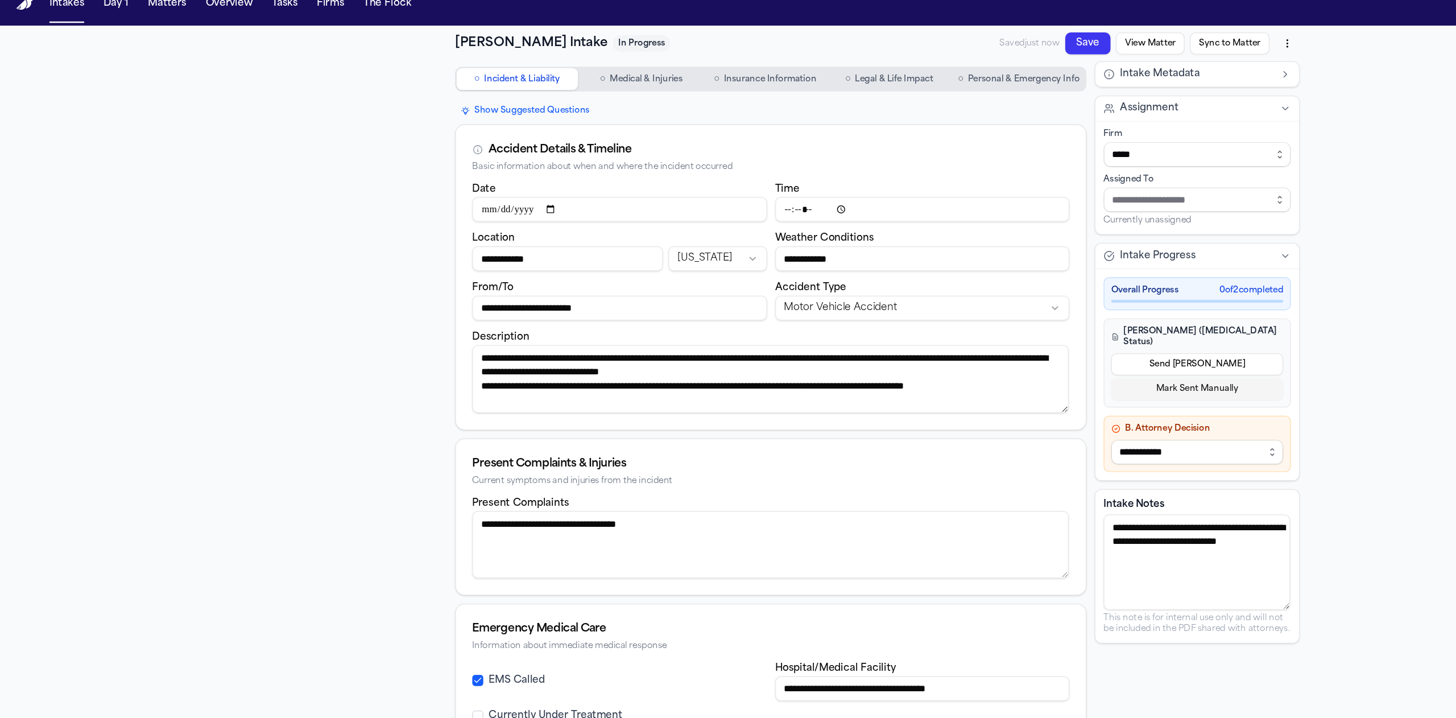
click at [1052, 61] on div "Saved just now Save View Matter Sync to Matter" at bounding box center [953, 51] width 249 height 20
click at [1063, 48] on html "**********" at bounding box center [728, 359] width 1456 height 718
click at [1005, 92] on div "Download PDF (8/12/2025, 11:37:40 AM)" at bounding box center [976, 94] width 151 height 18
drag, startPoint x: 386, startPoint y: 308, endPoint x: 483, endPoint y: 359, distance: 109.7
click at [483, 359] on div "**********" at bounding box center [639, 269] width 523 height 209
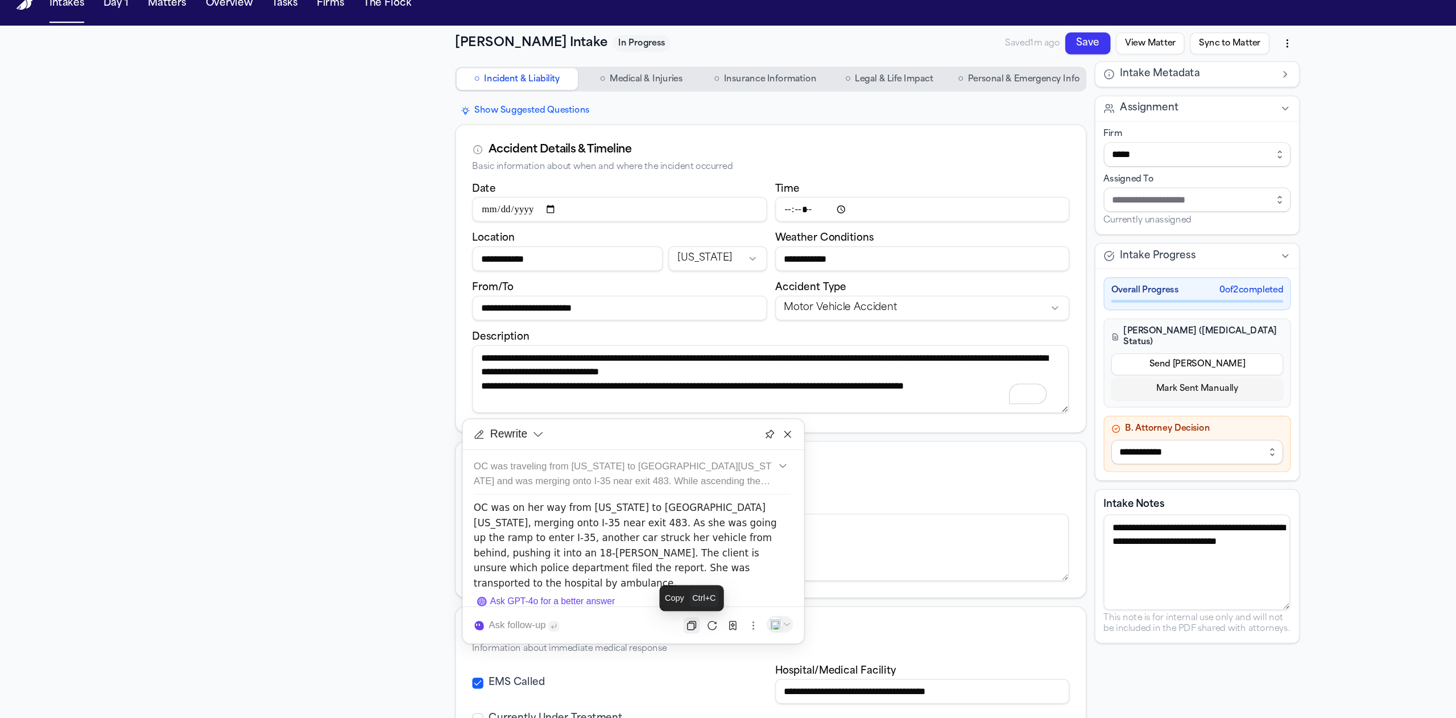
click at [573, 531] on icon at bounding box center [574, 534] width 10 height 10
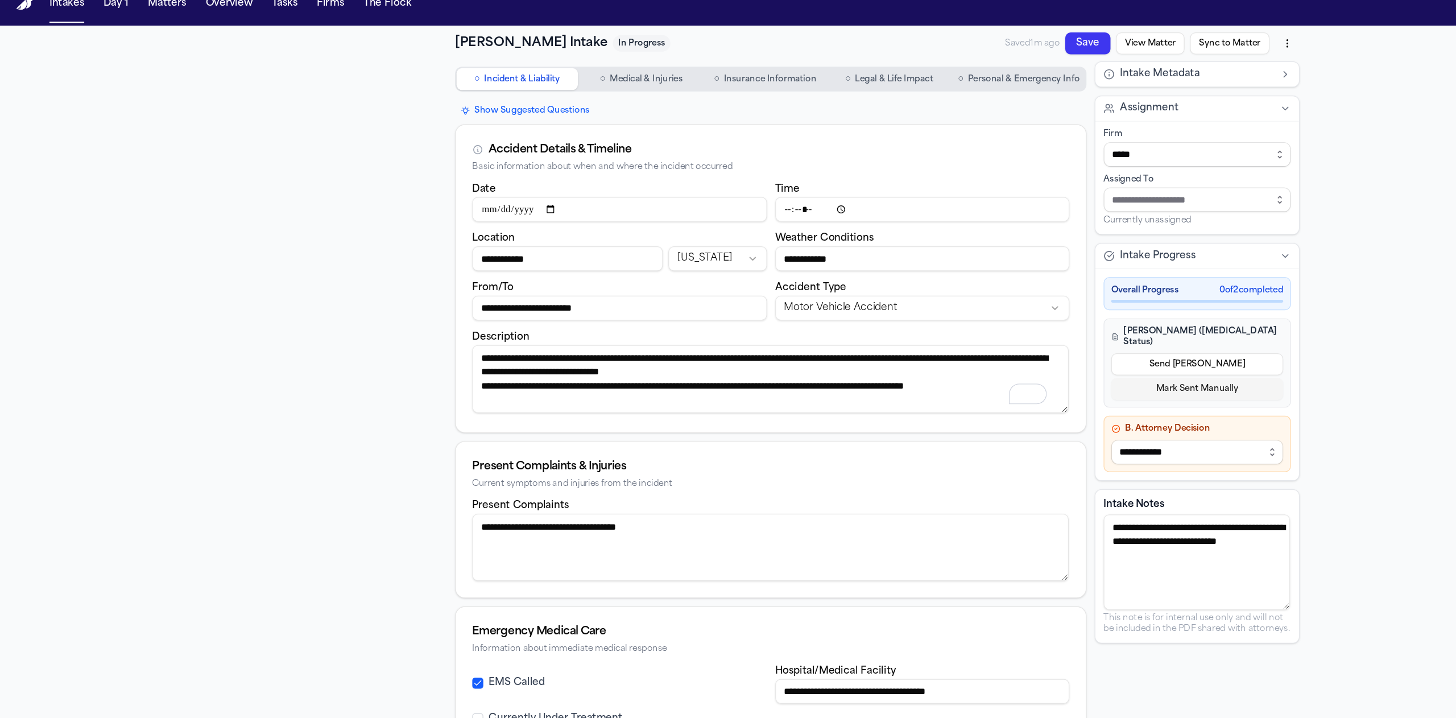
click at [735, 346] on textarea "**********" at bounding box center [639, 330] width 495 height 56
drag, startPoint x: 735, startPoint y: 346, endPoint x: 381, endPoint y: 305, distance: 356.2
click at [381, 305] on div "**********" at bounding box center [639, 269] width 523 height 209
paste textarea "To enrich screen reader interactions, please activate Accessibility in Grammarl…"
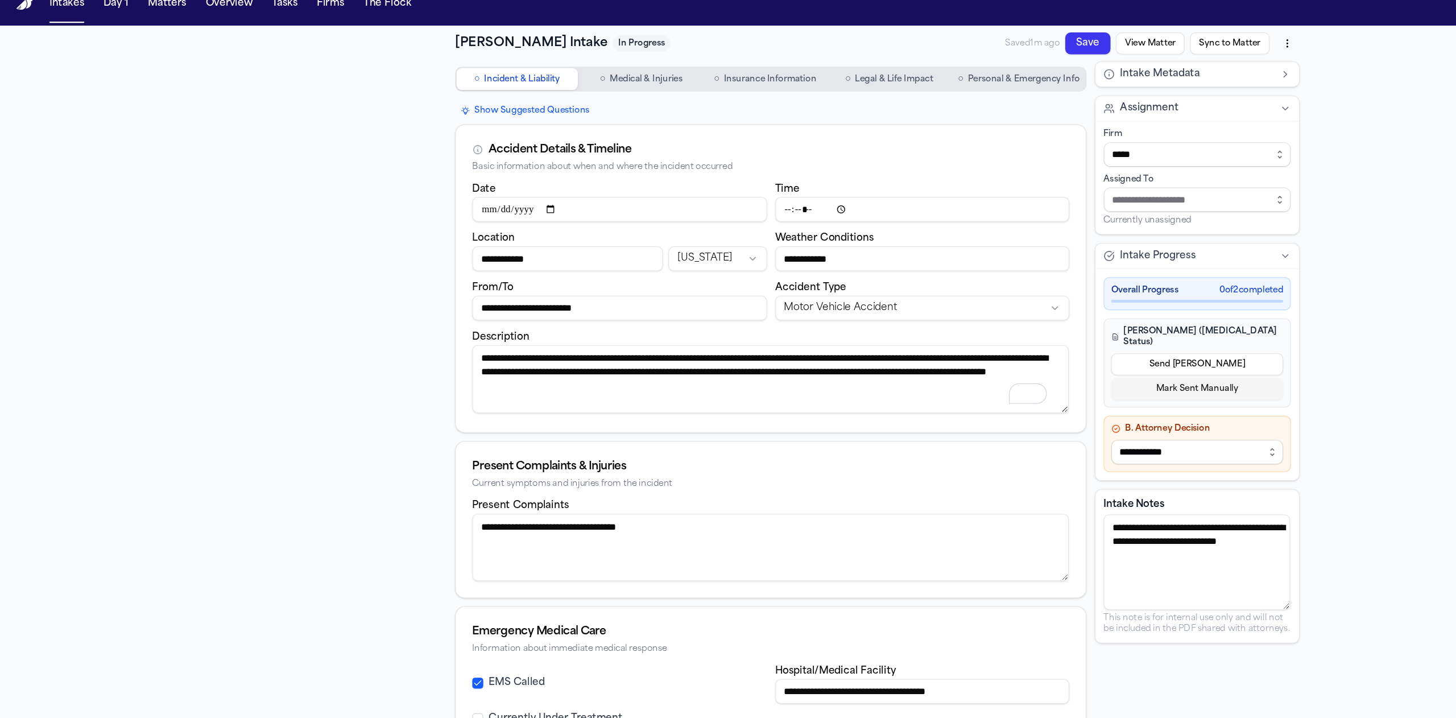
click at [721, 349] on textarea "**********" at bounding box center [639, 330] width 495 height 56
type textarea "**********"
click at [889, 53] on button "Save" at bounding box center [903, 51] width 38 height 18
click at [249, 327] on div "**********" at bounding box center [728, 429] width 1456 height 786
click at [1059, 51] on html "**********" at bounding box center [728, 359] width 1456 height 718
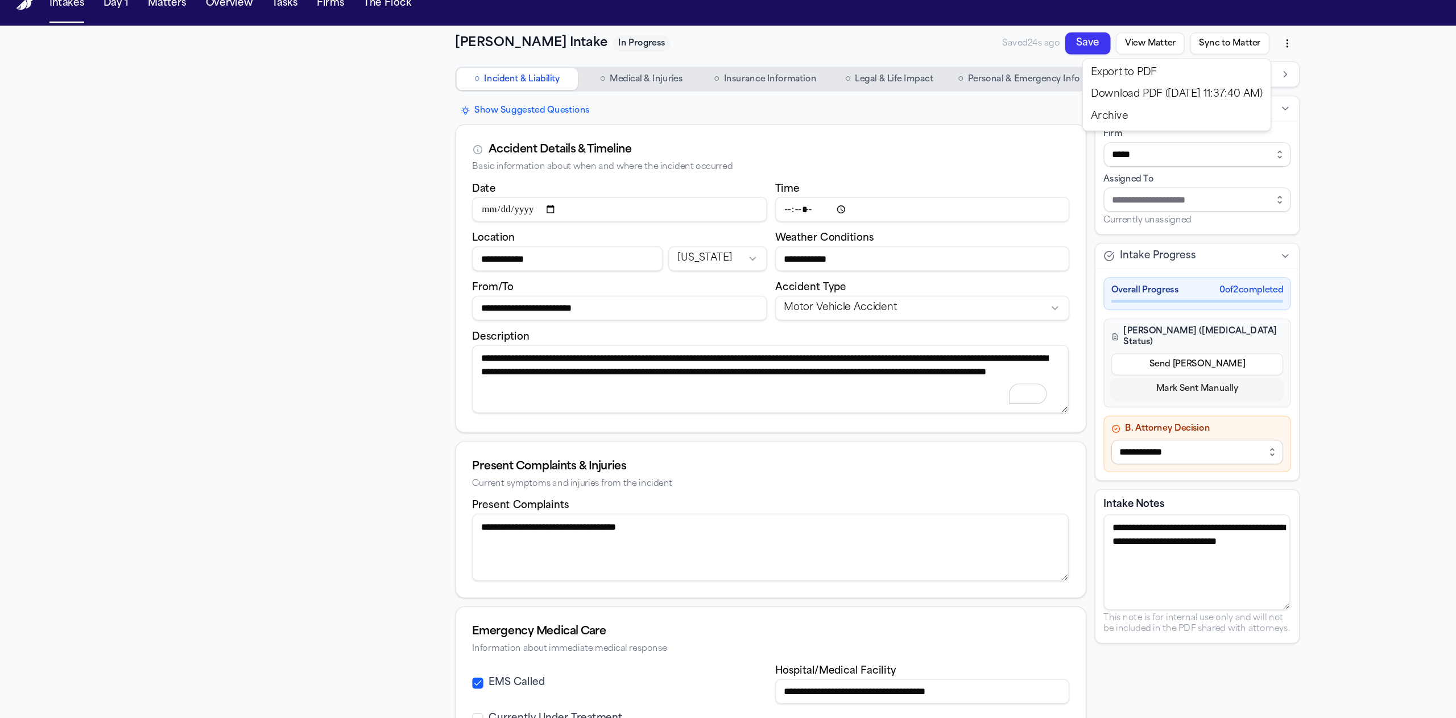
click at [920, 113] on div "Archive" at bounding box center [976, 112] width 151 height 18
click at [946, 56] on button "View Matter" at bounding box center [954, 51] width 57 height 18
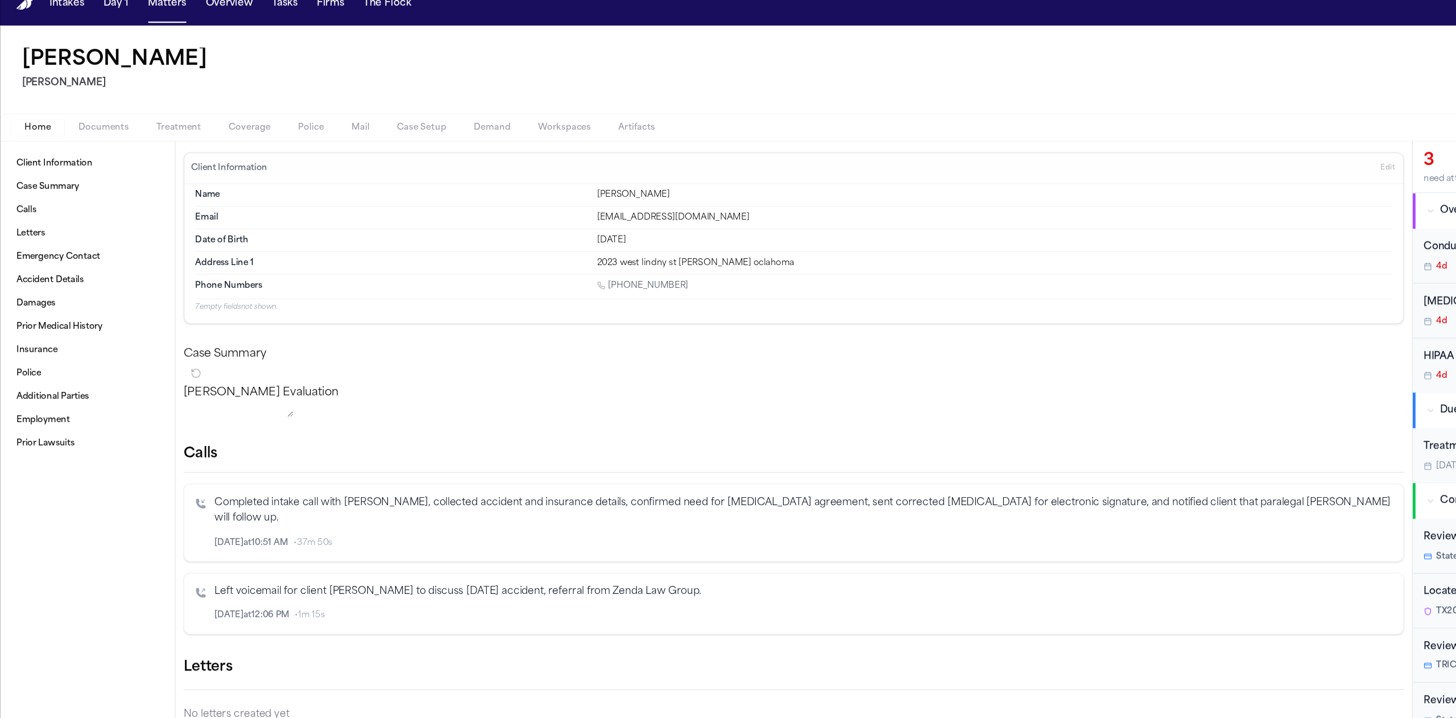
click at [1034, 115] on div "Home Documents Treatment Coverage Police Mail Case Setup Demand Workspaces Arti…" at bounding box center [728, 120] width 1456 height 23
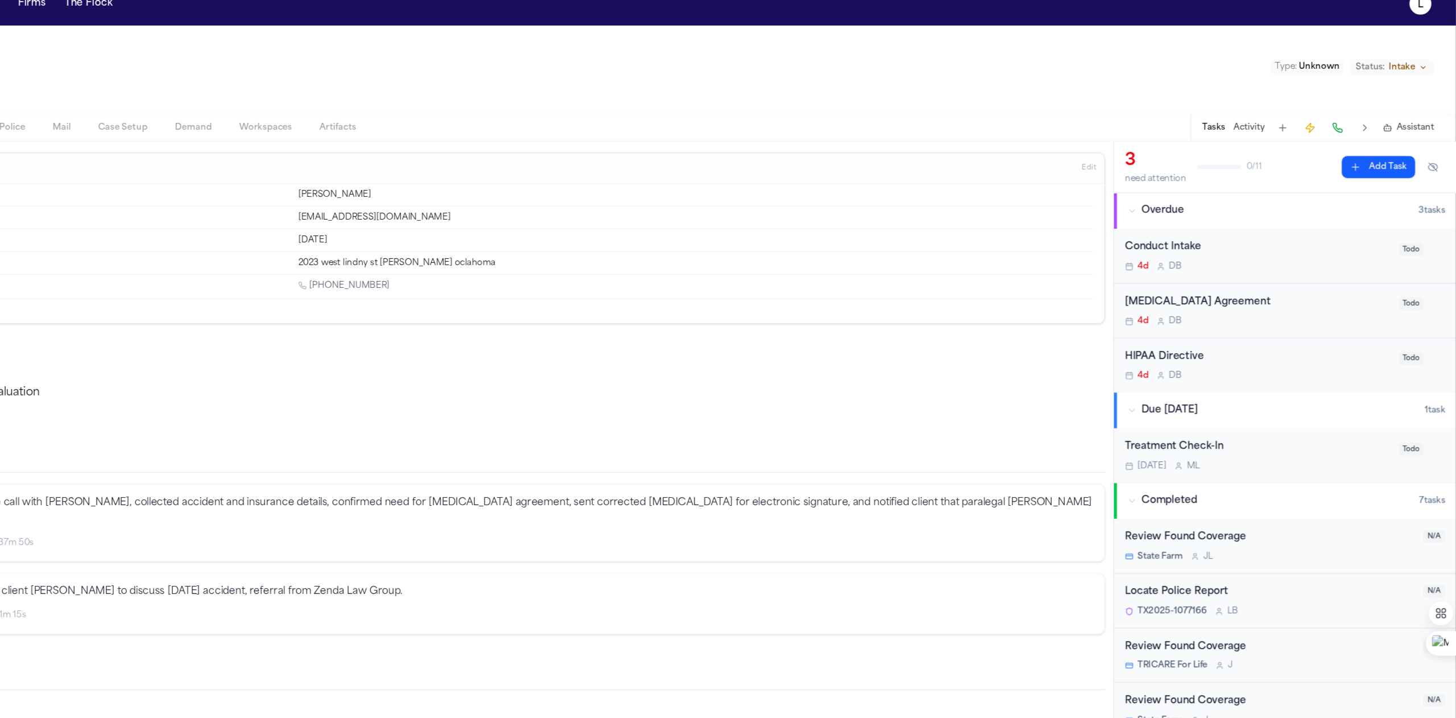
click at [1302, 226] on div "Conduct Intake" at bounding box center [1292, 220] width 220 height 13
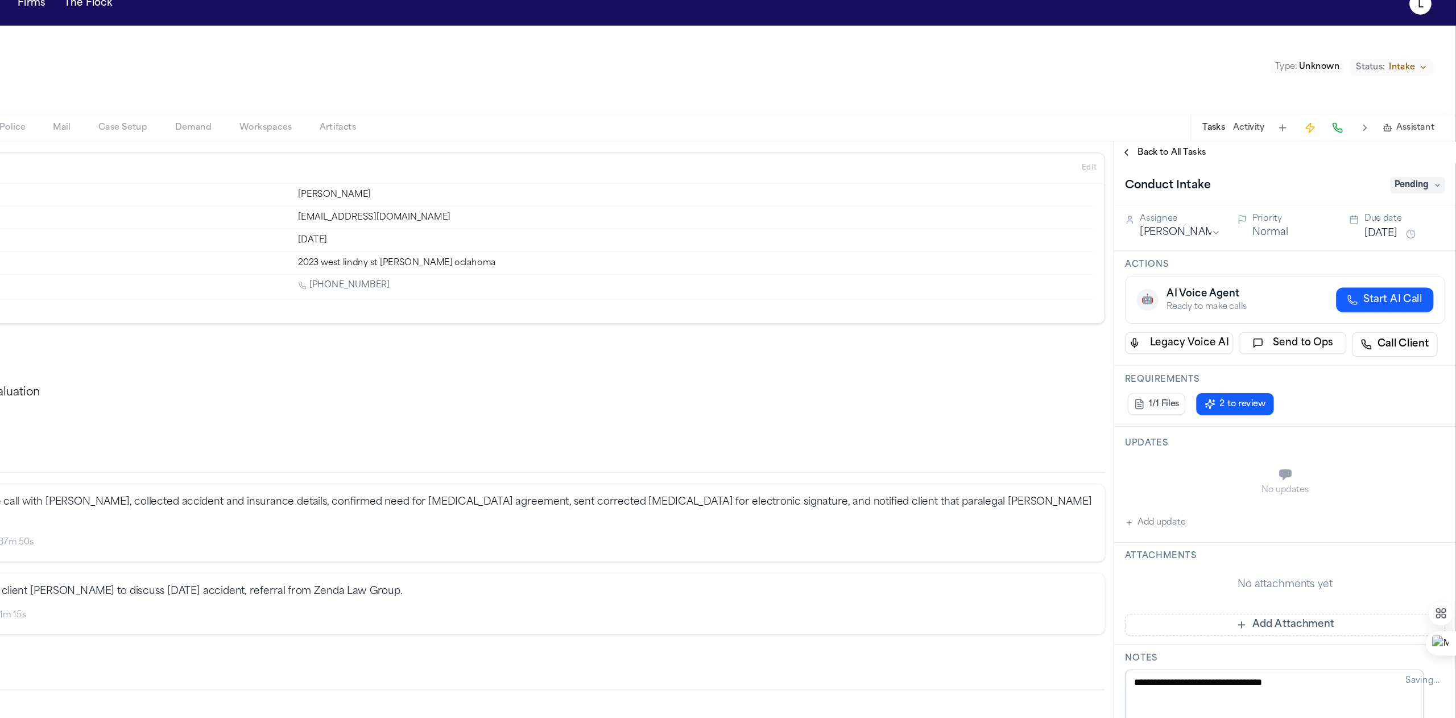
click at [1411, 167] on span "Pending" at bounding box center [1425, 169] width 46 height 14
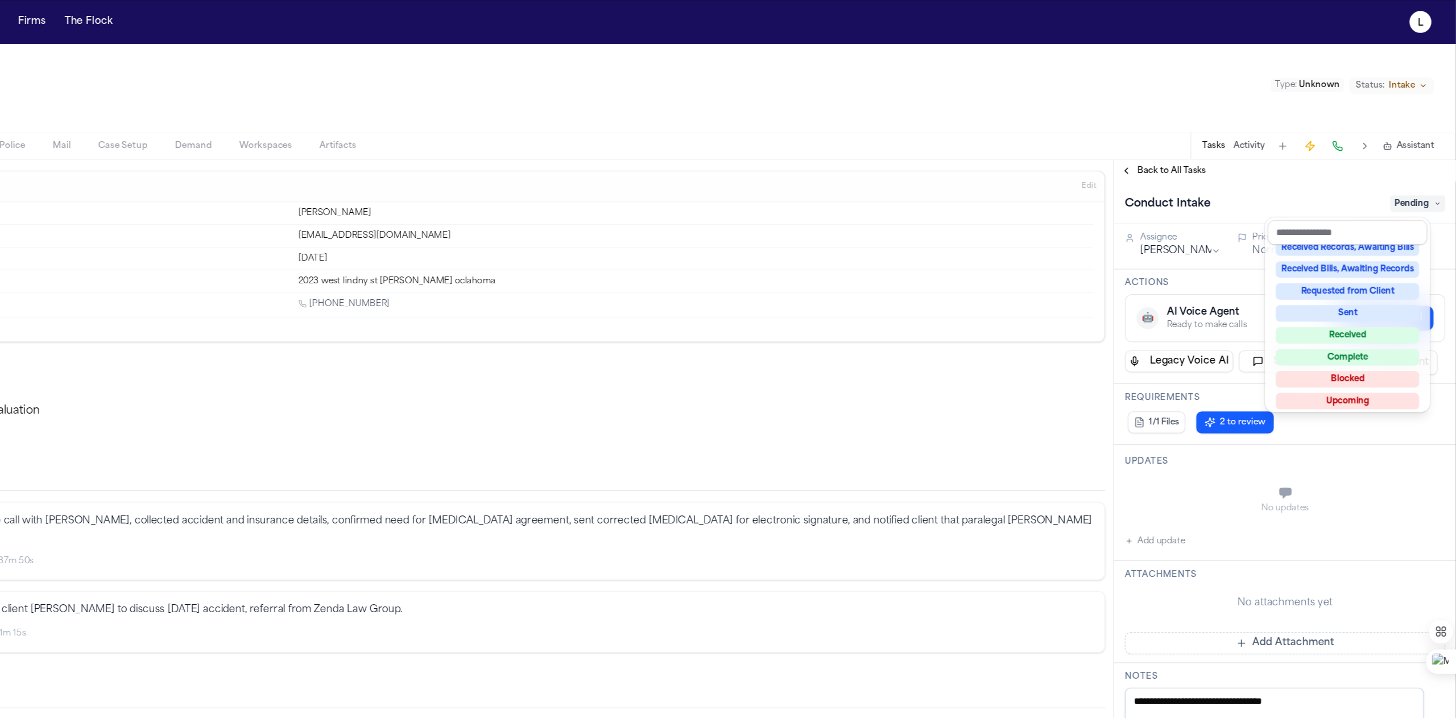
scroll to position [177, 0]
click at [1365, 291] on div "Complete" at bounding box center [1366, 292] width 119 height 14
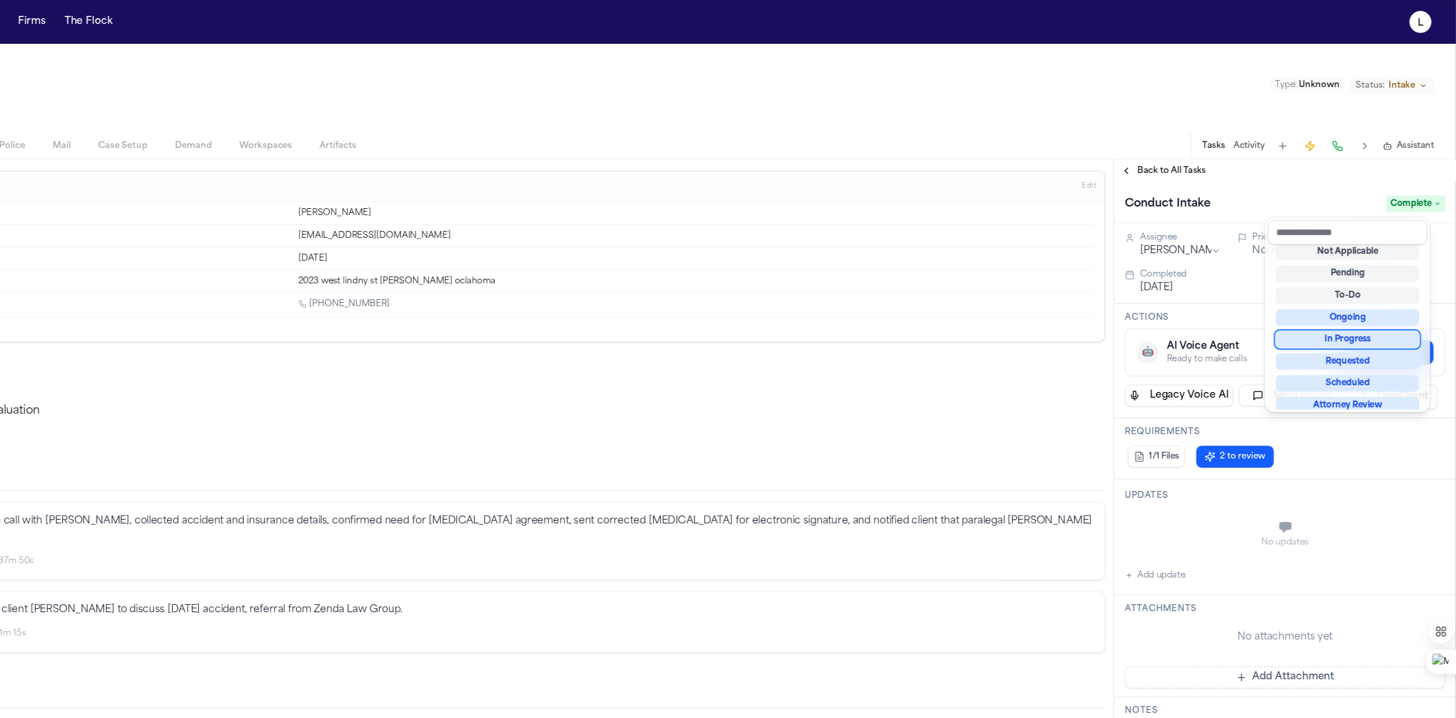
scroll to position [5, 0]
click at [1296, 166] on div "Conduct Intake Complete" at bounding box center [1315, 169] width 266 height 18
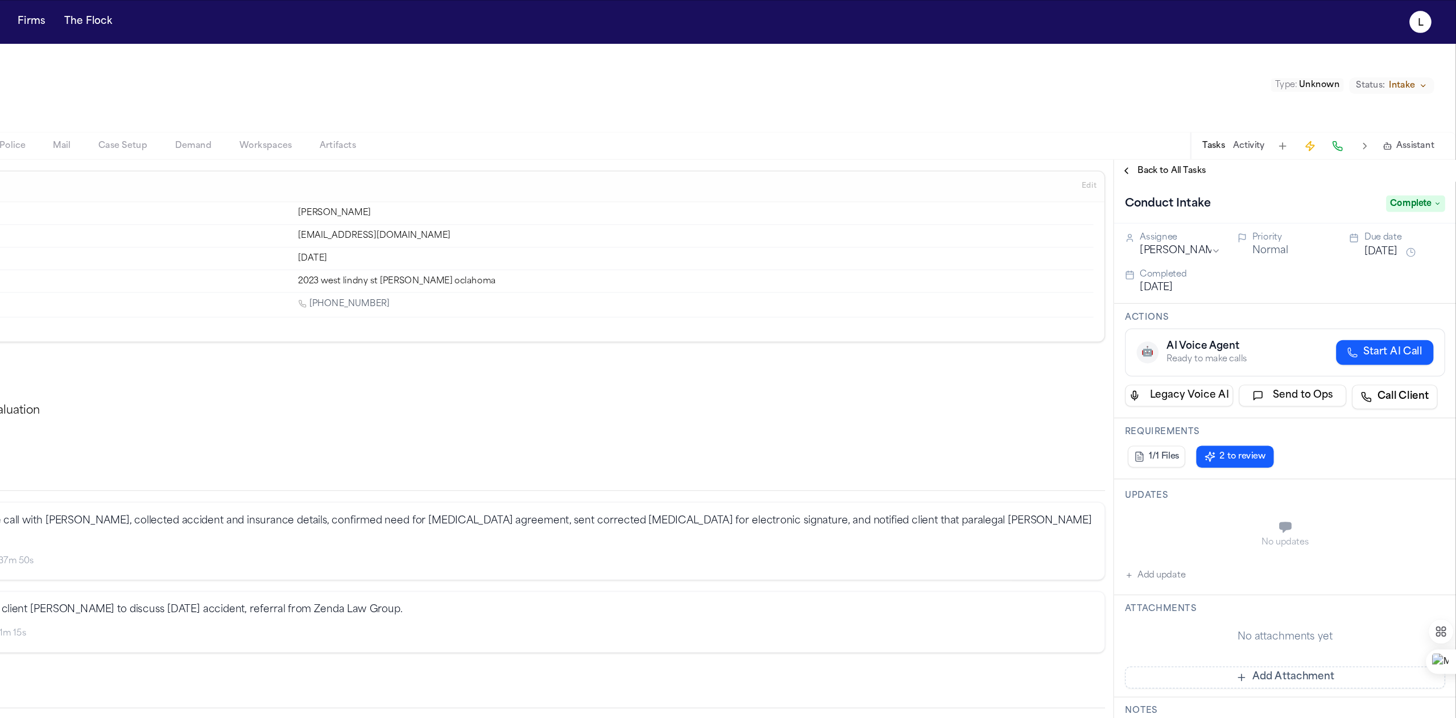
click at [1237, 206] on html "Intakes Day 1 Matters Overview Tasks Firms The Flock L Loretta Johnson Hecht Ty…" at bounding box center [728, 359] width 1456 height 718
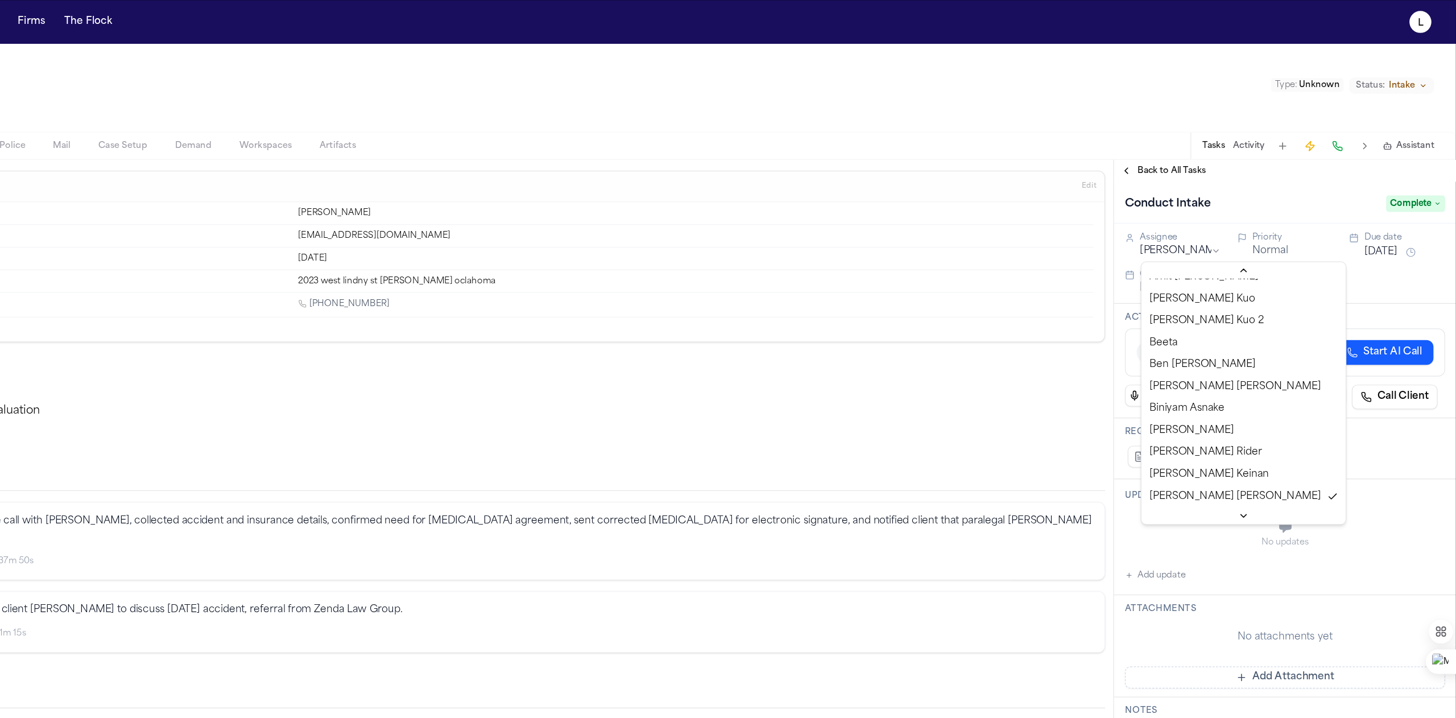
scroll to position [0, 0]
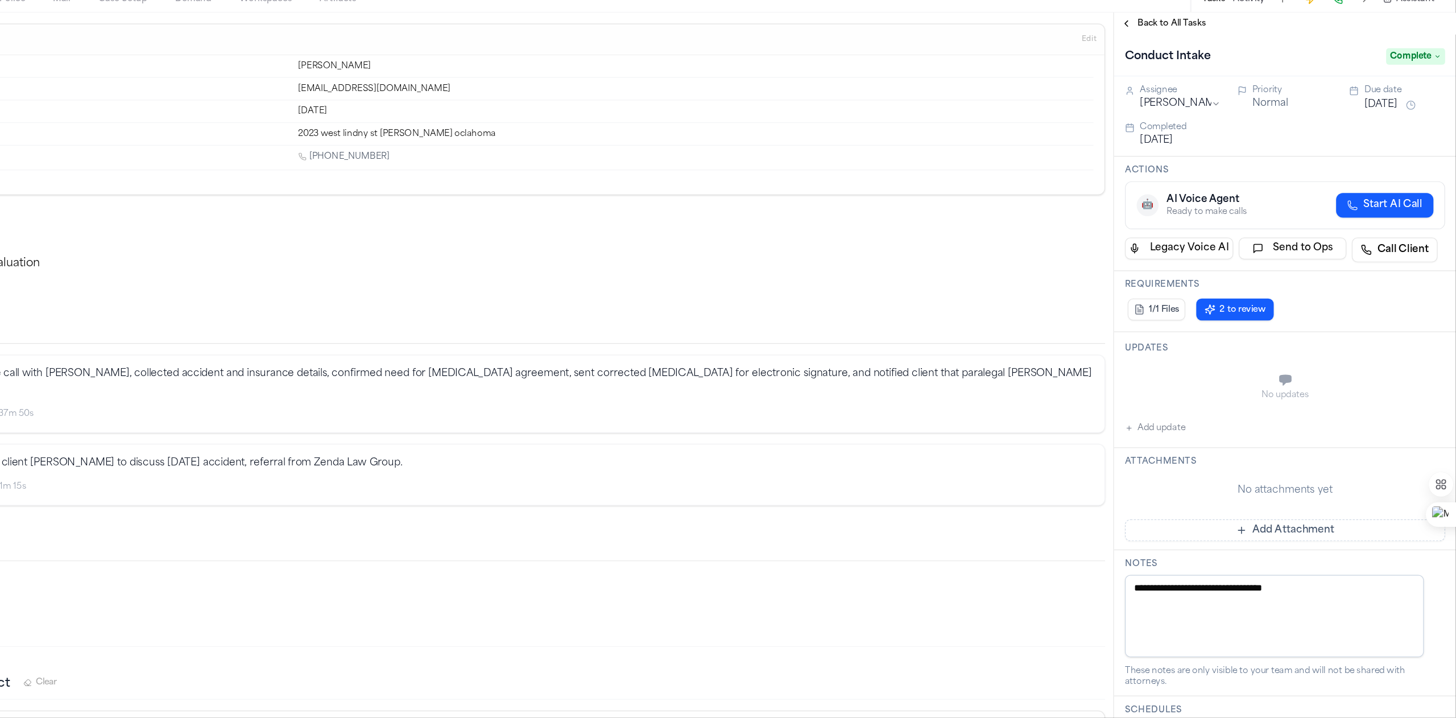
click at [1381, 411] on html "Intakes Day 1 Matters Overview Tasks Firms The Flock L Loretta Johnson Hecht Ty…" at bounding box center [728, 359] width 1456 height 718
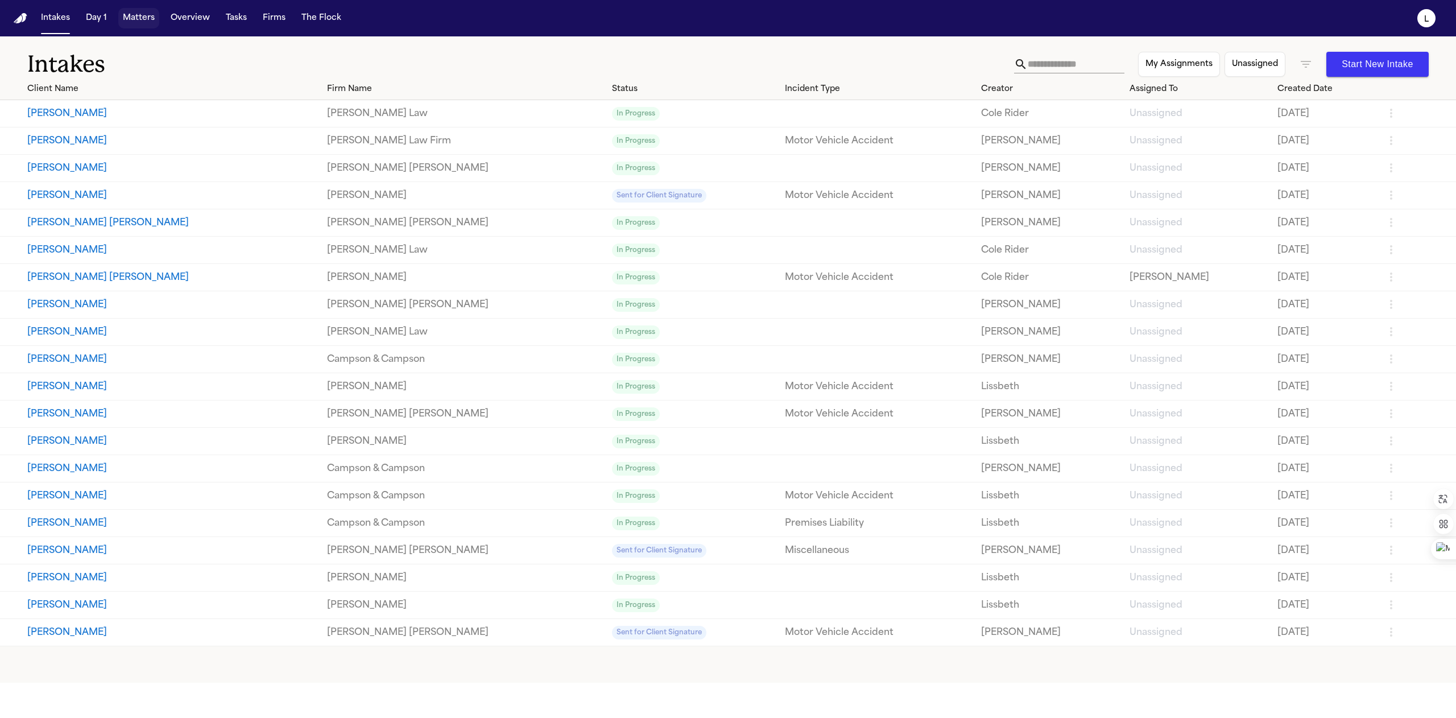
click at [124, 18] on button "Matters" at bounding box center [138, 18] width 41 height 20
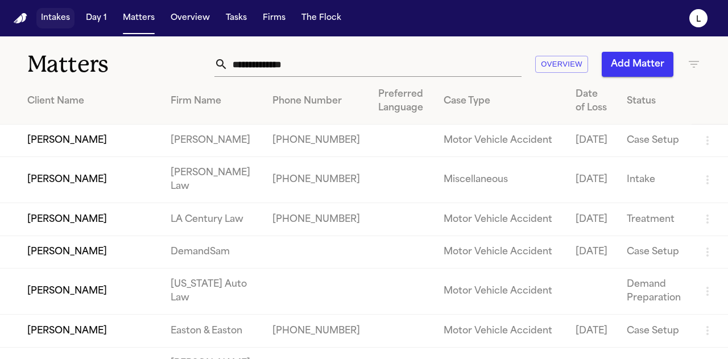
click at [59, 18] on button "Intakes" at bounding box center [55, 18] width 38 height 20
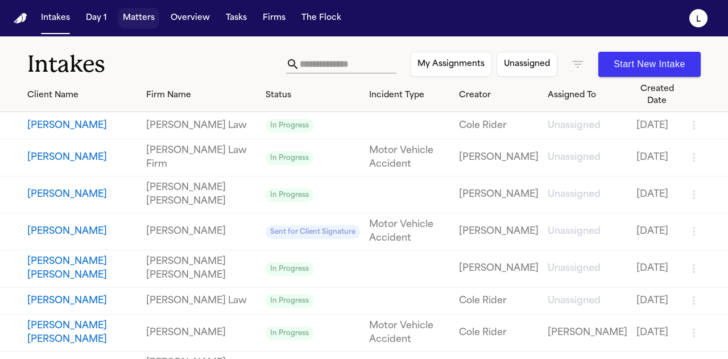
click at [139, 11] on button "Matters" at bounding box center [138, 18] width 41 height 20
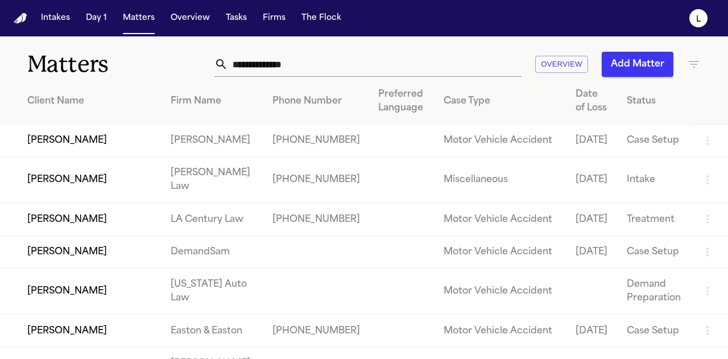
click at [228, 64] on input "text" at bounding box center [375, 64] width 294 height 25
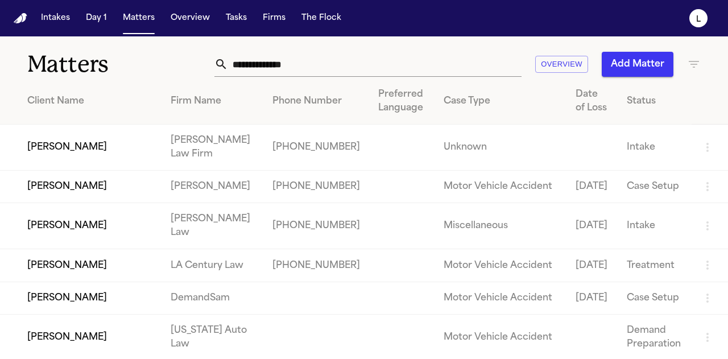
click at [228, 63] on input "text" at bounding box center [375, 64] width 294 height 25
click at [145, 19] on button "Matters" at bounding box center [138, 18] width 41 height 20
click at [249, 57] on input "text" at bounding box center [375, 64] width 294 height 25
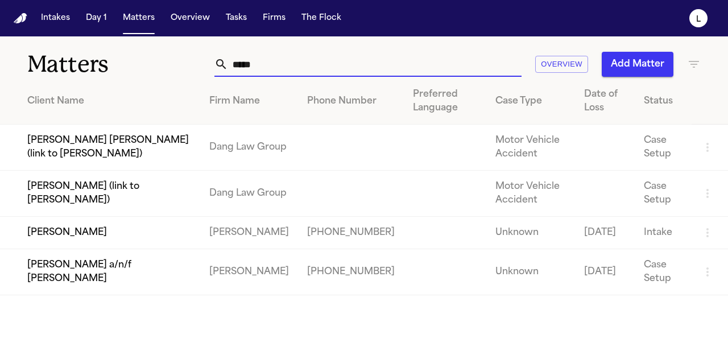
type input "*****"
click at [100, 236] on td "Abdul Hakeem" at bounding box center [100, 233] width 200 height 32
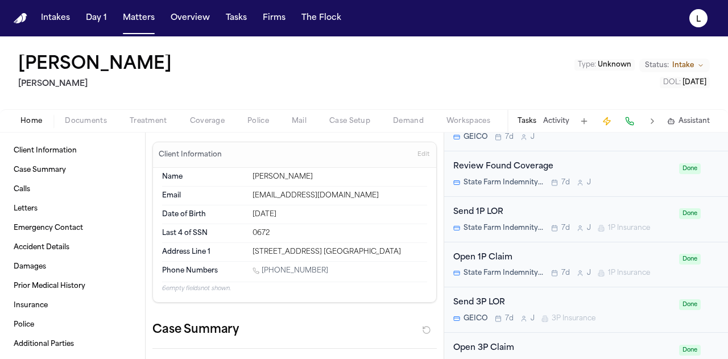
scroll to position [891, 0]
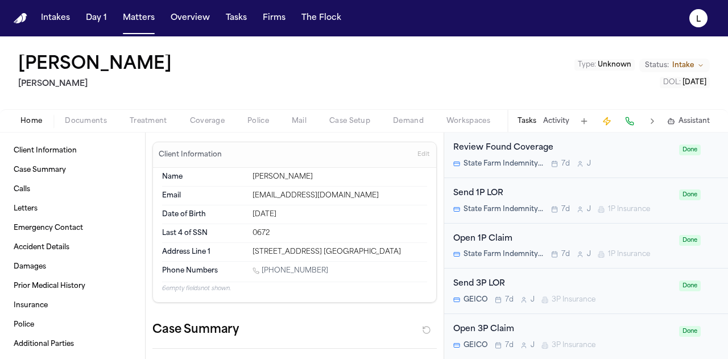
click at [77, 119] on span "Documents" at bounding box center [86, 121] width 42 height 9
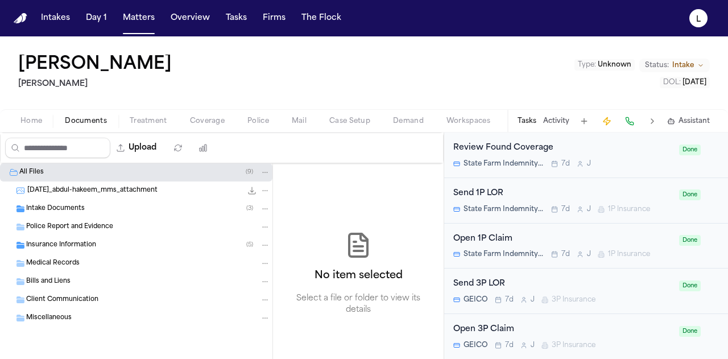
click at [53, 245] on span "Insurance Information" at bounding box center [61, 246] width 70 height 10
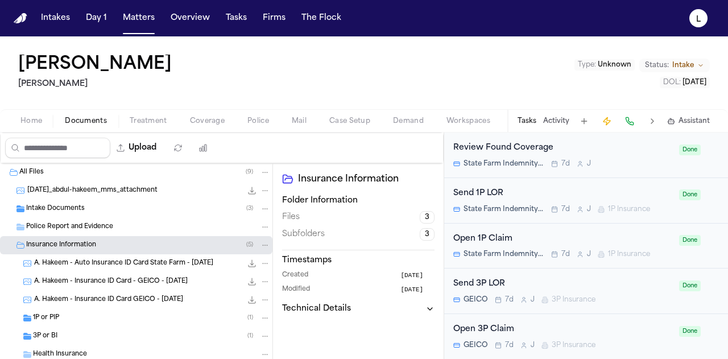
click at [63, 314] on div "1P or PIP ( 1 )" at bounding box center [151, 318] width 237 height 10
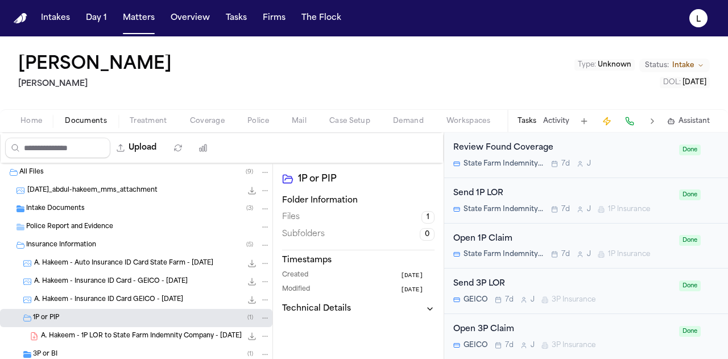
click at [96, 334] on span "A. Hakeem - 1P LOR to State Farm Indemnity Company - 8.12.25" at bounding box center [141, 337] width 201 height 10
